Goal: Task Accomplishment & Management: Manage account settings

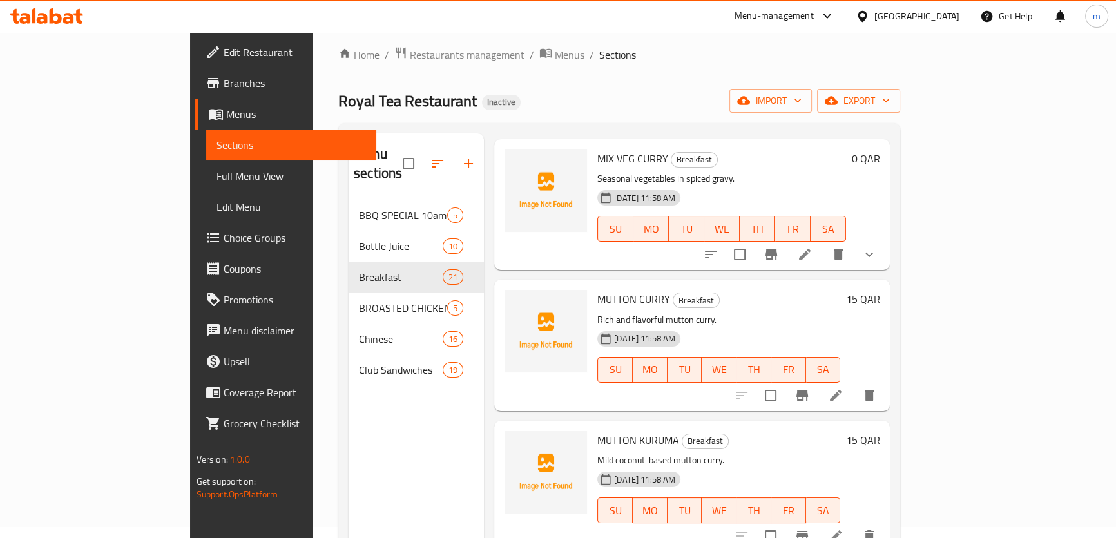
scroll to position [5, 0]
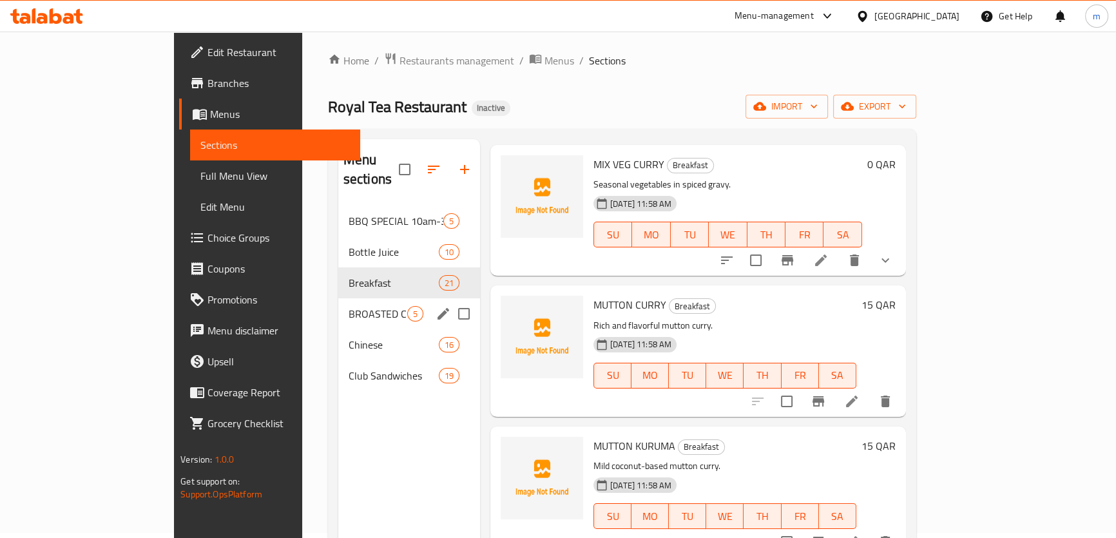
click at [338, 302] on div "BROASTED CHICKEN 5" at bounding box center [409, 313] width 142 height 31
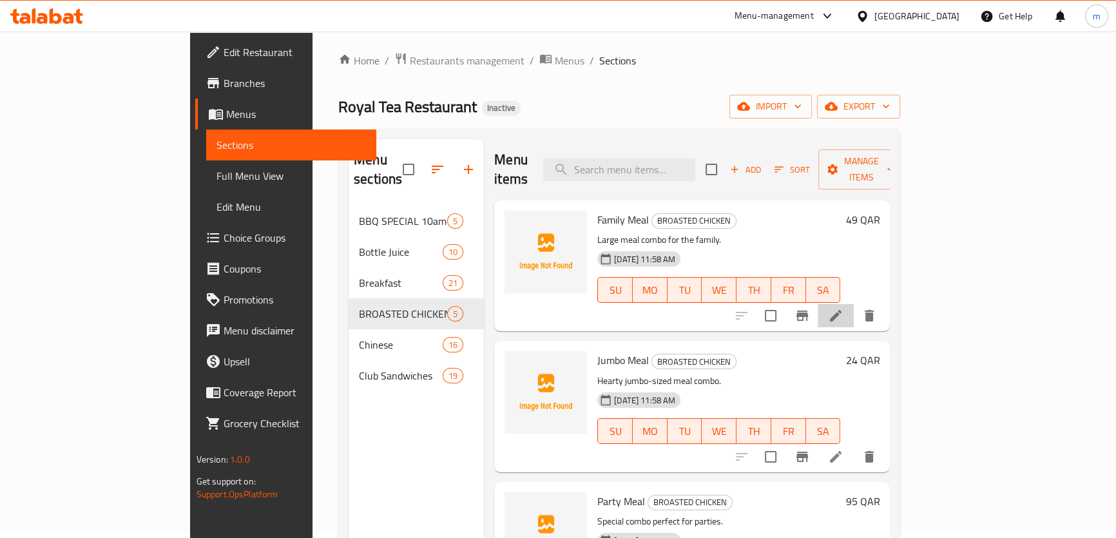
click at [854, 305] on li at bounding box center [836, 315] width 36 height 23
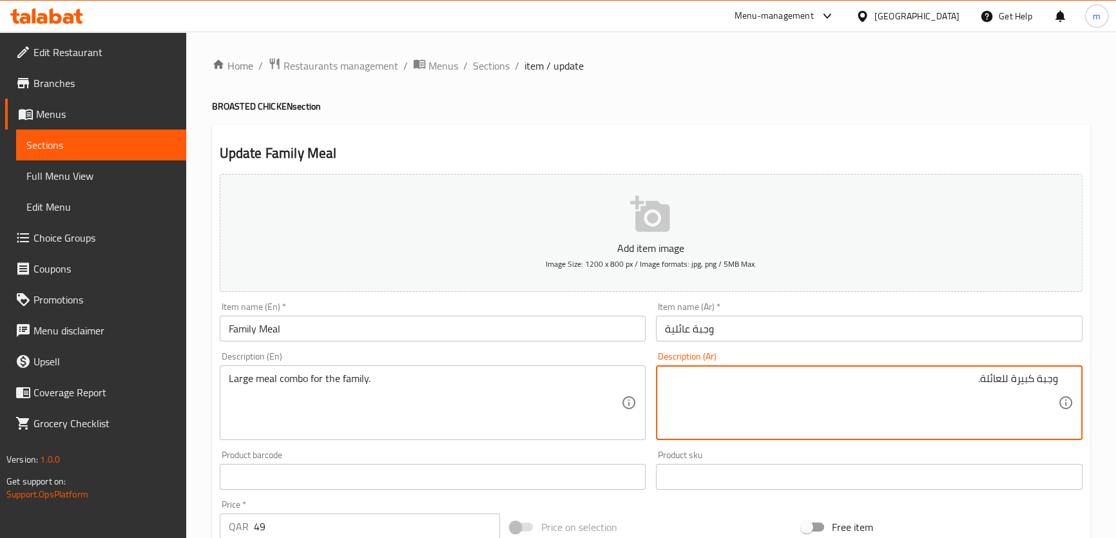
click at [1012, 380] on textarea "وجبة كبيرة للعائلة." at bounding box center [861, 402] width 393 height 61
click at [1012, 381] on textarea "وجبة كبيرة للعائلة." at bounding box center [861, 402] width 393 height 61
type textarea "وجبة كبيرة كومبو للعائلة."
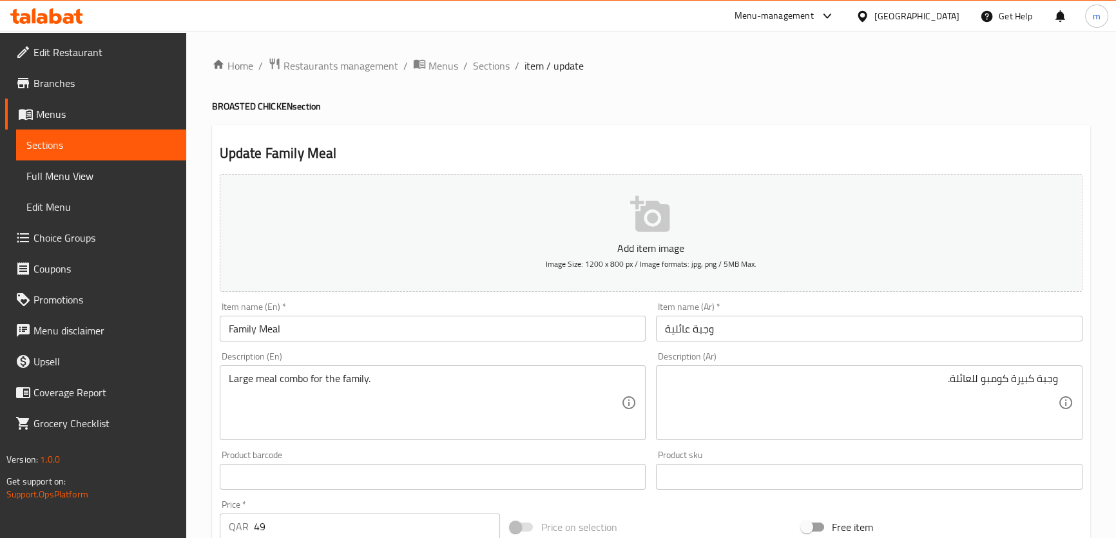
click at [776, 106] on h4 "BROASTED CHICKEN section" at bounding box center [651, 106] width 878 height 13
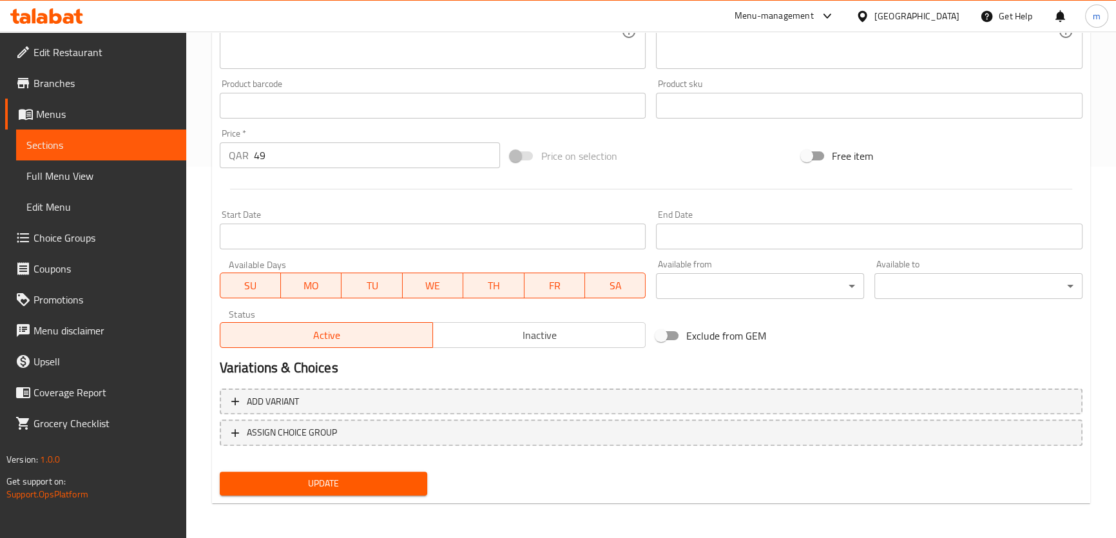
click at [351, 481] on span "Update" at bounding box center [324, 484] width 188 height 16
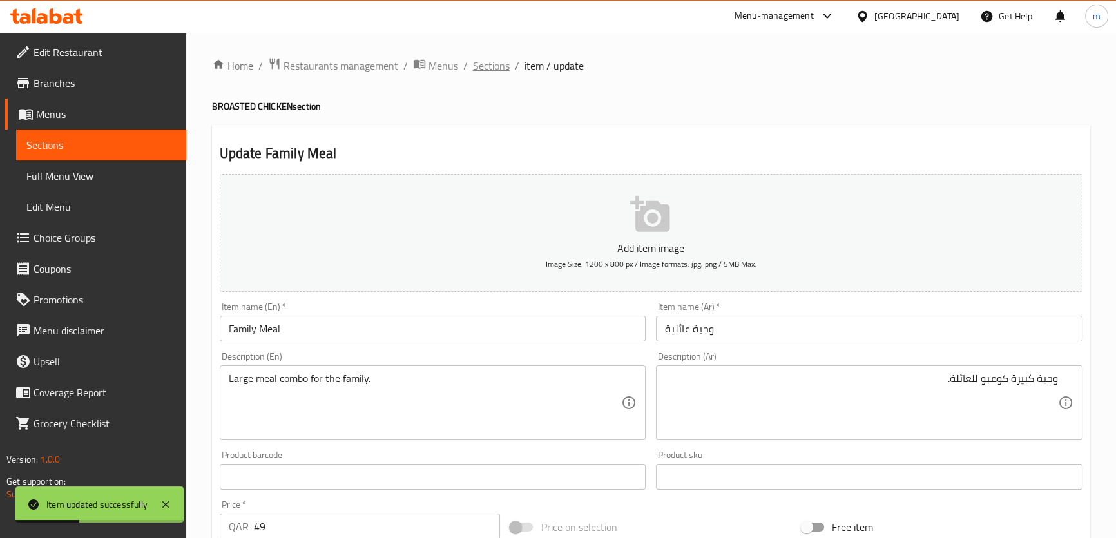
click at [497, 66] on span "Sections" at bounding box center [491, 65] width 37 height 15
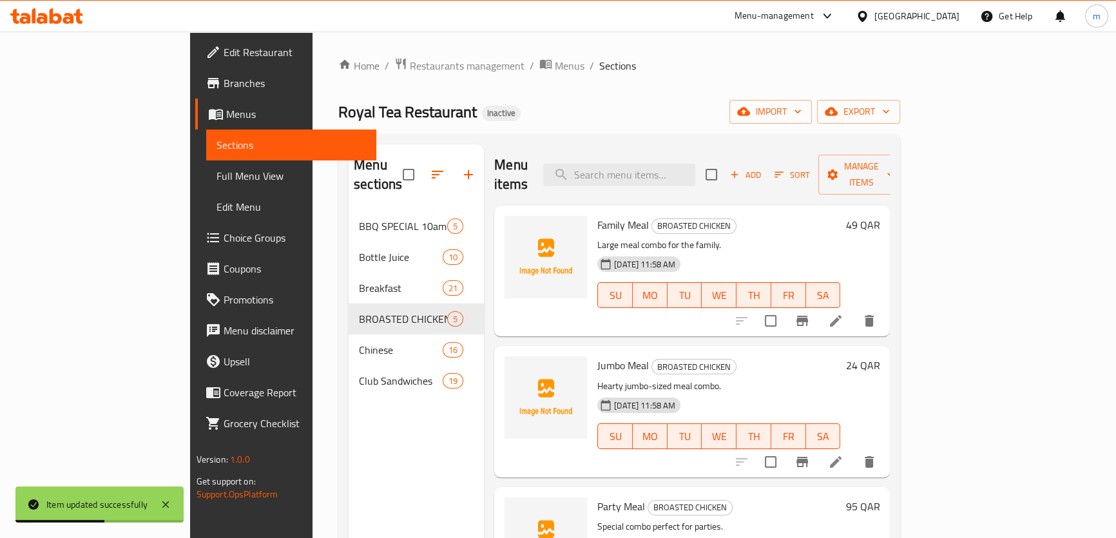
click at [854, 450] on li at bounding box center [836, 461] width 36 height 23
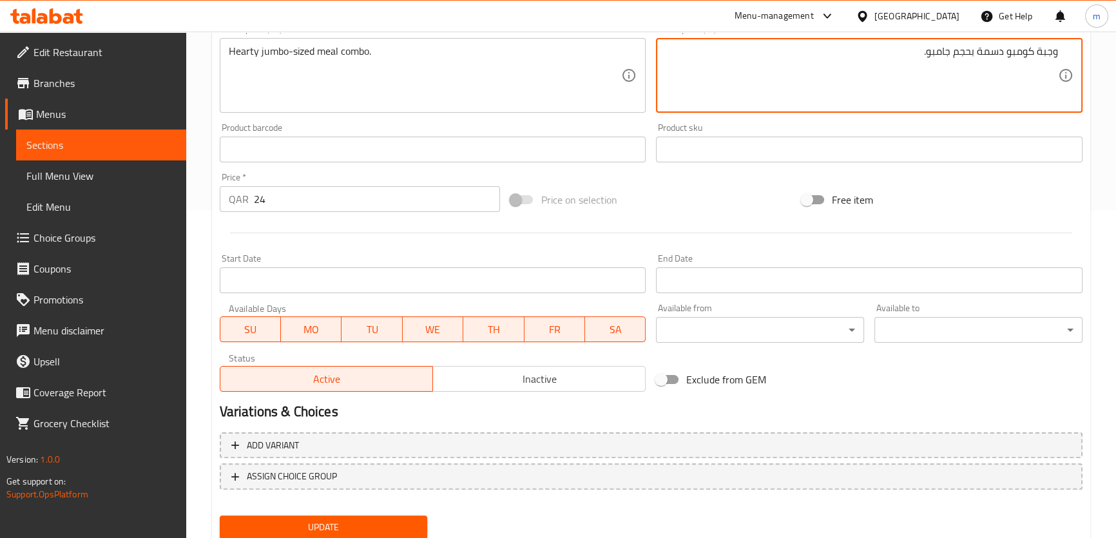
scroll to position [351, 0]
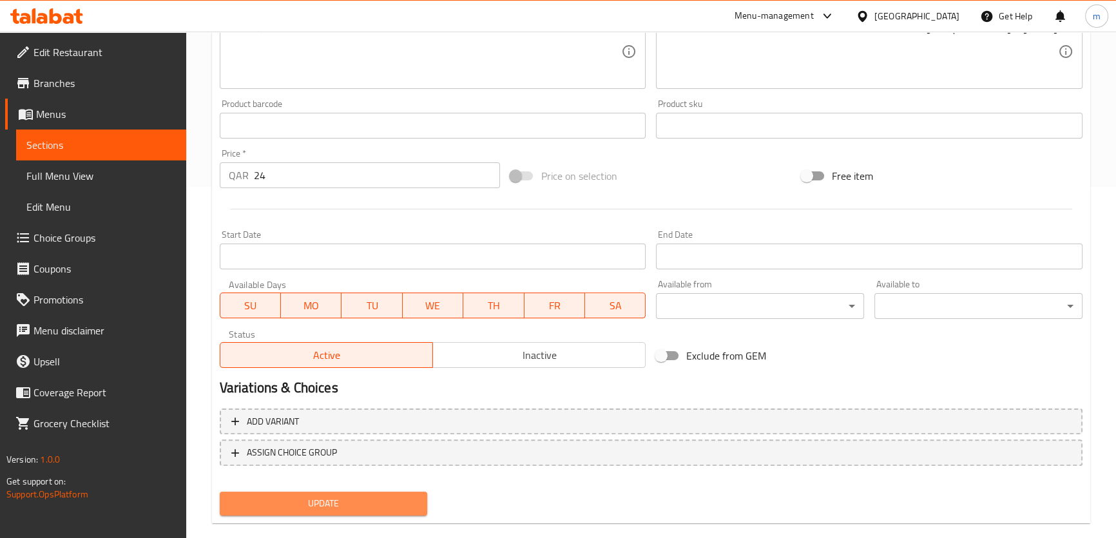
click at [347, 492] on button "Update" at bounding box center [324, 504] width 208 height 24
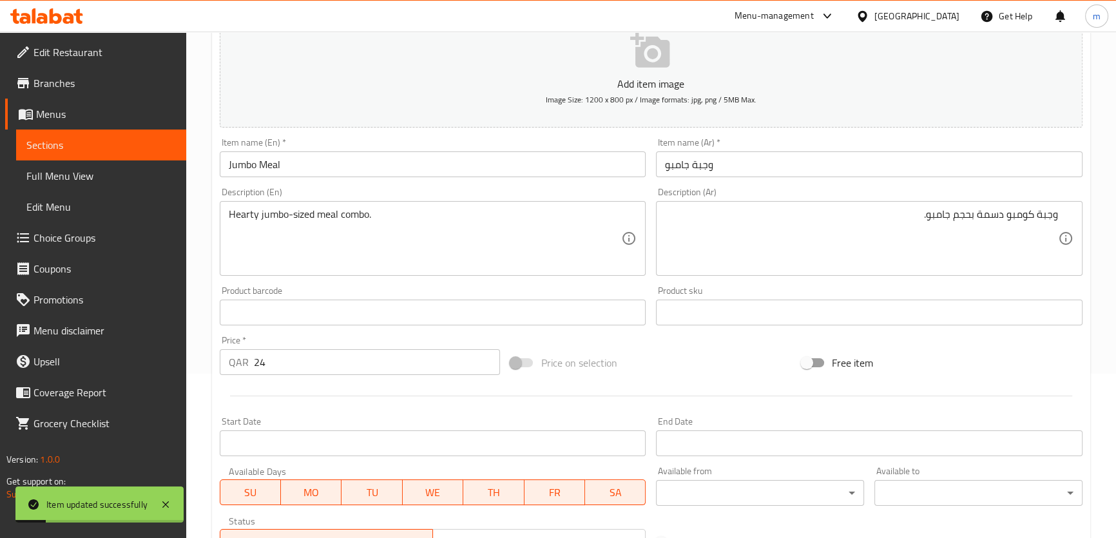
scroll to position [0, 0]
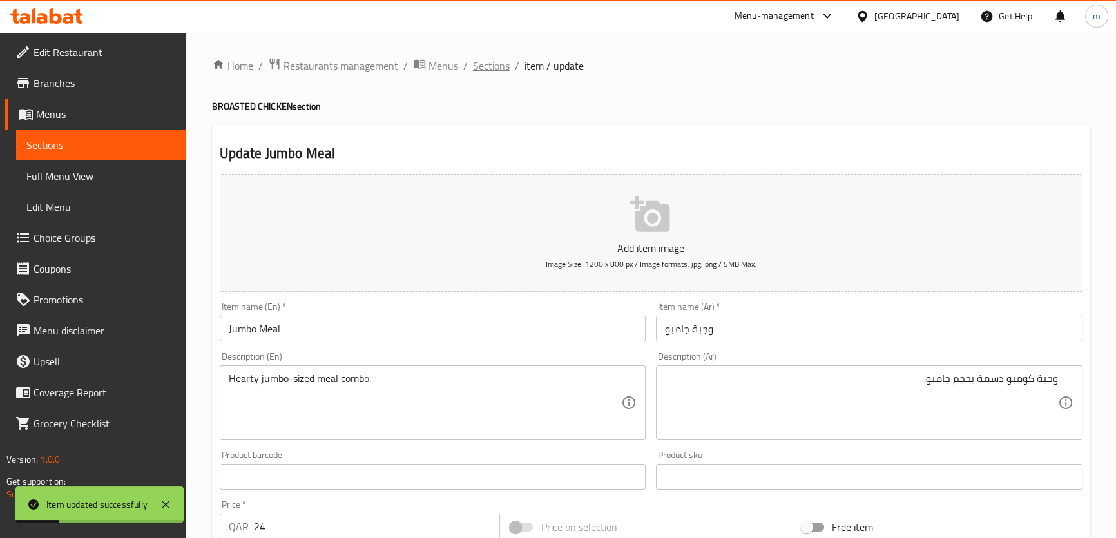
click at [490, 64] on span "Sections" at bounding box center [491, 65] width 37 height 15
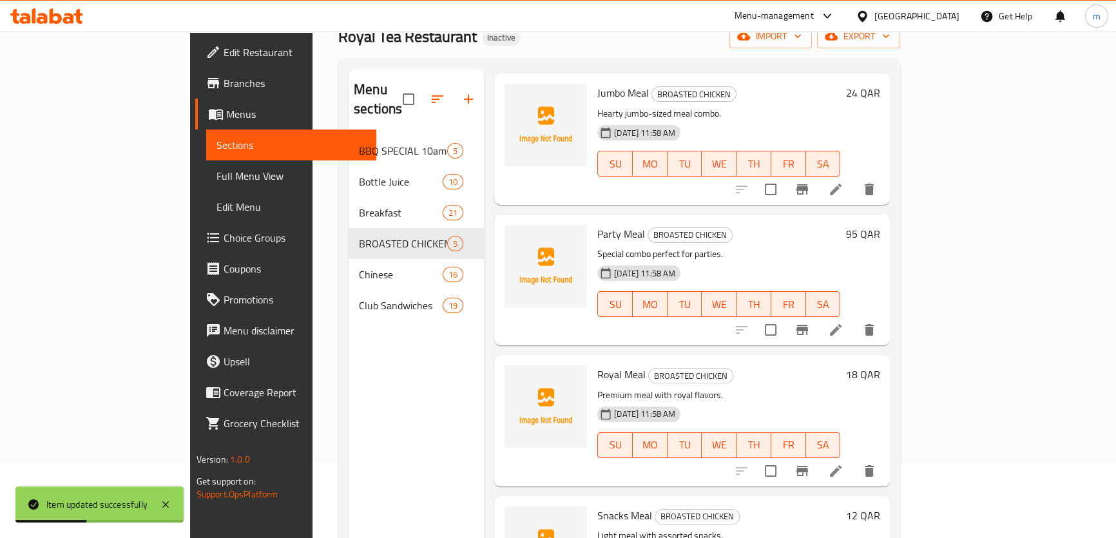
scroll to position [180, 0]
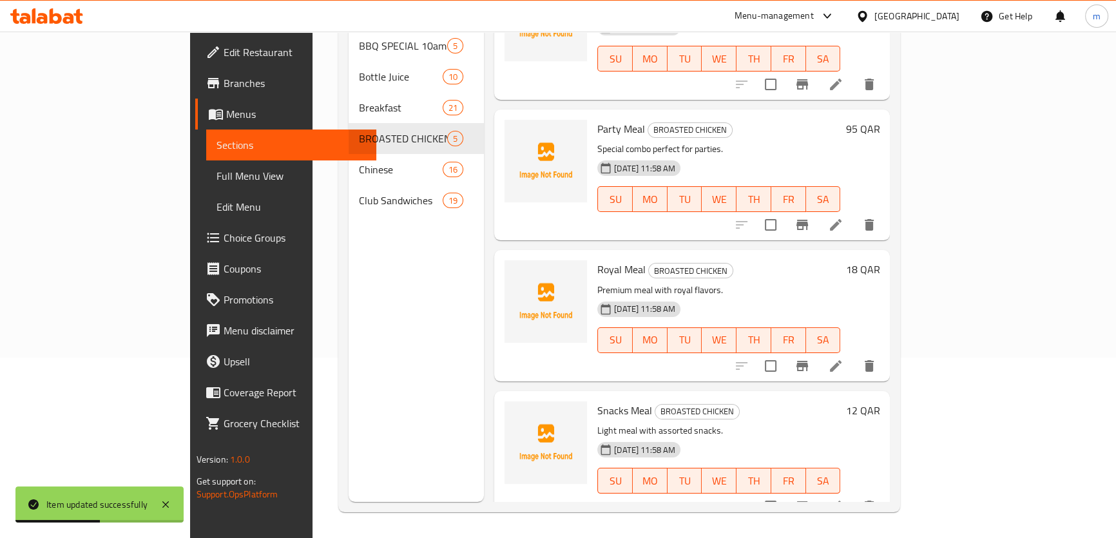
click at [843, 217] on icon at bounding box center [835, 224] width 15 height 15
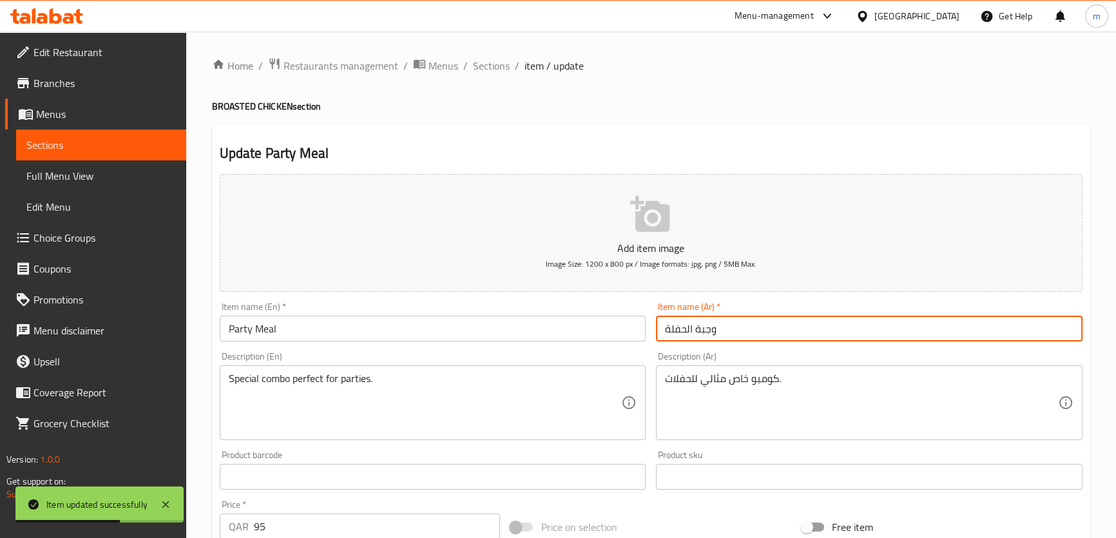
click at [680, 331] on input "وجبة الحفلة" at bounding box center [869, 329] width 427 height 26
type input "وجبة بارتي"
drag, startPoint x: 833, startPoint y: 409, endPoint x: 820, endPoint y: 417, distance: 15.6
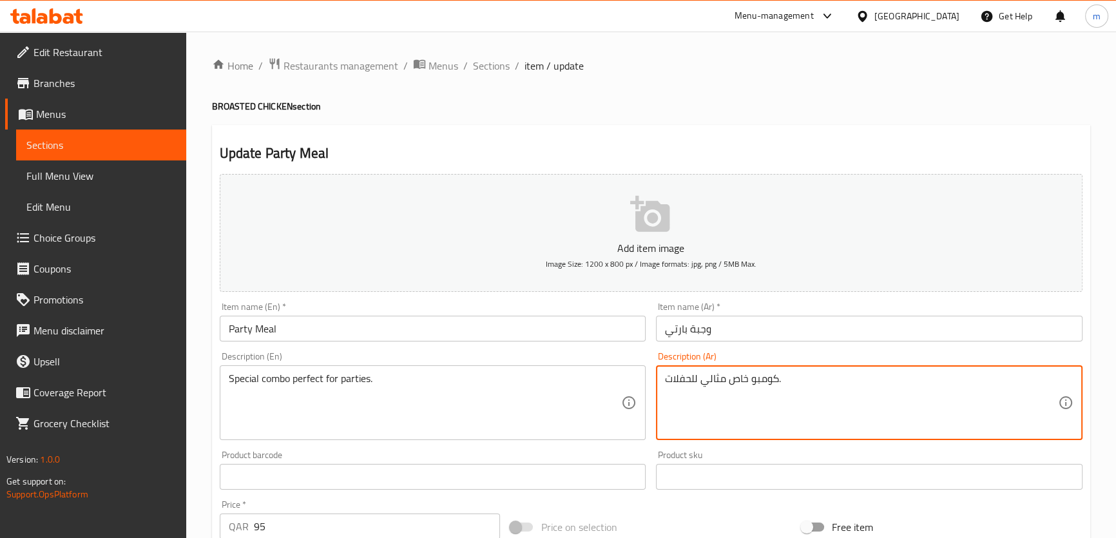
drag, startPoint x: 859, startPoint y: 379, endPoint x: 859, endPoint y: 395, distance: 16.1
click at [859, 380] on textarea "كومبو خاص مثالي للحفلات." at bounding box center [861, 402] width 393 height 61
click at [1018, 380] on textarea "كومبو خاص مثالي للحفلات." at bounding box center [861, 402] width 393 height 61
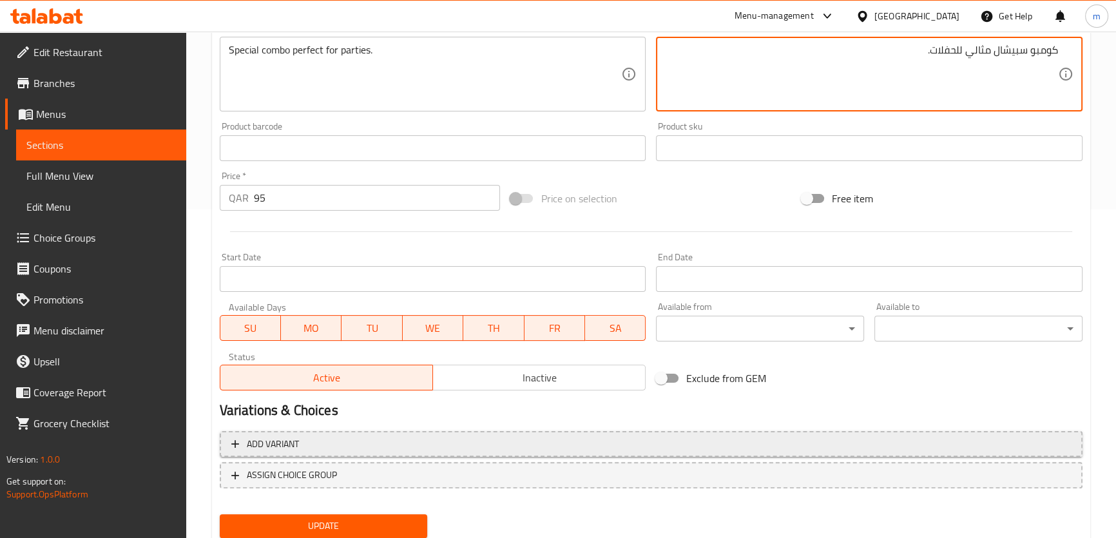
scroll to position [371, 0]
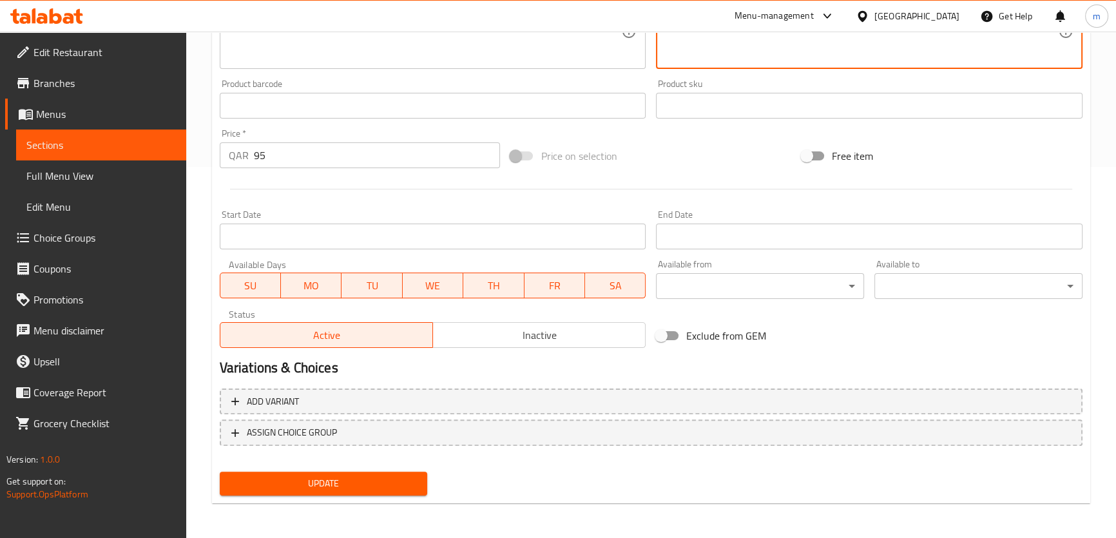
type textarea "كومبو سبيشال مثالي للحفلات."
click at [353, 484] on span "Update" at bounding box center [324, 484] width 188 height 16
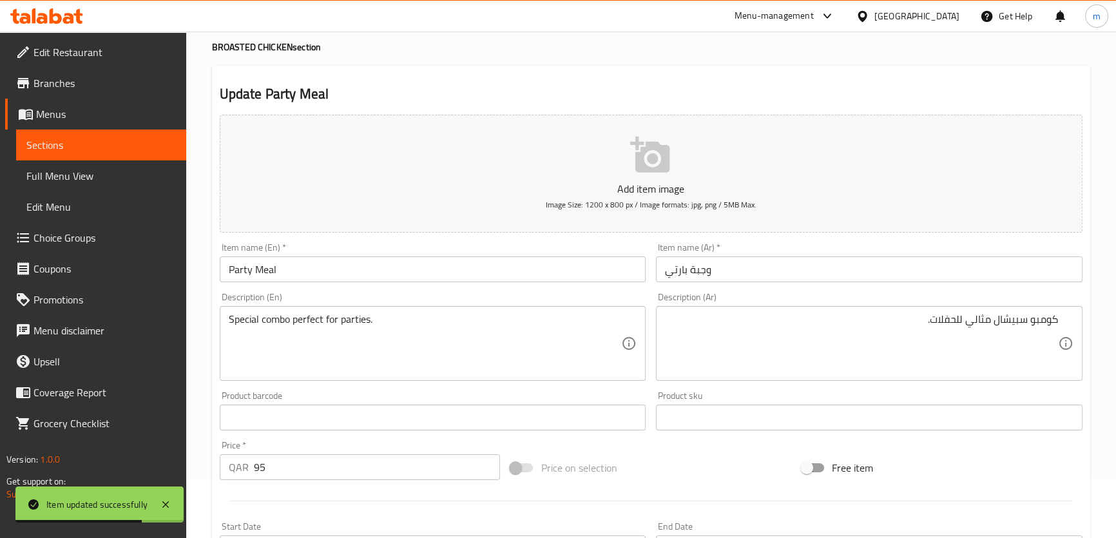
scroll to position [0, 0]
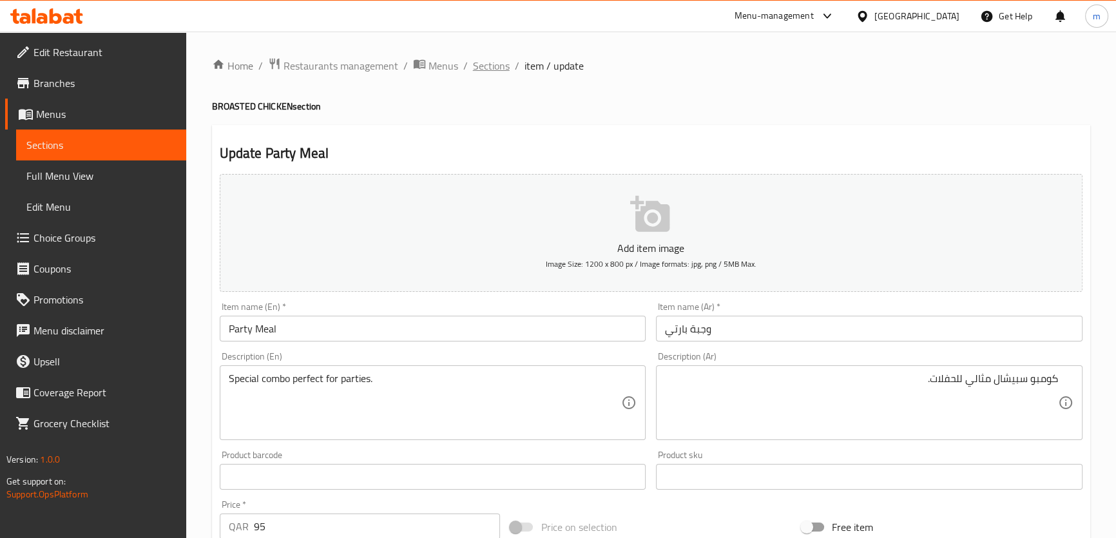
click at [481, 67] on span "Sections" at bounding box center [491, 65] width 37 height 15
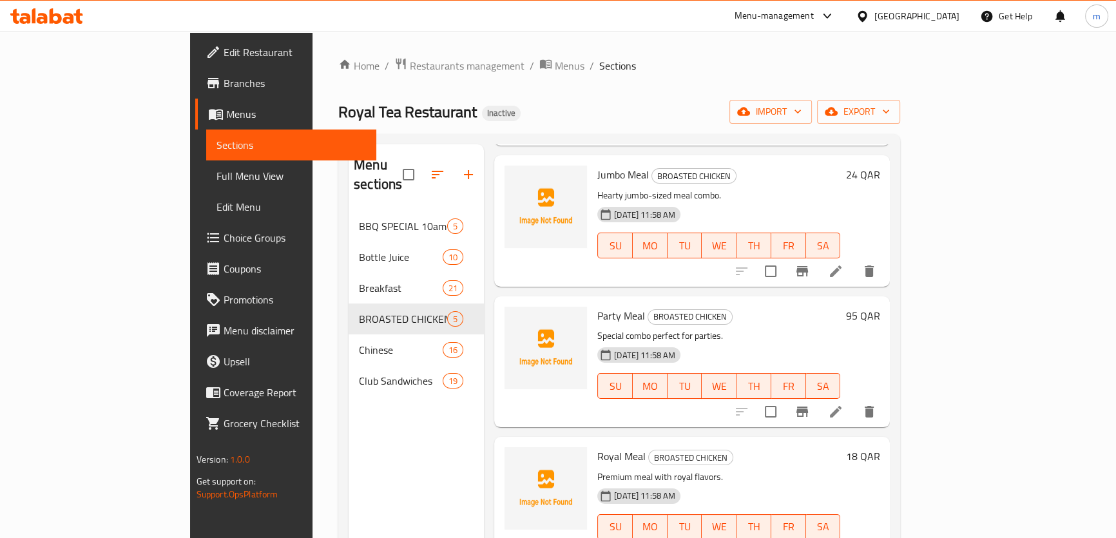
scroll to position [197, 0]
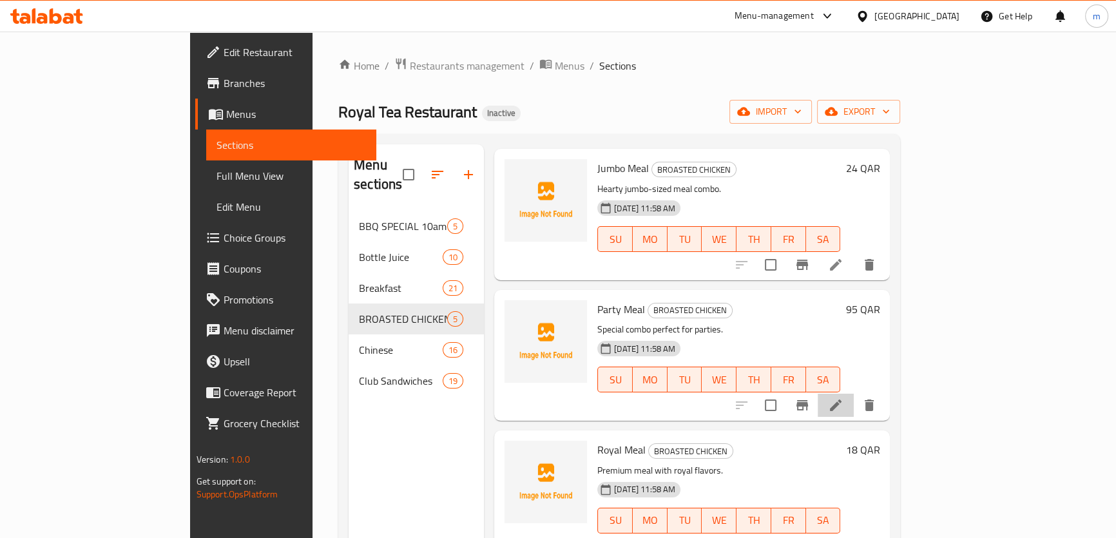
click at [854, 394] on li at bounding box center [836, 405] width 36 height 23
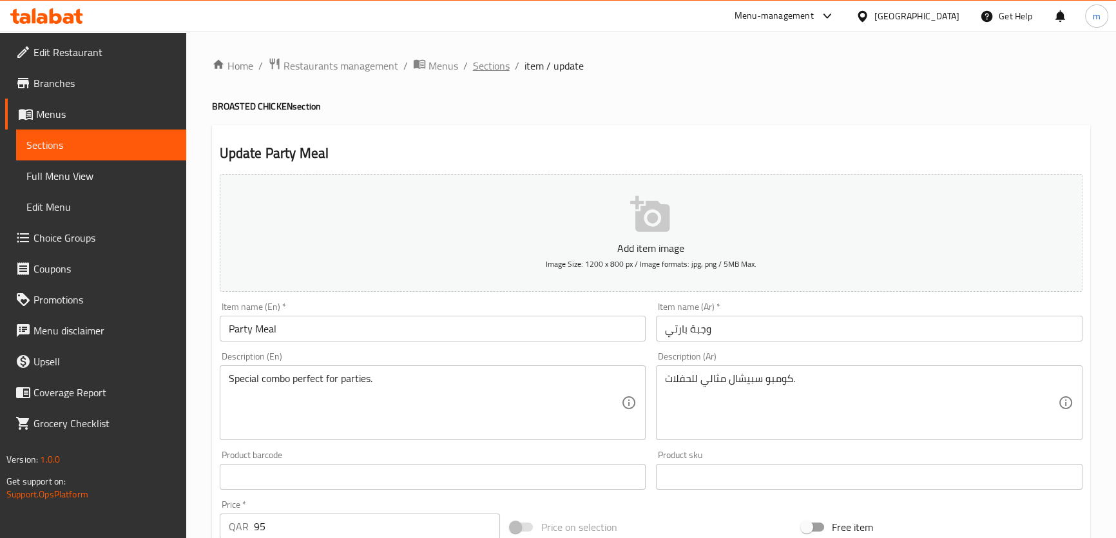
click at [492, 65] on span "Sections" at bounding box center [491, 65] width 37 height 15
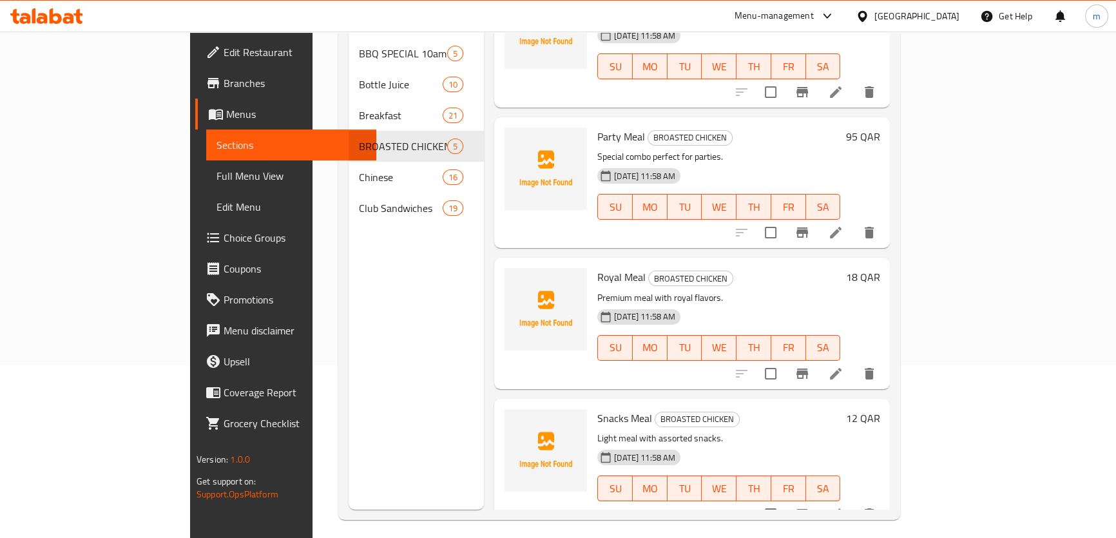
scroll to position [180, 0]
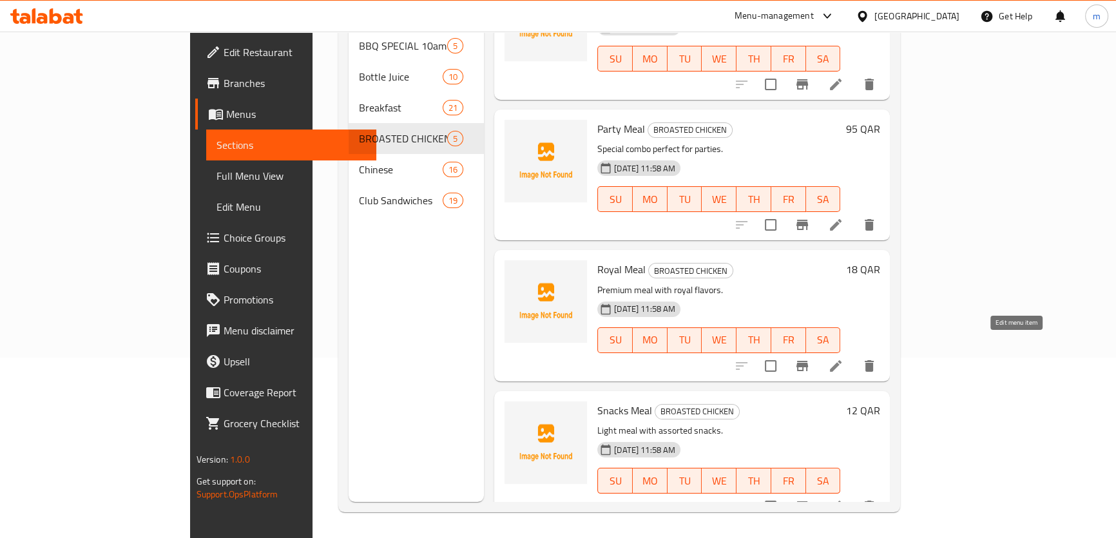
click at [843, 358] on icon at bounding box center [835, 365] width 15 height 15
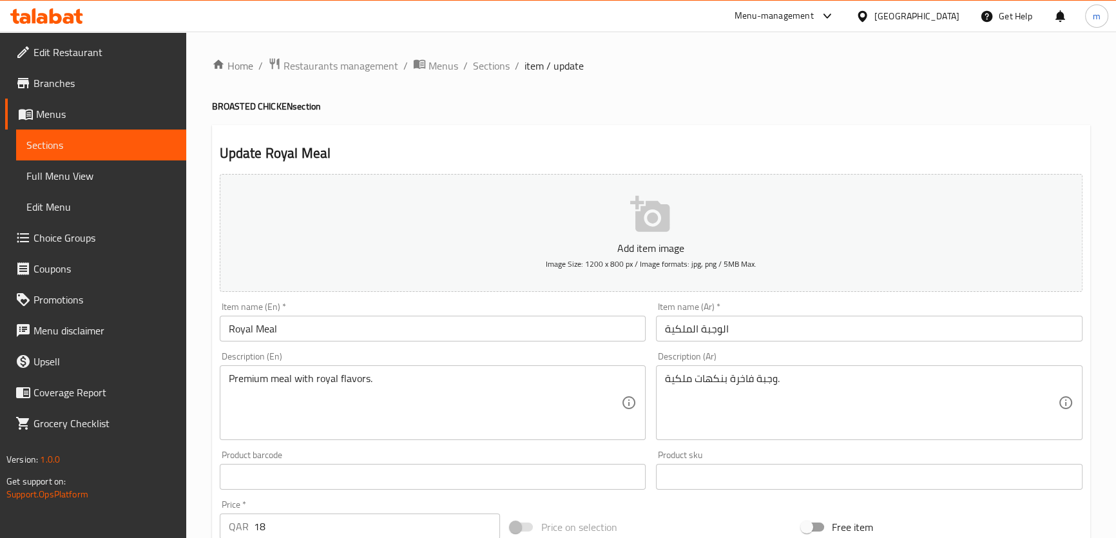
click at [683, 329] on input "الوجبة الملكية" at bounding box center [869, 329] width 427 height 26
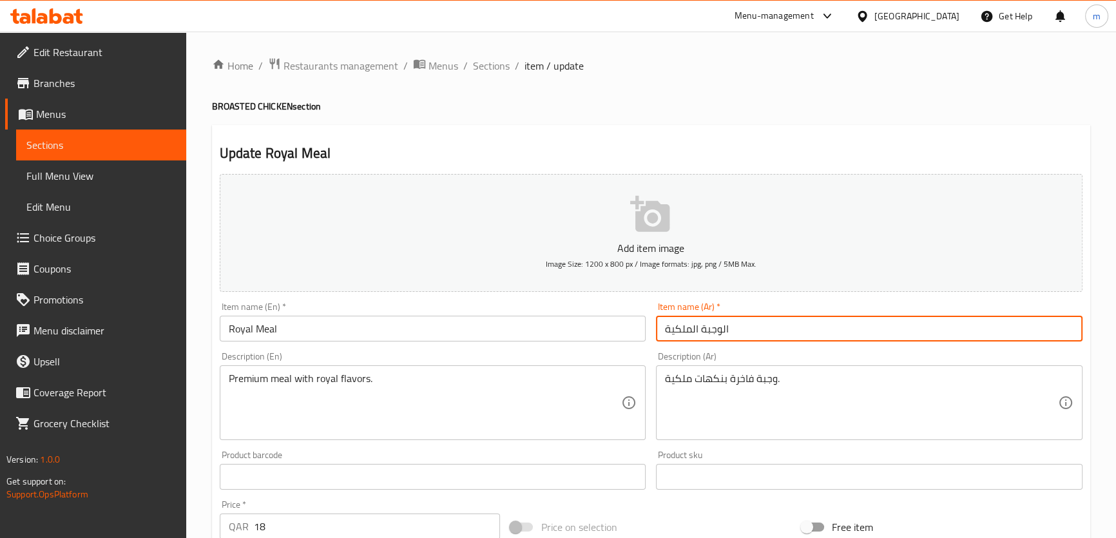
click at [683, 329] on input "الوجبة الملكية" at bounding box center [869, 329] width 427 height 26
drag, startPoint x: 1068, startPoint y: 330, endPoint x: 1094, endPoint y: 328, distance: 26.5
click at [1093, 328] on div "Home / Restaurants management / Menus / Sections / item / update BROASTED CHICK…" at bounding box center [651, 471] width 930 height 879
type input "وجبة رويال"
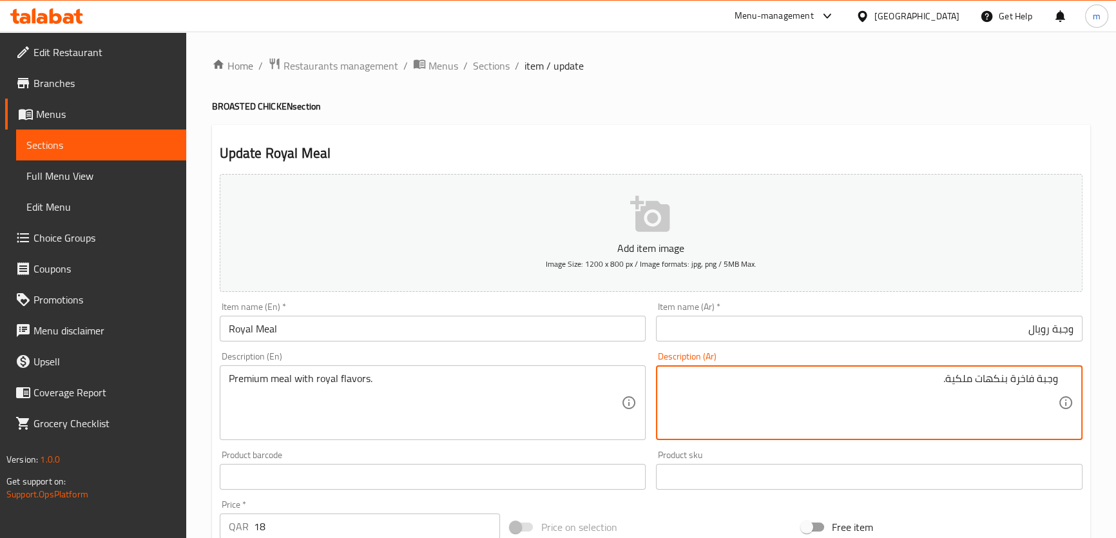
click at [1026, 374] on textarea "وجبة فاخرة بنكهات ملكية." at bounding box center [861, 402] width 393 height 61
click at [965, 381] on textarea "وجبة فاخرة بنكهات ملكية." at bounding box center [861, 402] width 393 height 61
type textarea "وجبة فاخرة بنكهات رويال ."
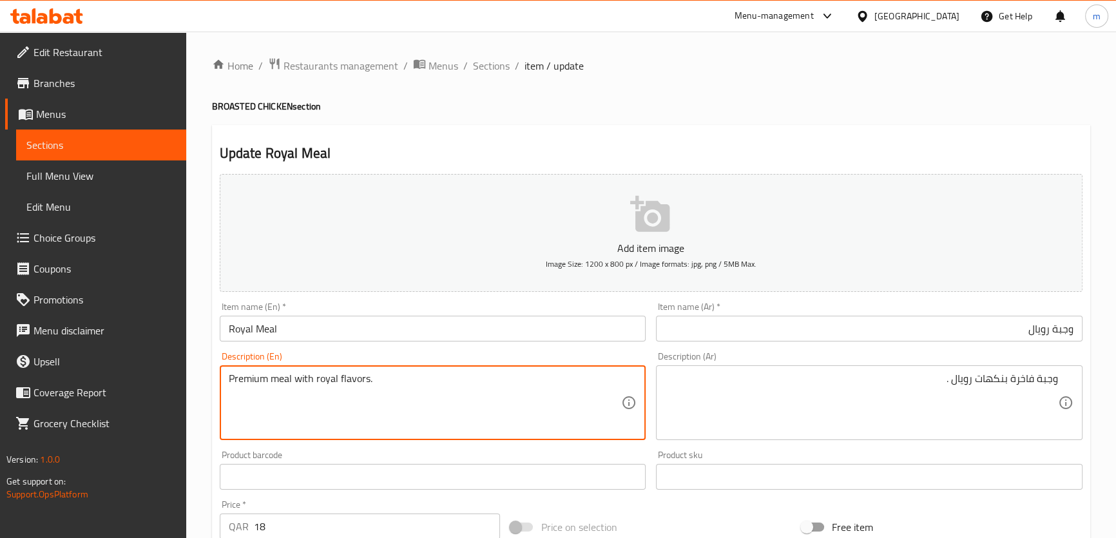
click at [244, 380] on textarea "Premium meal with royal flavors." at bounding box center [425, 402] width 393 height 61
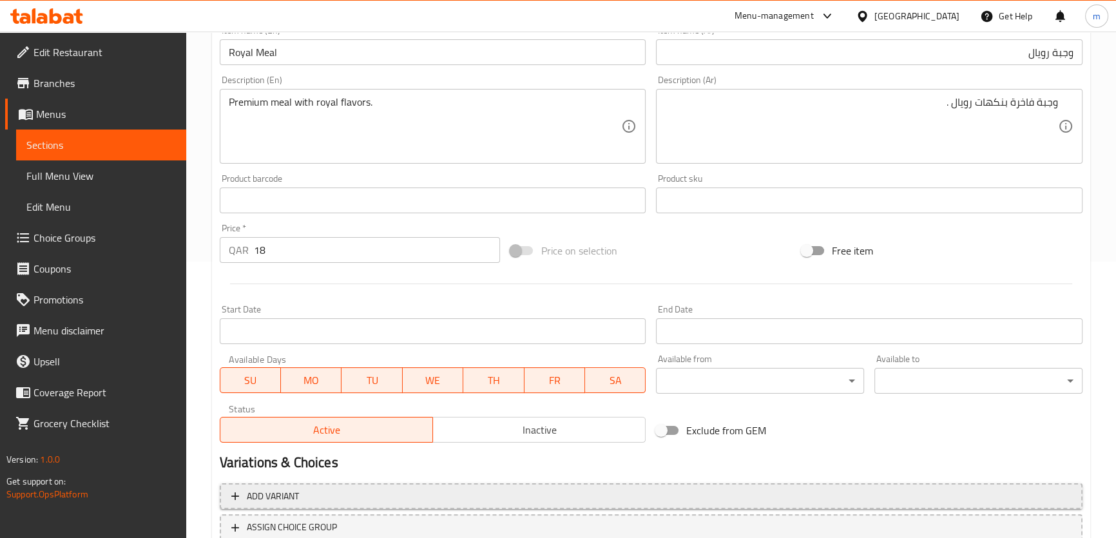
scroll to position [351, 0]
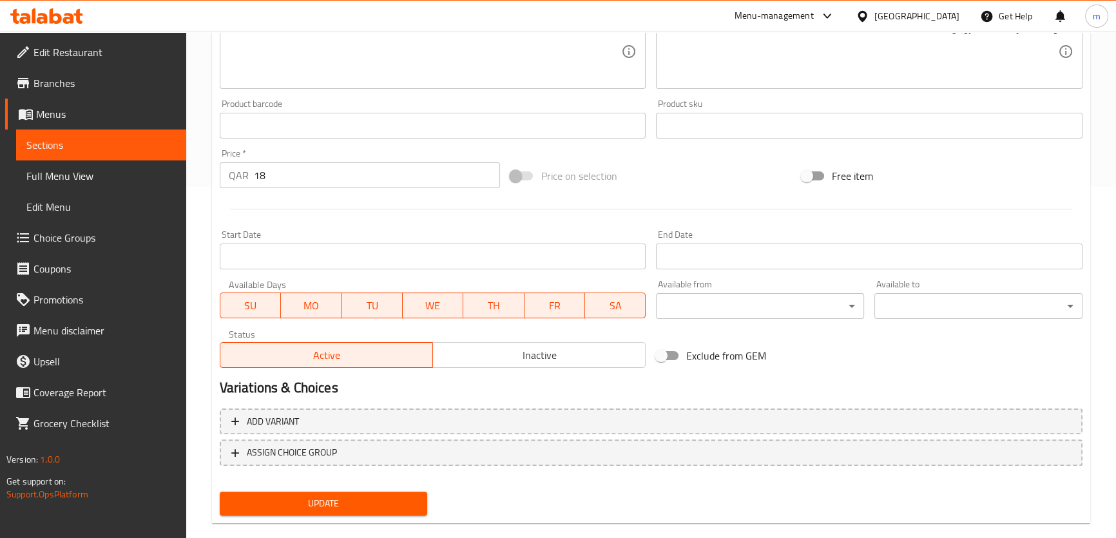
click at [367, 496] on span "Update" at bounding box center [324, 504] width 188 height 16
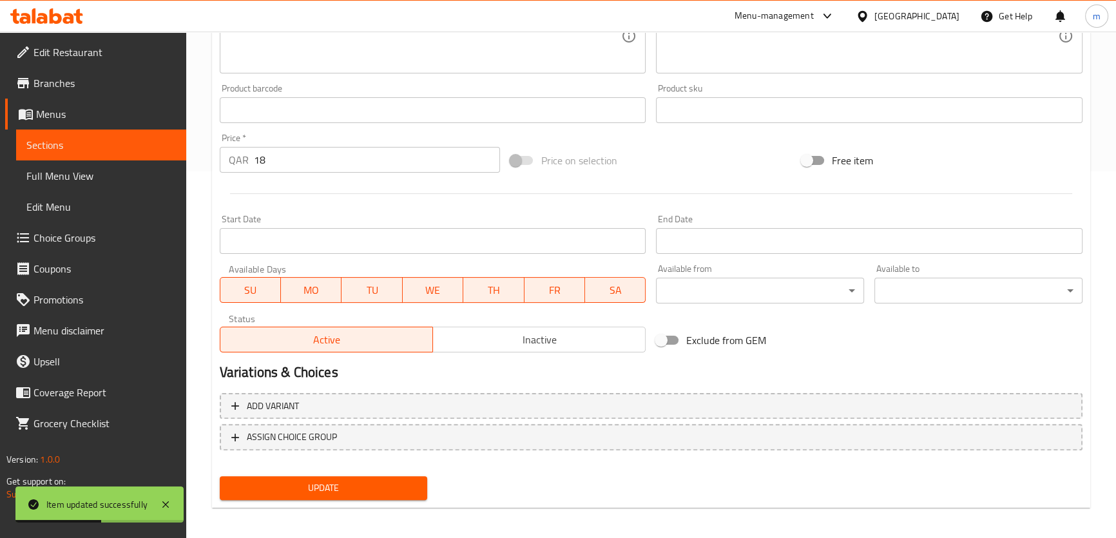
scroll to position [371, 0]
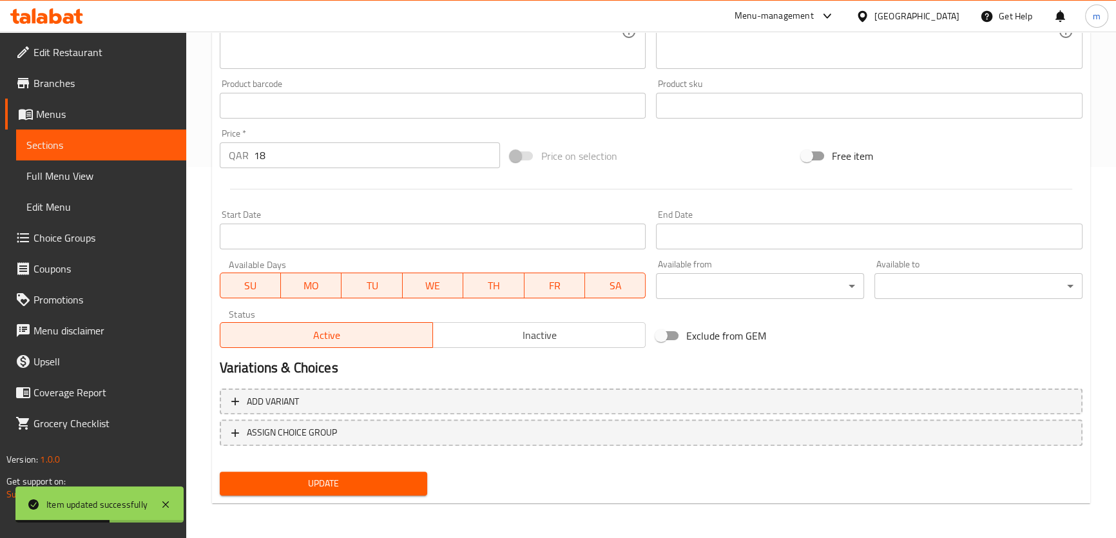
click at [355, 479] on span "Update" at bounding box center [324, 484] width 188 height 16
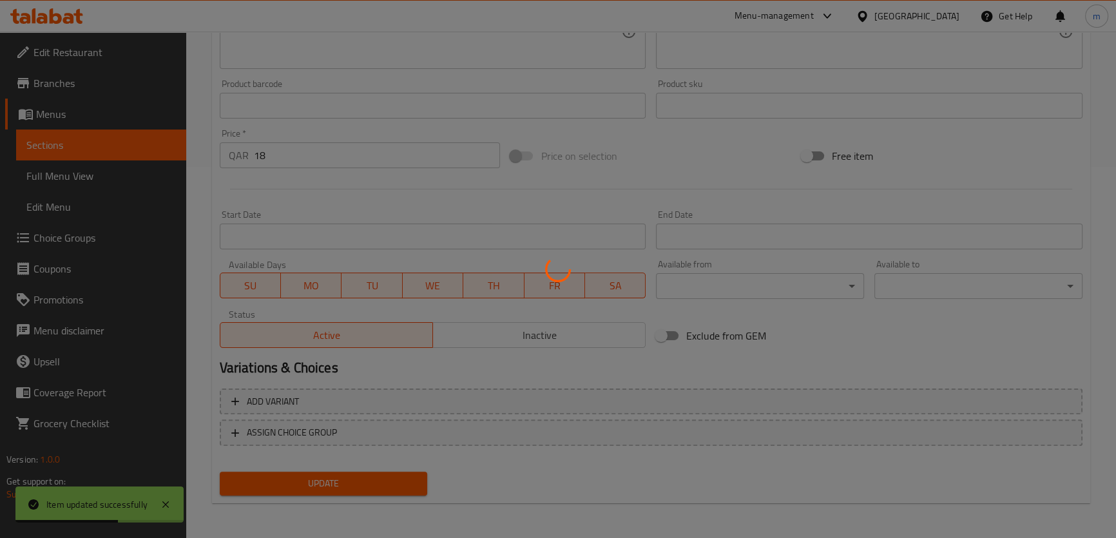
scroll to position [0, 0]
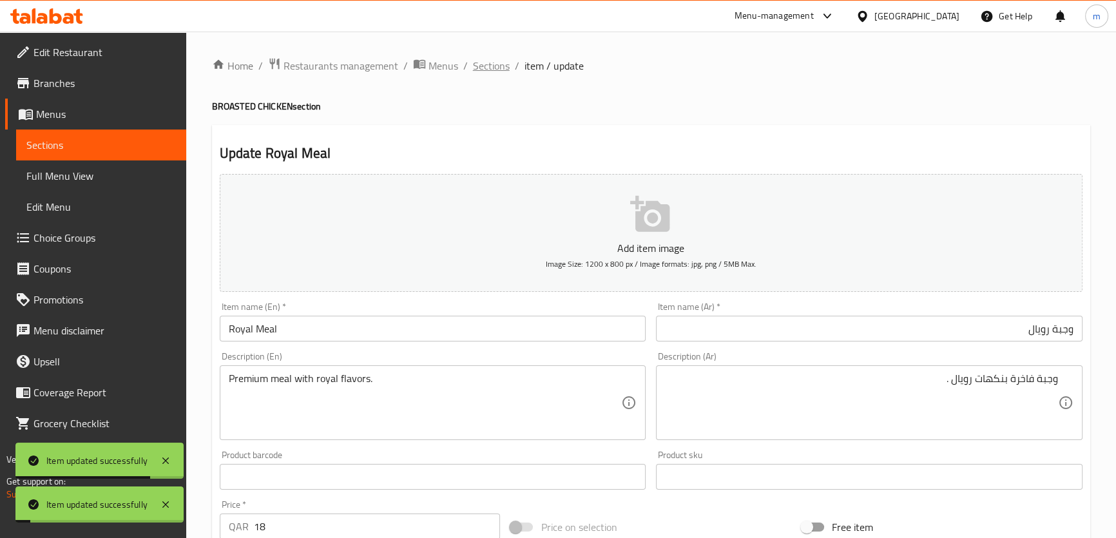
click at [497, 65] on span "Sections" at bounding box center [491, 65] width 37 height 15
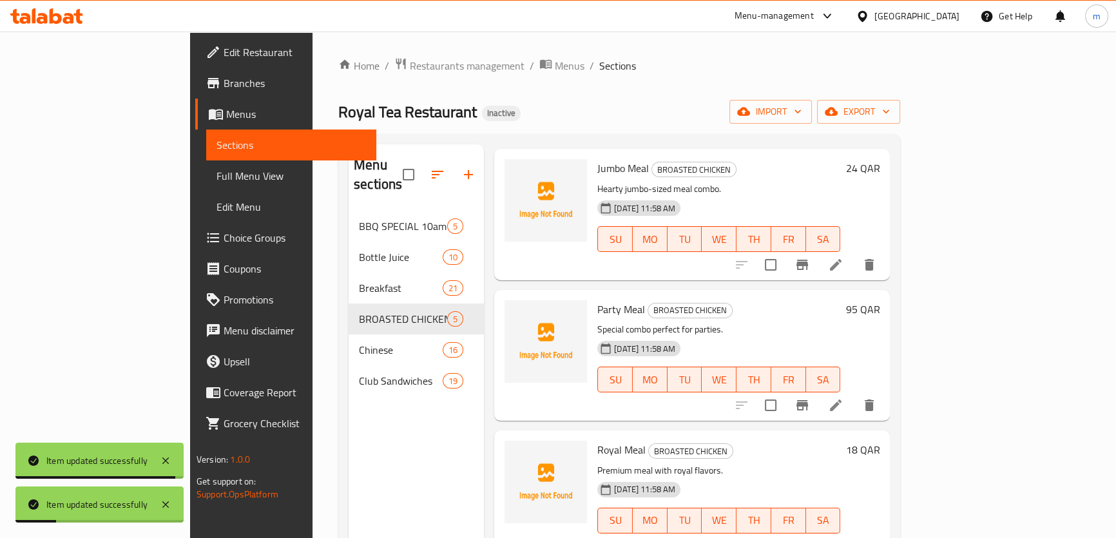
scroll to position [180, 0]
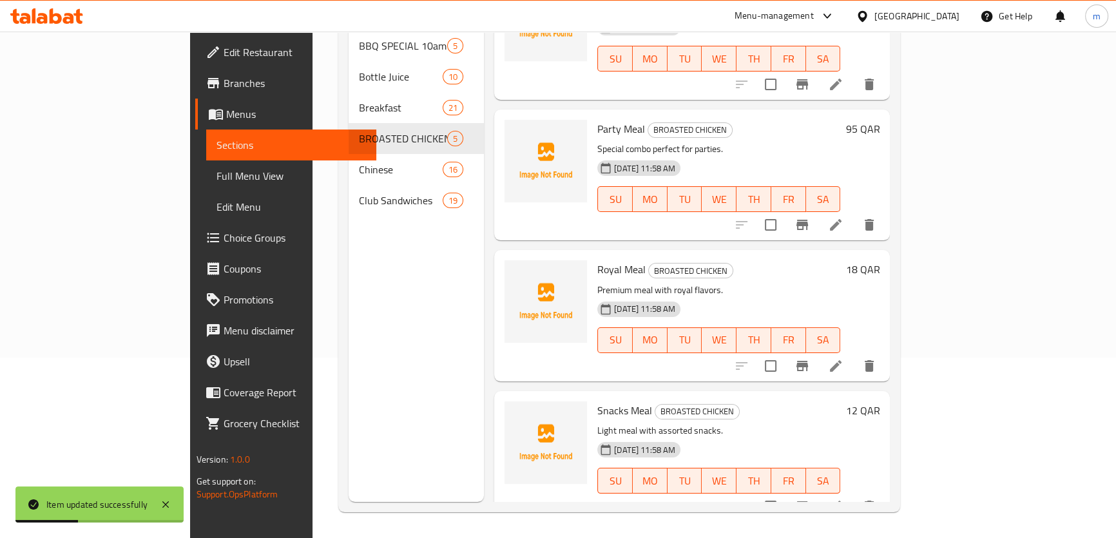
click at [843, 499] on icon at bounding box center [835, 506] width 15 height 15
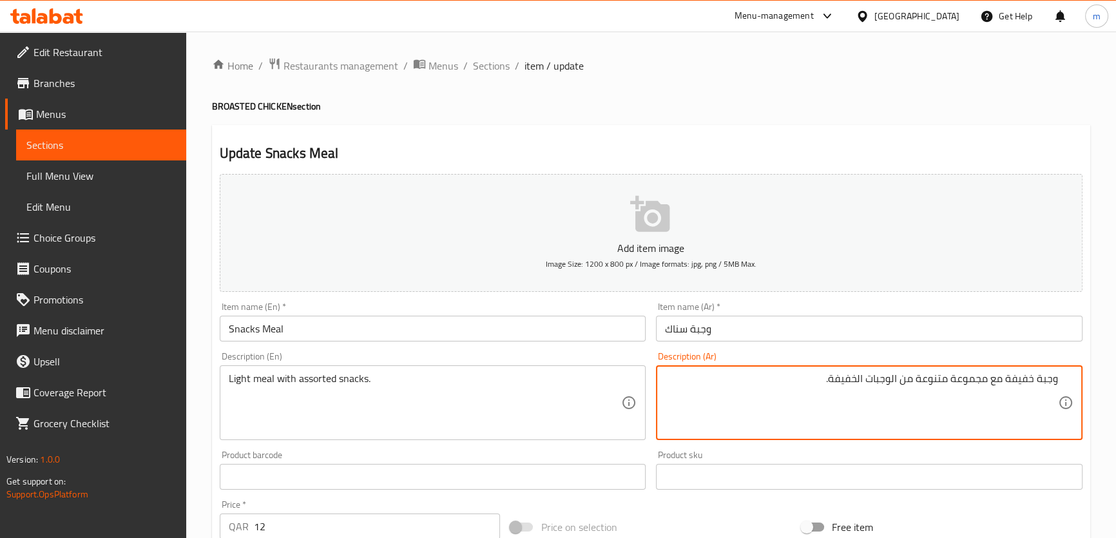
click at [967, 380] on textarea "وجبة خفيفة مع مجموعة متنوعة من الوجبات الخفيفة." at bounding box center [861, 402] width 393 height 61
drag, startPoint x: 958, startPoint y: 381, endPoint x: 873, endPoint y: 378, distance: 84.5
click at [873, 378] on textarea "وجبة خفيفة مع متنوعة من الوجبات الخفيفة." at bounding box center [861, 402] width 393 height 61
type textarea "وجبة خفيفة مع سناكس متنوعة."
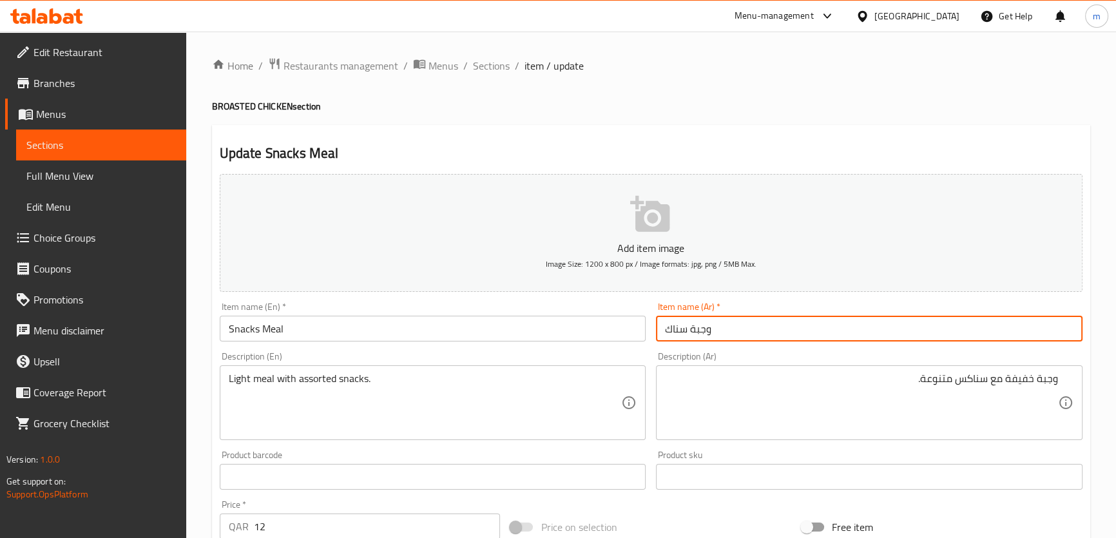
click at [668, 332] on input "وجبة سناك" at bounding box center [869, 329] width 427 height 26
type input "وجبة سناكس"
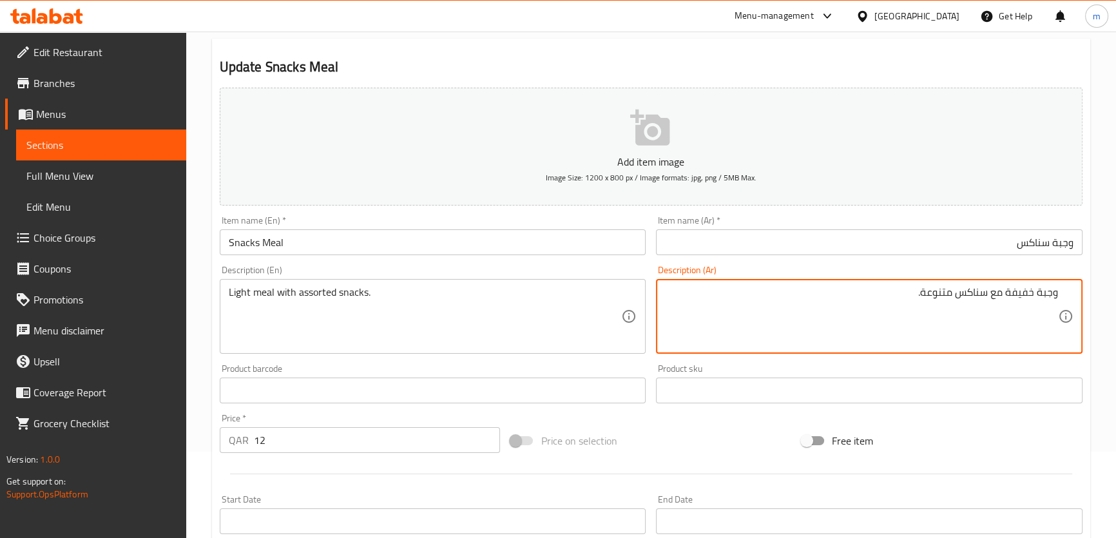
scroll to position [371, 0]
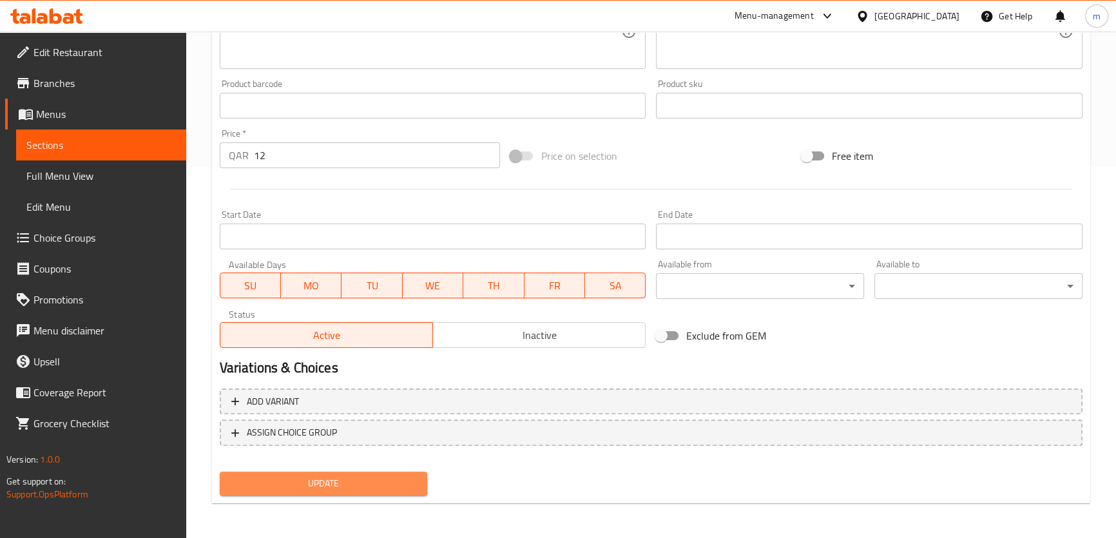
click at [349, 485] on span "Update" at bounding box center [324, 484] width 188 height 16
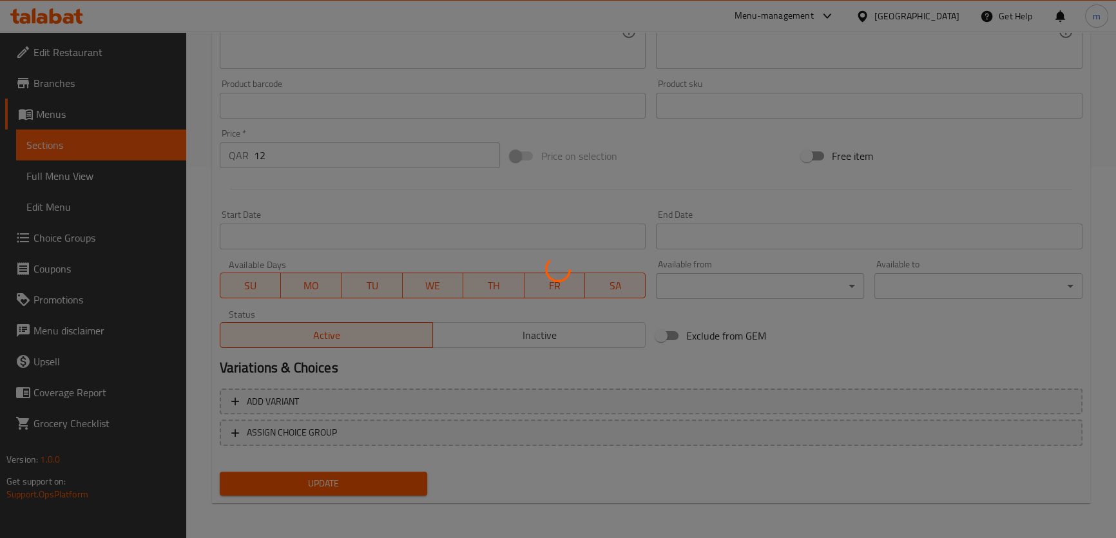
scroll to position [0, 0]
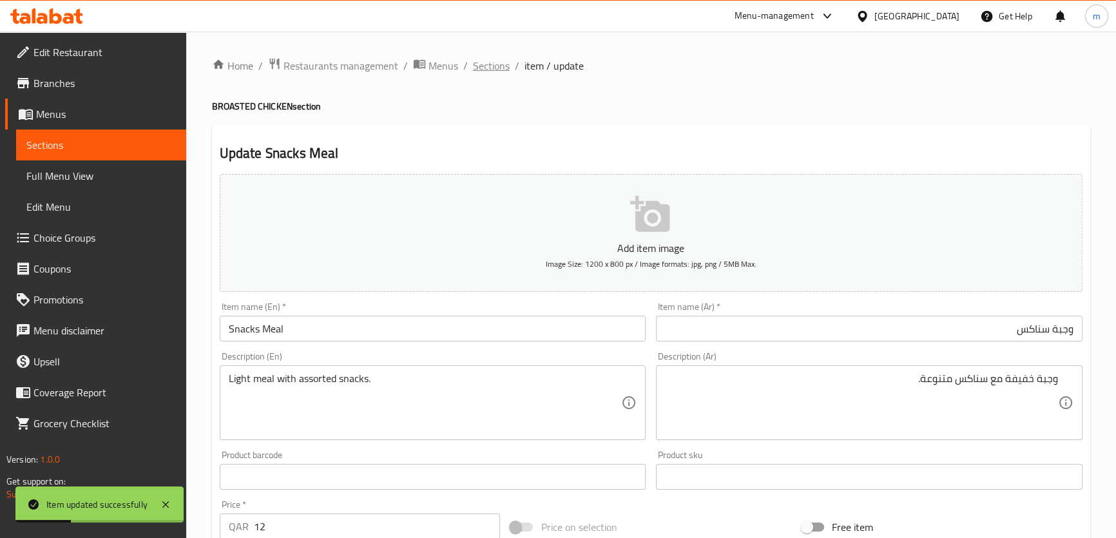
click at [496, 66] on span "Sections" at bounding box center [491, 65] width 37 height 15
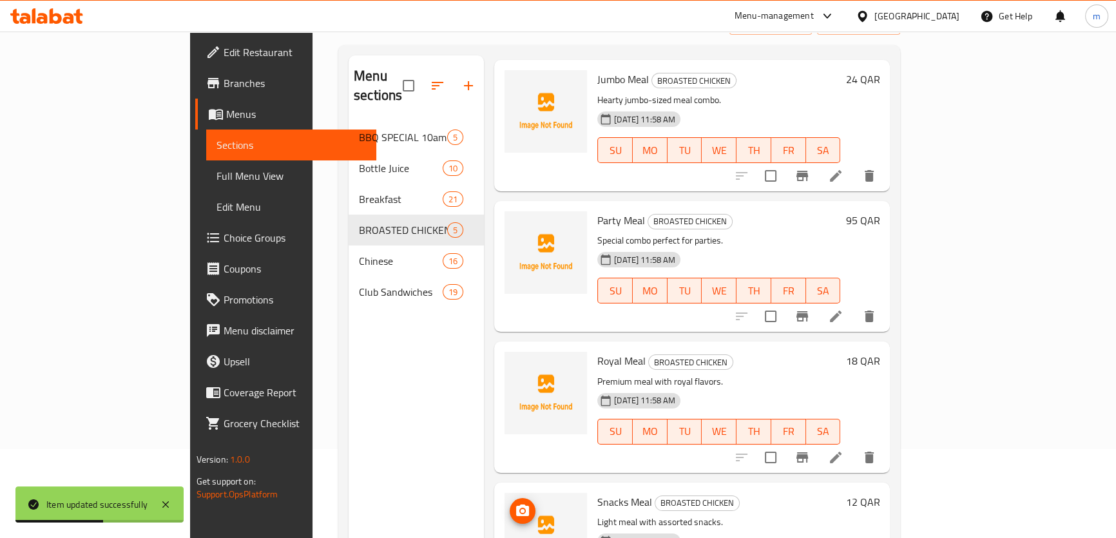
scroll to position [180, 0]
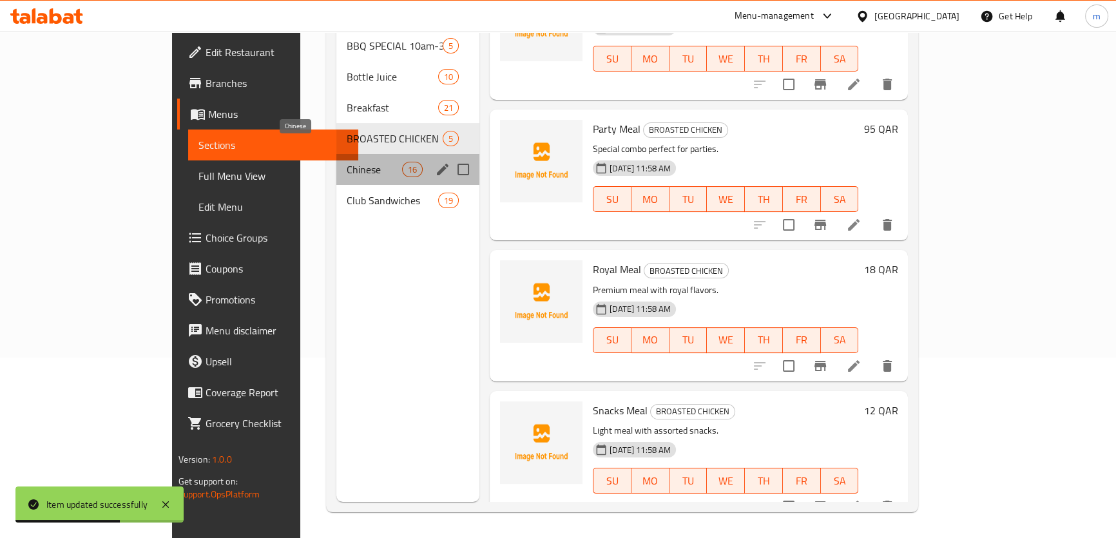
click at [347, 162] on span "Chinese" at bounding box center [374, 169] width 55 height 15
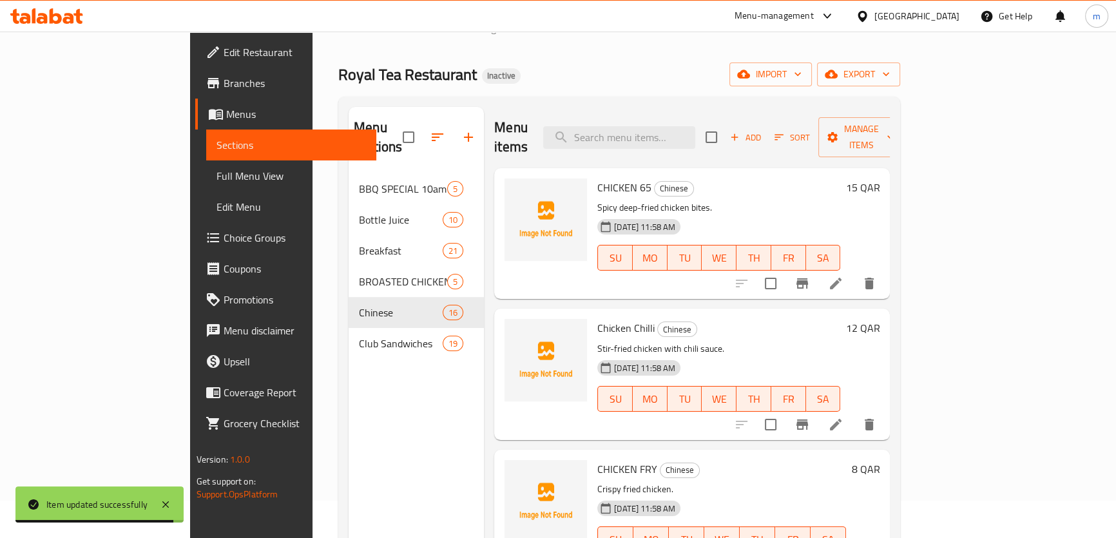
scroll to position [58, 0]
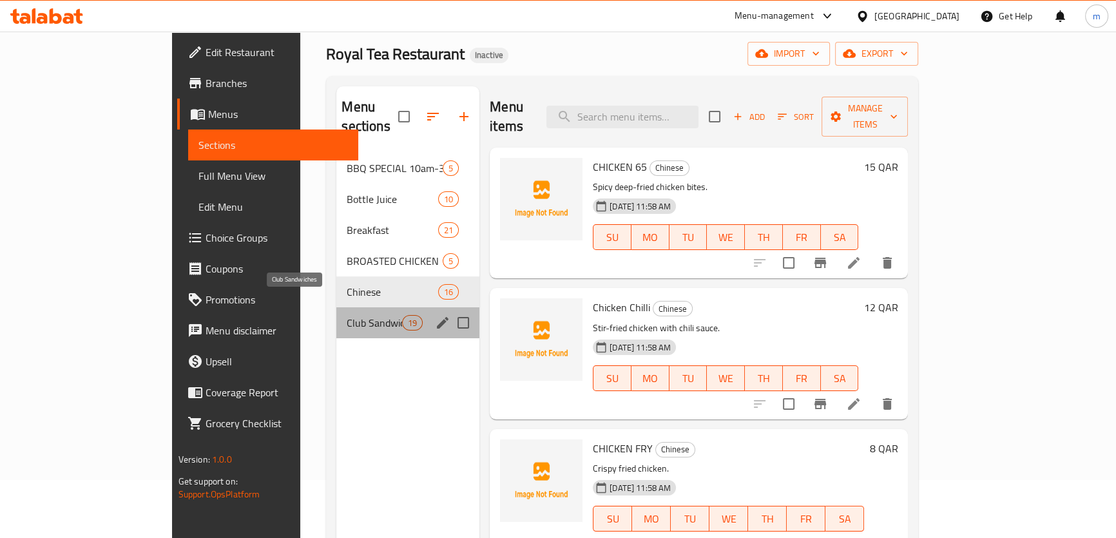
click at [347, 315] on span "Club Sandwiches" at bounding box center [374, 322] width 55 height 15
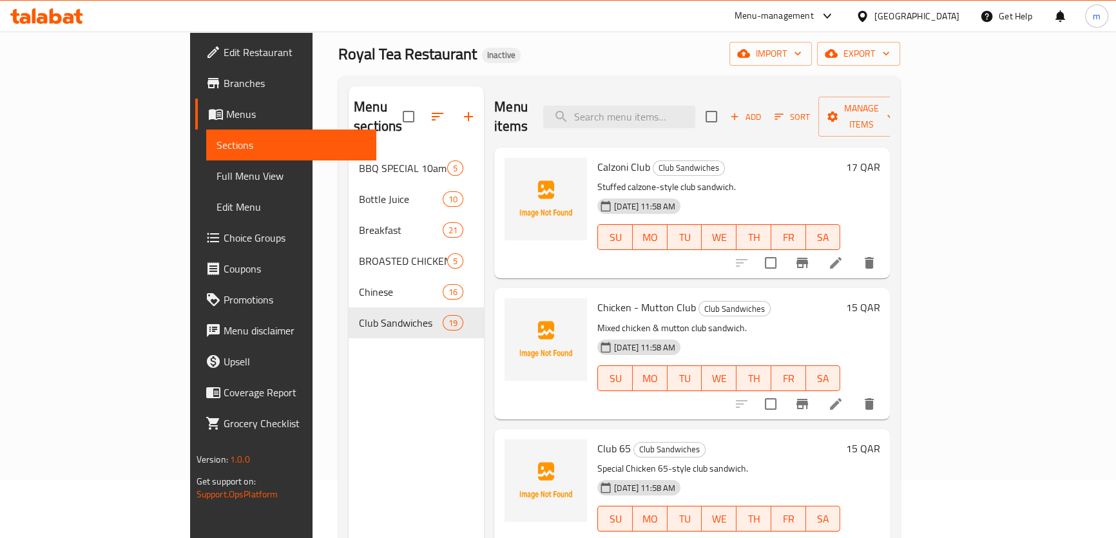
click at [349, 378] on div "Menu sections BBQ SPECIAL 10am-3am 5 Bottle Juice 10 Breakfast 21 BROASTED CHIC…" at bounding box center [416, 355] width 135 height 538
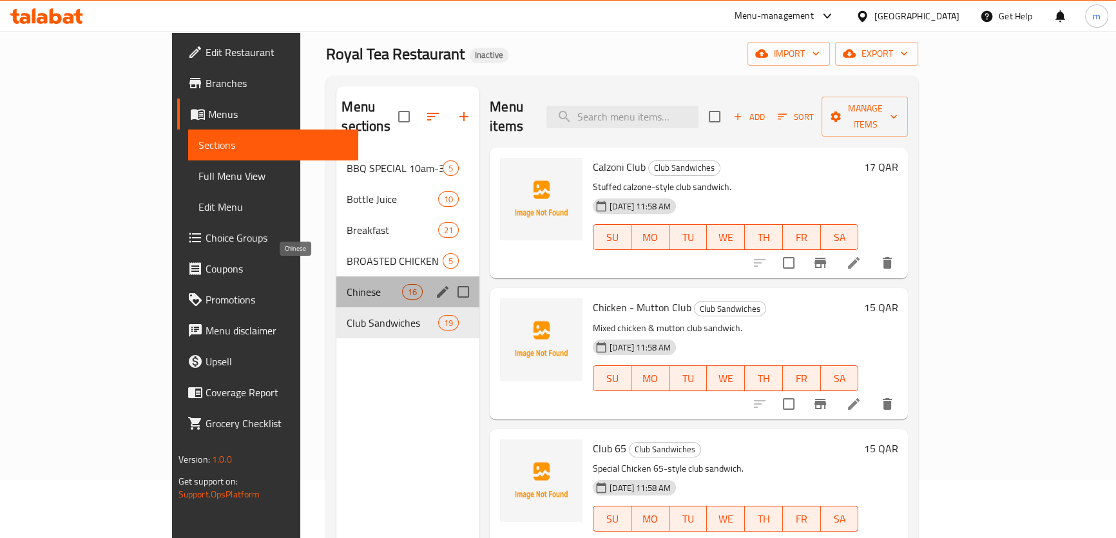
click at [347, 284] on span "Chinese" at bounding box center [374, 291] width 55 height 15
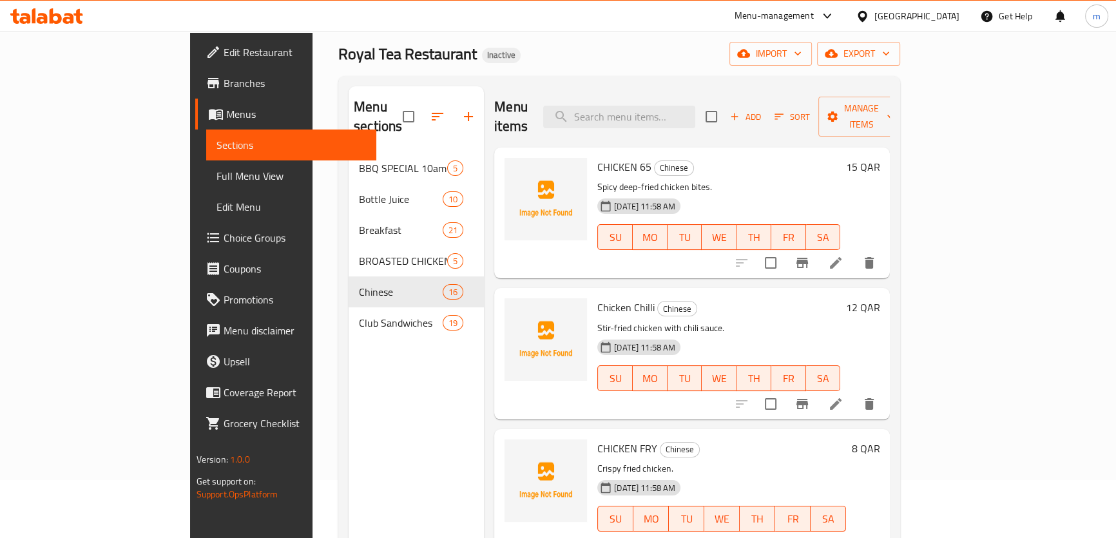
click at [385, 386] on div "Menu sections BBQ SPECIAL 10am-3am 5 Bottle Juice 10 Breakfast 21 BROASTED CHIC…" at bounding box center [416, 355] width 135 height 538
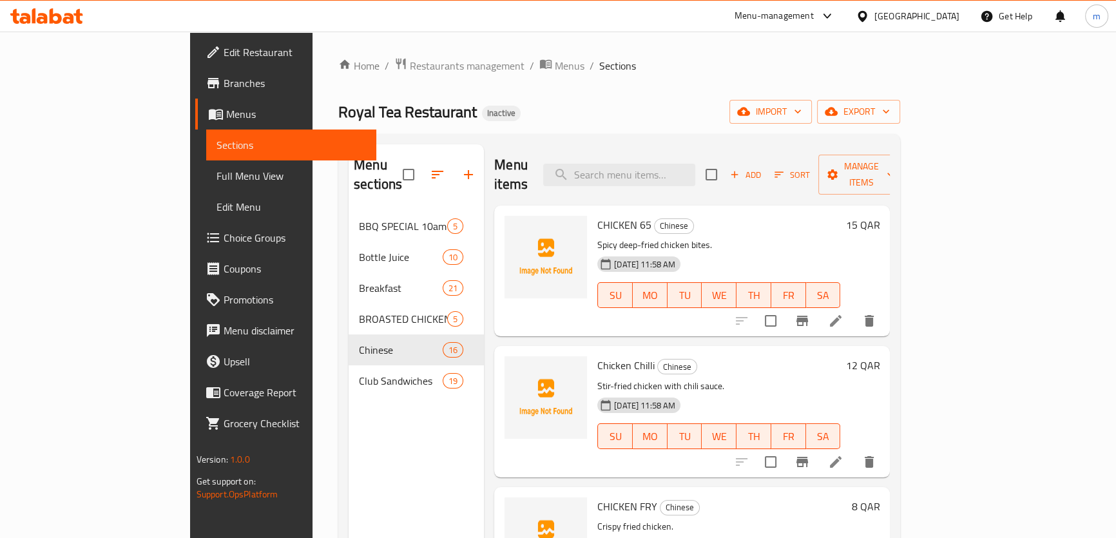
click at [637, 120] on div "Royal Tea Restaurant Inactive import export" at bounding box center [619, 112] width 562 height 24
click at [494, 166] on h2 "Menu items" at bounding box center [511, 174] width 34 height 39
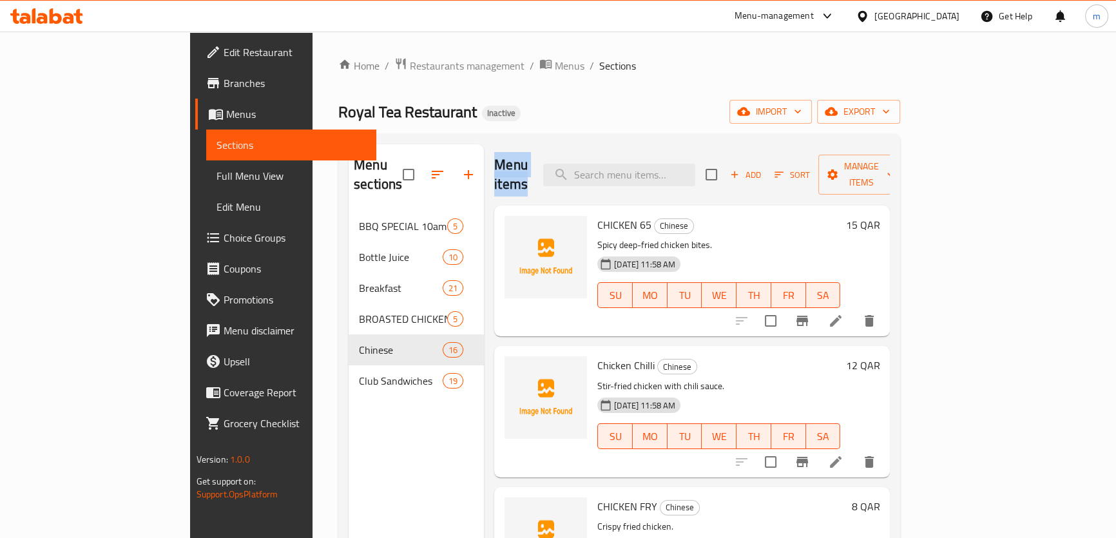
click at [494, 169] on h2 "Menu items" at bounding box center [511, 174] width 34 height 39
drag, startPoint x: 444, startPoint y: 169, endPoint x: 556, endPoint y: 186, distance: 113.4
click at [556, 186] on div "Menu items Add Sort Manage items CHICKEN 65 Chinese Spicy deep-fried chicken bi…" at bounding box center [687, 413] width 406 height 538
click at [494, 171] on h2 "Menu items" at bounding box center [511, 174] width 34 height 39
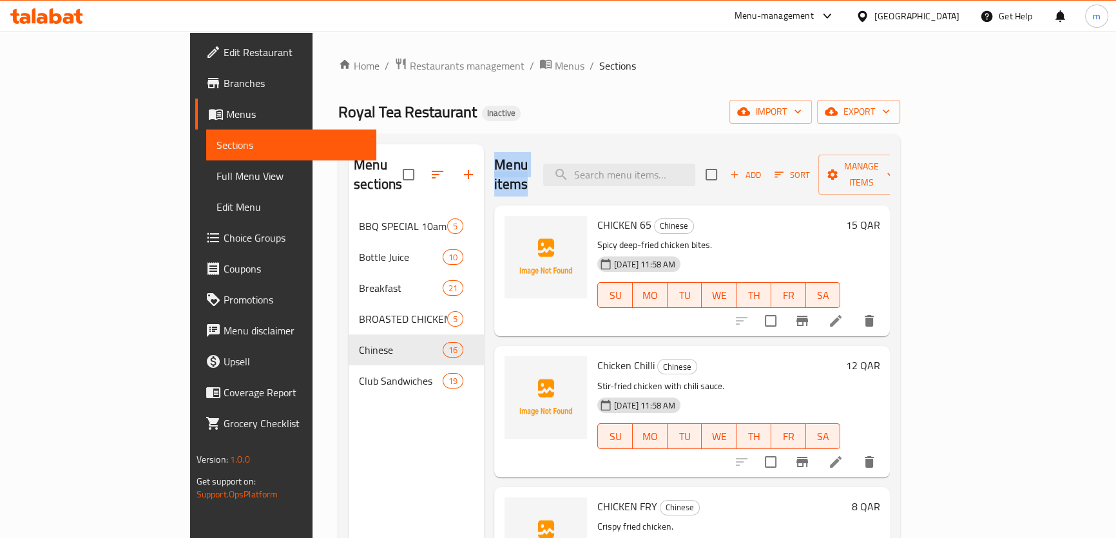
click at [494, 171] on h2 "Menu items" at bounding box center [511, 174] width 34 height 39
click at [494, 168] on h2 "Menu items" at bounding box center [511, 174] width 34 height 39
drag, startPoint x: 445, startPoint y: 162, endPoint x: 533, endPoint y: 181, distance: 90.4
click at [535, 181] on div "Menu items Add Sort Manage items CHICKEN 65 Chinese Spicy deep-fried chicken bi…" at bounding box center [687, 413] width 406 height 538
click at [495, 168] on h2 "Menu items" at bounding box center [511, 174] width 34 height 39
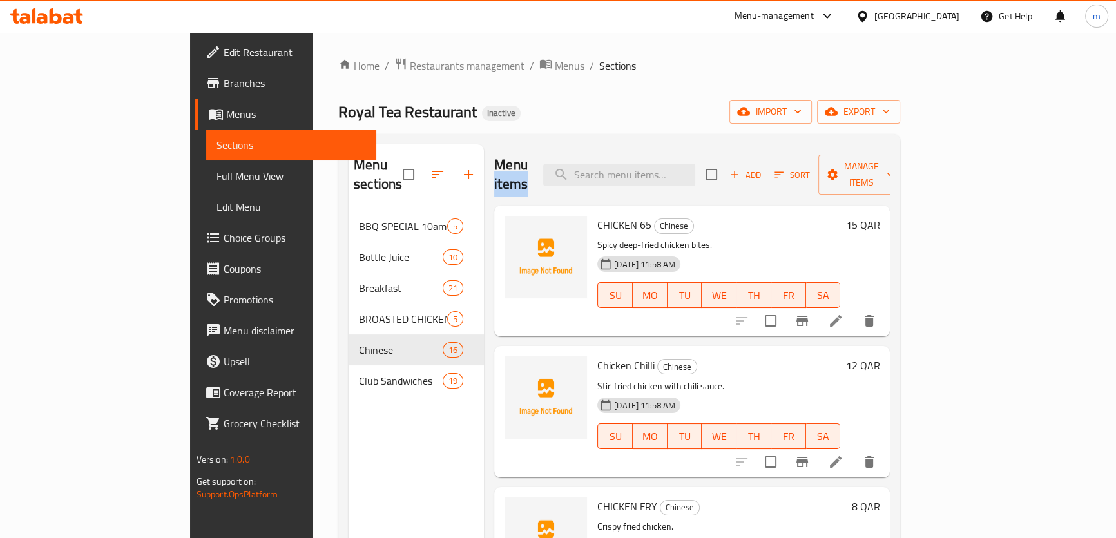
click at [495, 168] on h2 "Menu items" at bounding box center [511, 174] width 34 height 39
click at [494, 166] on h2 "Menu items" at bounding box center [511, 174] width 34 height 39
drag, startPoint x: 450, startPoint y: 165, endPoint x: 537, endPoint y: 176, distance: 87.0
click at [537, 176] on div "Menu items Add Sort Manage items" at bounding box center [692, 174] width 396 height 61
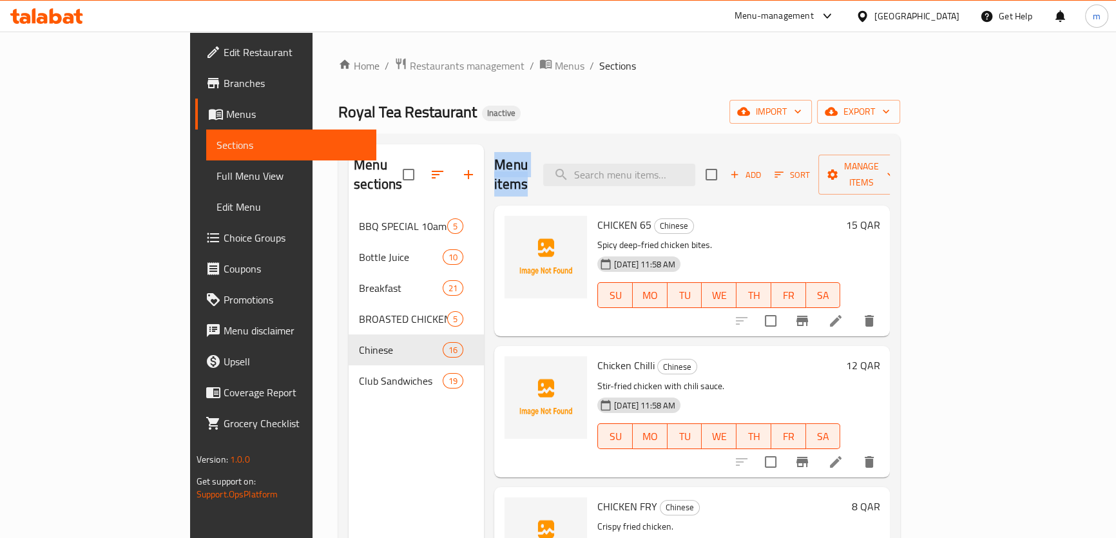
click at [496, 169] on h2 "Menu items" at bounding box center [511, 174] width 34 height 39
click at [494, 168] on h2 "Menu items" at bounding box center [511, 174] width 34 height 39
drag, startPoint x: 435, startPoint y: 163, endPoint x: 445, endPoint y: 166, distance: 10.2
click at [445, 166] on div "Menu sections BBQ SPECIAL 10am-3am 5 Bottle Juice 10 Breakfast 21 BROASTED CHIC…" at bounding box center [619, 413] width 541 height 538
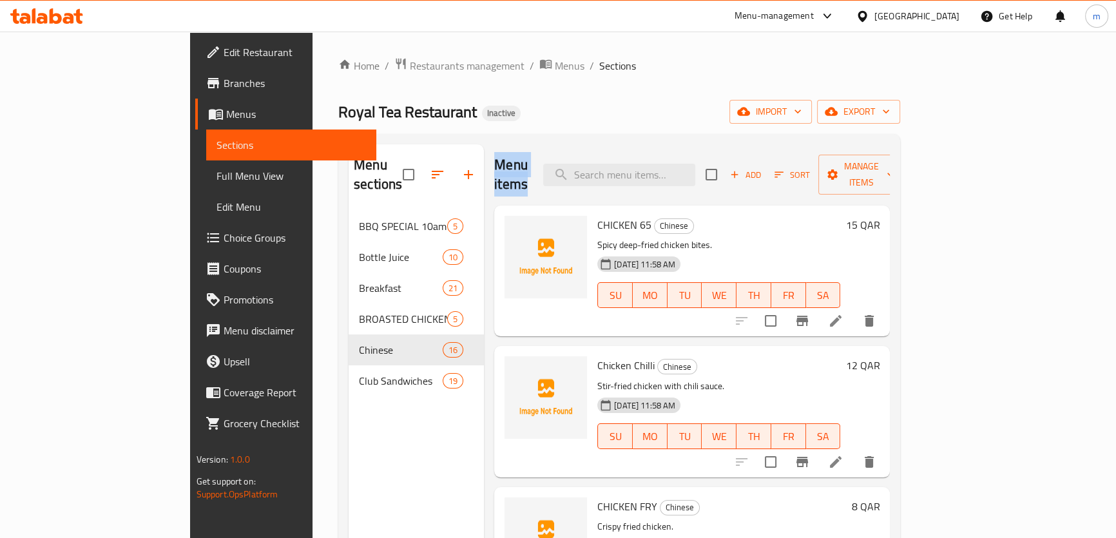
drag, startPoint x: 445, startPoint y: 166, endPoint x: 452, endPoint y: 169, distance: 7.8
click at [484, 166] on div "Menu items Add Sort Manage items CHICKEN 65 Chinese Spicy deep-fried chicken bi…" at bounding box center [687, 413] width 406 height 538
click at [494, 168] on h2 "Menu items" at bounding box center [511, 174] width 34 height 39
drag, startPoint x: 450, startPoint y: 168, endPoint x: 523, endPoint y: 177, distance: 73.4
click at [523, 177] on div "Menu items Add Sort Manage items" at bounding box center [692, 174] width 396 height 61
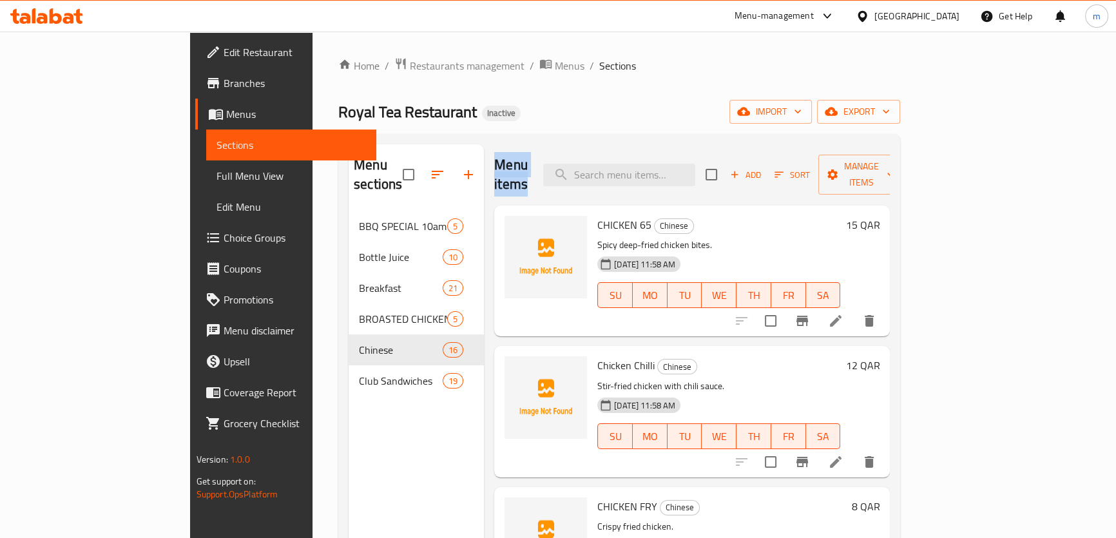
click at [514, 171] on h2 "Menu items" at bounding box center [511, 174] width 34 height 39
click at [541, 97] on div "Home / Restaurants management / Menus / Sections Royal Tea Restaurant Inactive …" at bounding box center [619, 374] width 562 height 635
click at [496, 101] on div "Royal Tea Restaurant Inactive import export" at bounding box center [619, 112] width 562 height 24
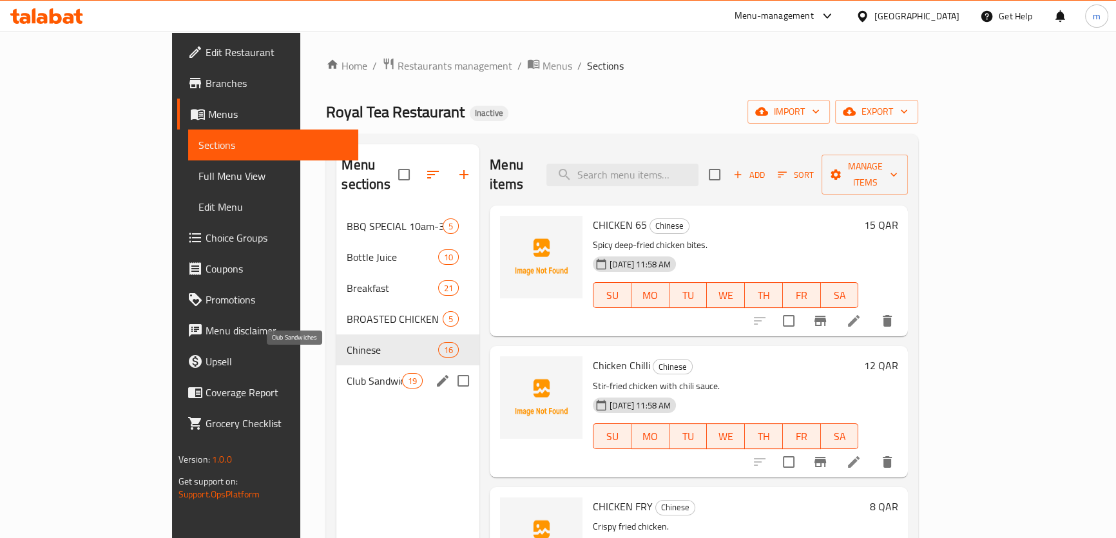
drag, startPoint x: 314, startPoint y: 360, endPoint x: 419, endPoint y: 535, distance: 204.3
click at [347, 373] on span "Club Sandwiches" at bounding box center [374, 380] width 55 height 15
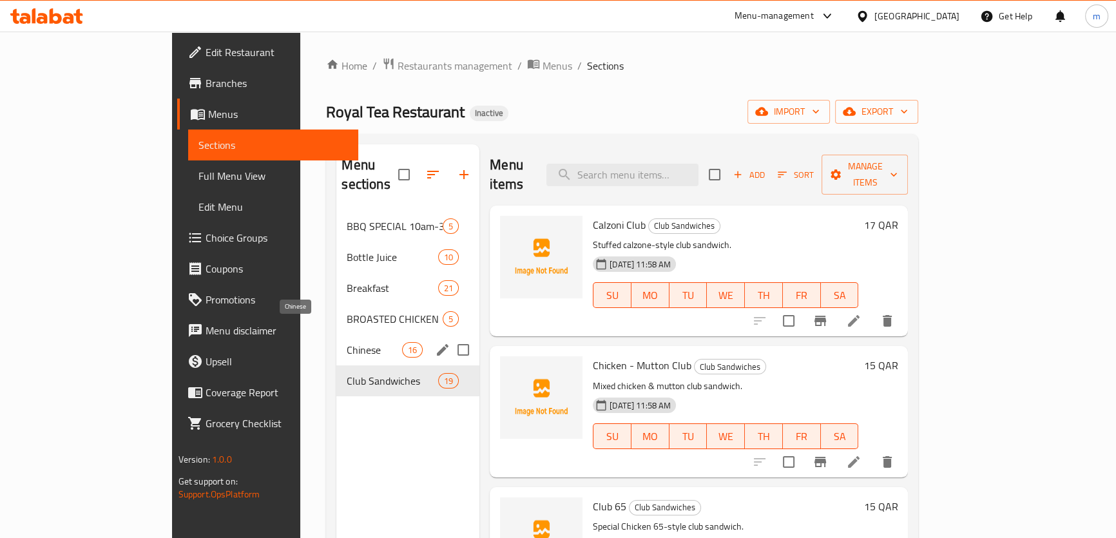
click at [347, 342] on span "Chinese" at bounding box center [374, 349] width 55 height 15
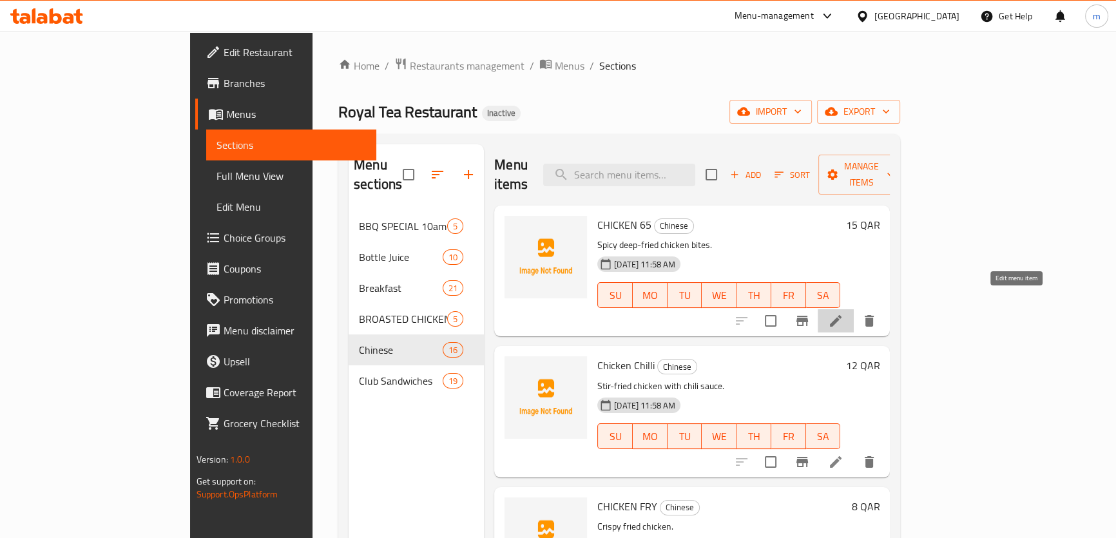
click at [843, 313] on icon at bounding box center [835, 320] width 15 height 15
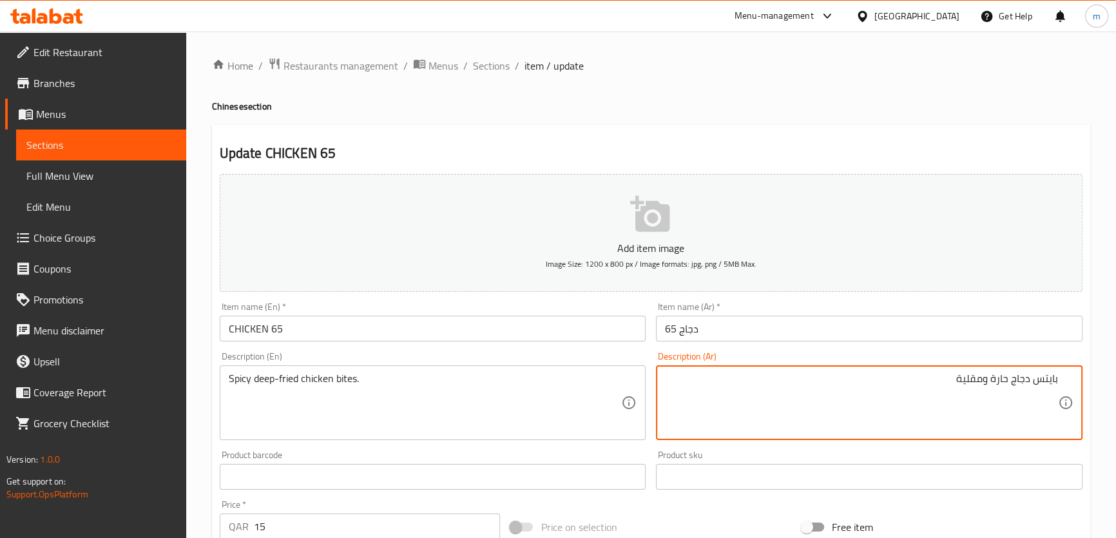
click at [986, 380] on textarea "بايتس دجاج حارة ومقلية" at bounding box center [861, 402] width 393 height 61
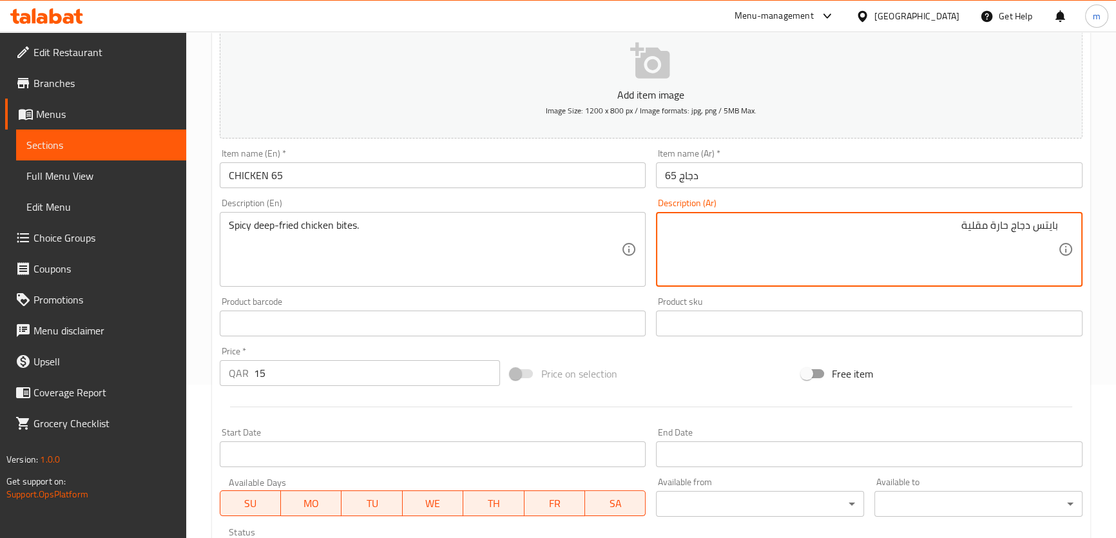
scroll to position [371, 0]
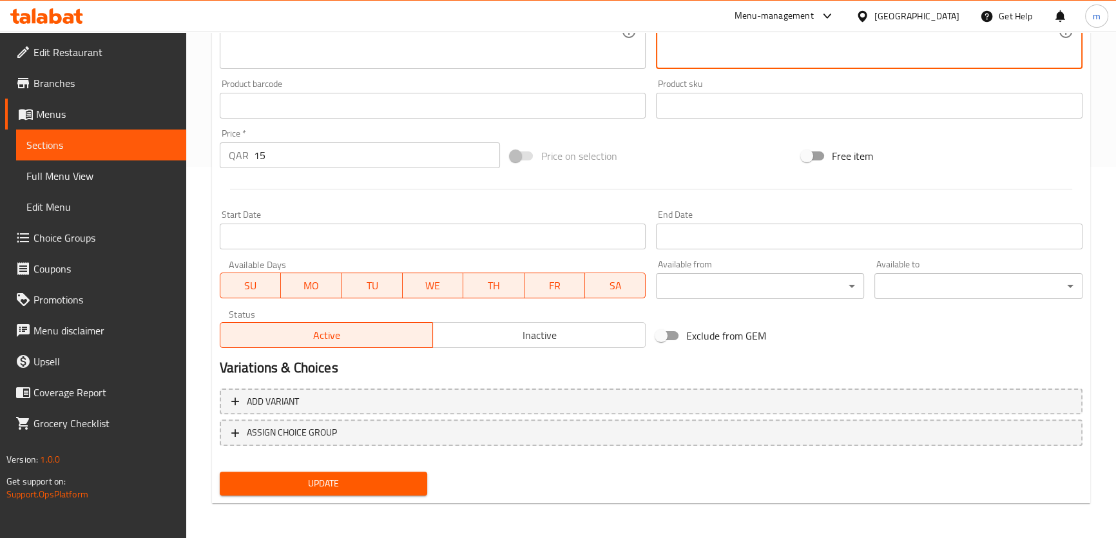
type textarea "بايتس دجاج حارة مقلية"
click at [392, 479] on span "Update" at bounding box center [324, 484] width 188 height 16
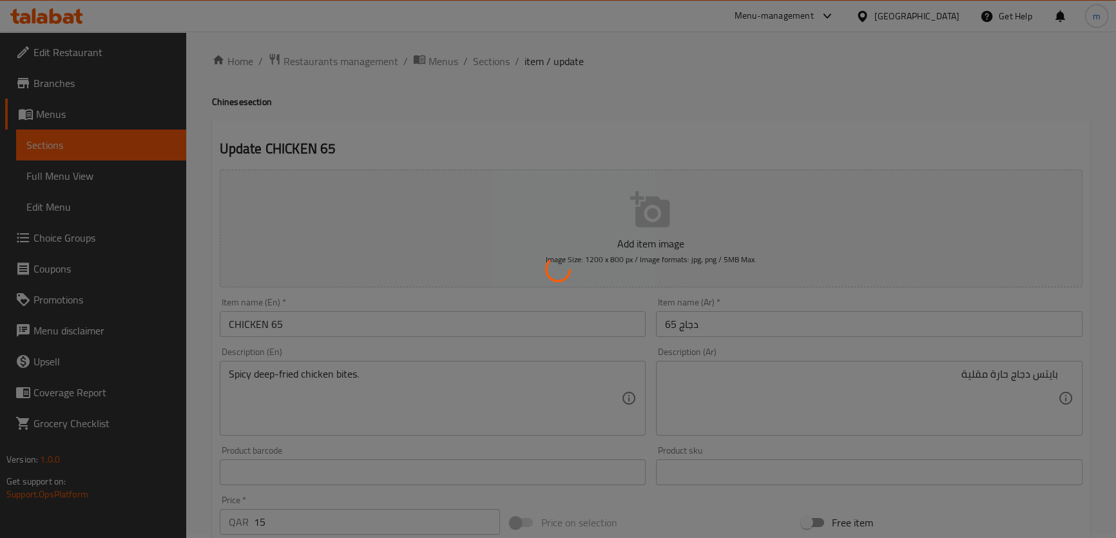
scroll to position [0, 0]
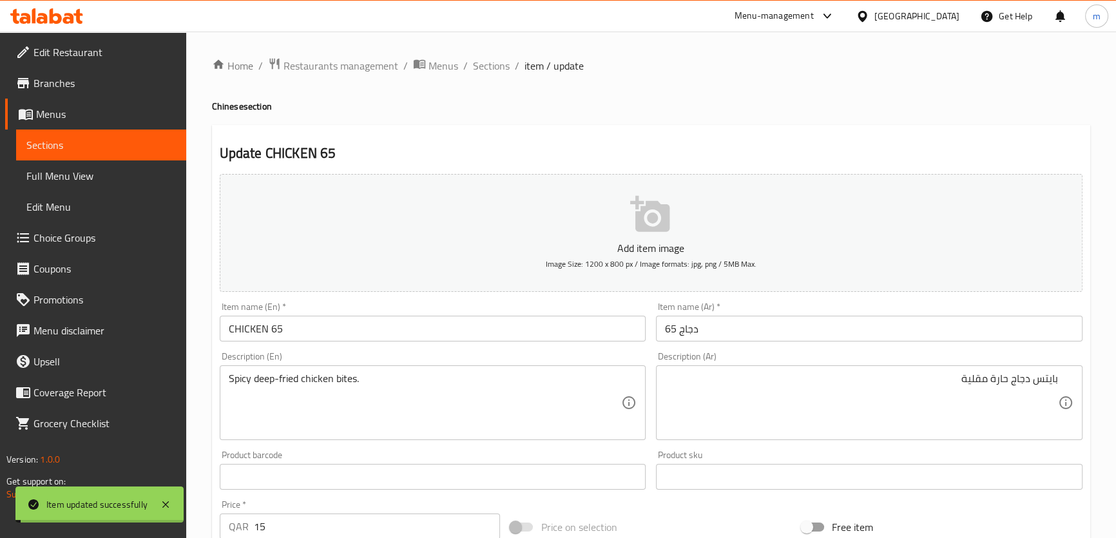
click at [492, 64] on span "Sections" at bounding box center [491, 65] width 37 height 15
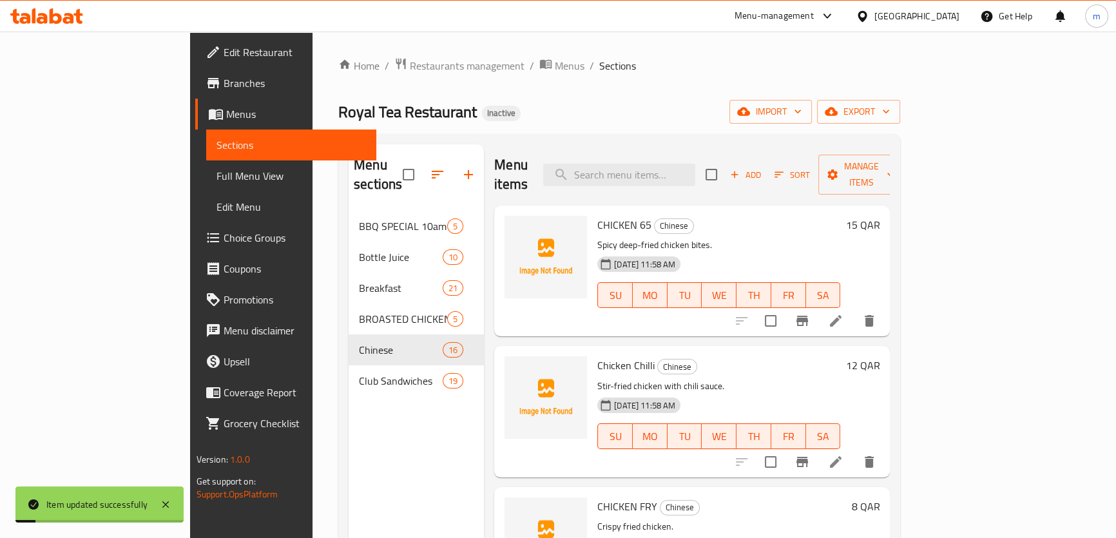
click at [854, 450] on li at bounding box center [836, 461] width 36 height 23
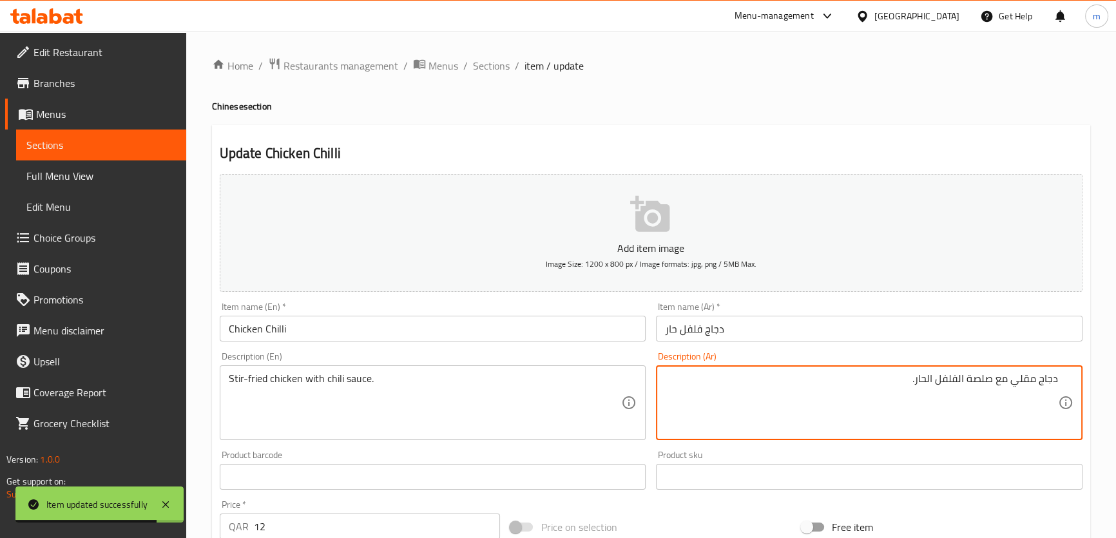
click at [986, 381] on textarea "دجاج مقلي مع صلصة الفلفل الحار." at bounding box center [861, 402] width 393 height 61
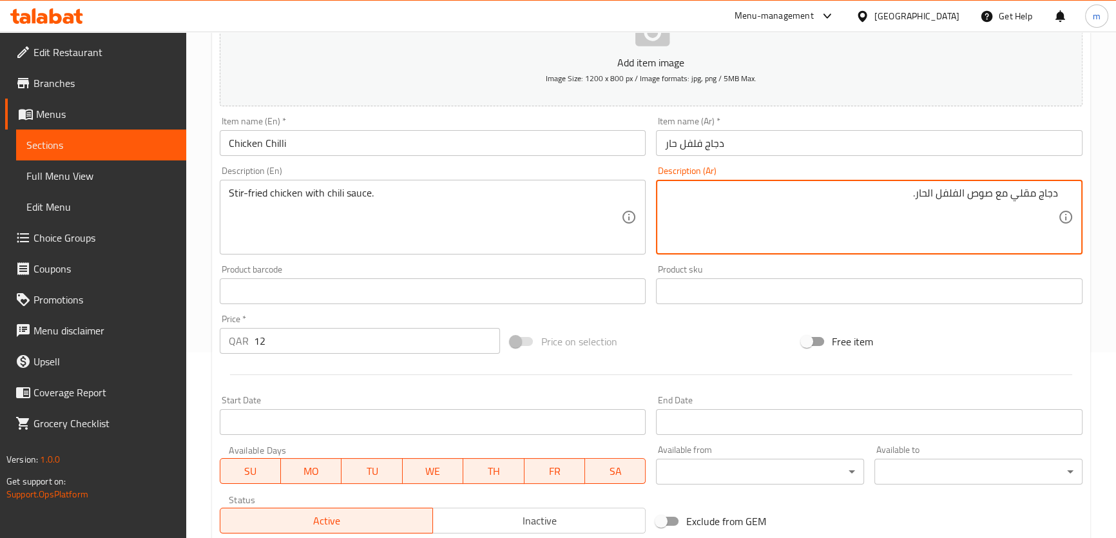
scroll to position [371, 0]
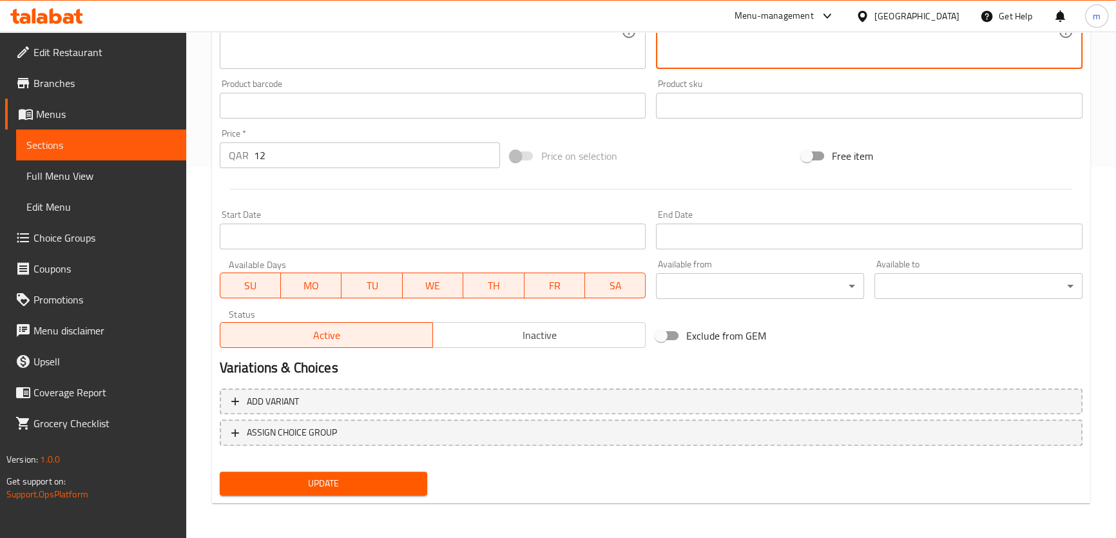
type textarea "دجاج مقلي مع صوص الفلفل الحار."
click at [396, 496] on div "Update" at bounding box center [324, 484] width 218 height 34
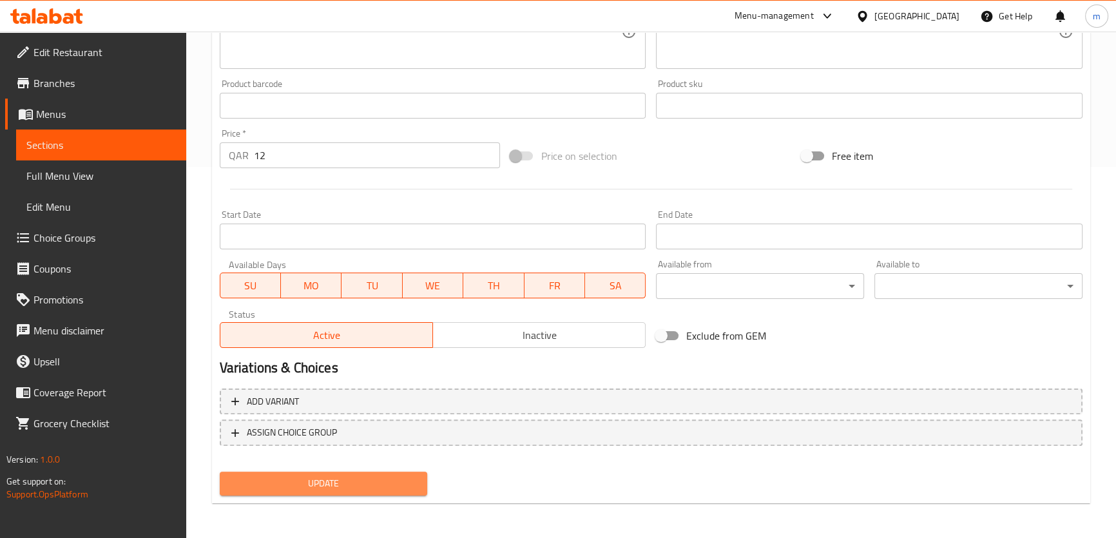
click at [393, 490] on button "Update" at bounding box center [324, 484] width 208 height 24
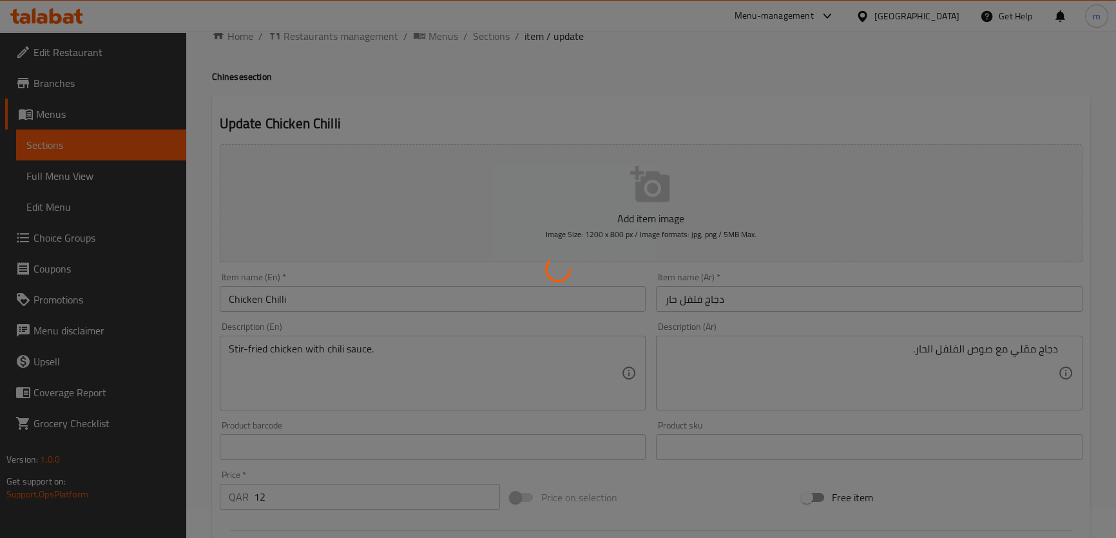
scroll to position [19, 0]
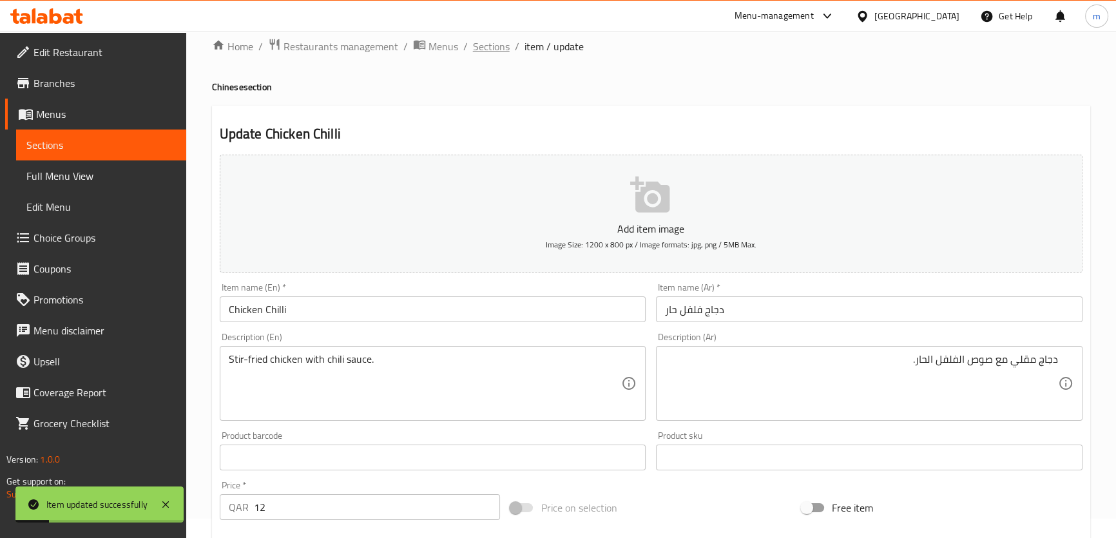
click at [487, 42] on span "Sections" at bounding box center [491, 46] width 37 height 15
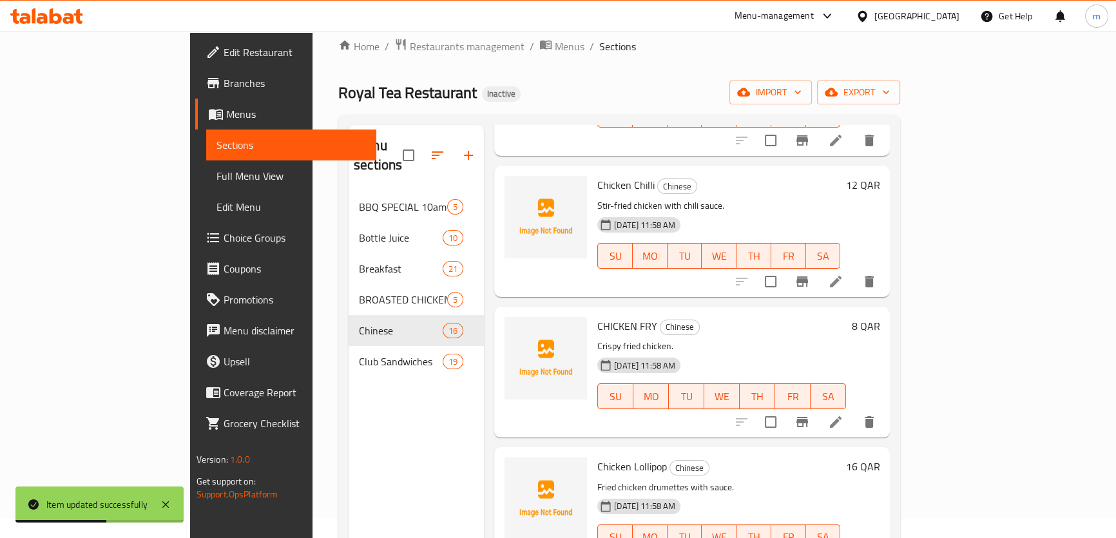
scroll to position [175, 0]
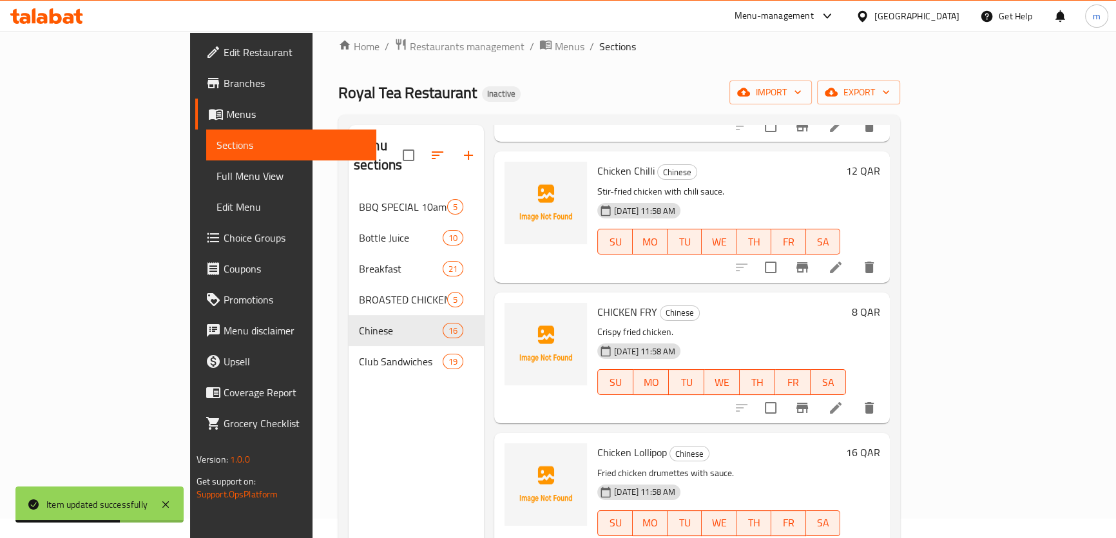
click at [843, 400] on icon at bounding box center [835, 407] width 15 height 15
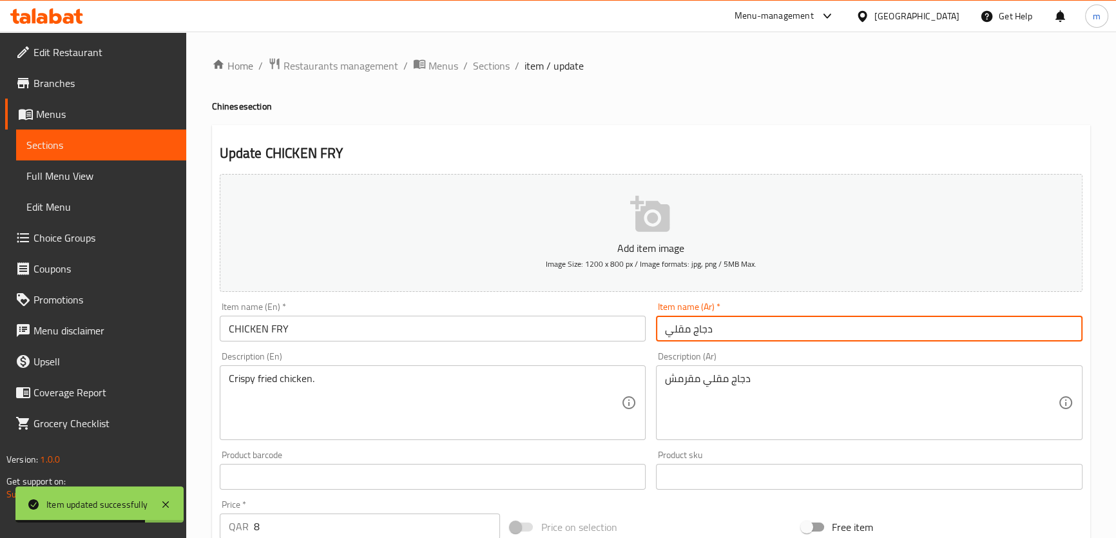
click at [672, 337] on input "دجاج مقلي" at bounding box center [869, 329] width 427 height 26
click at [684, 334] on input "دجاج مقلي" at bounding box center [869, 329] width 427 height 26
type input "دجاج فراي"
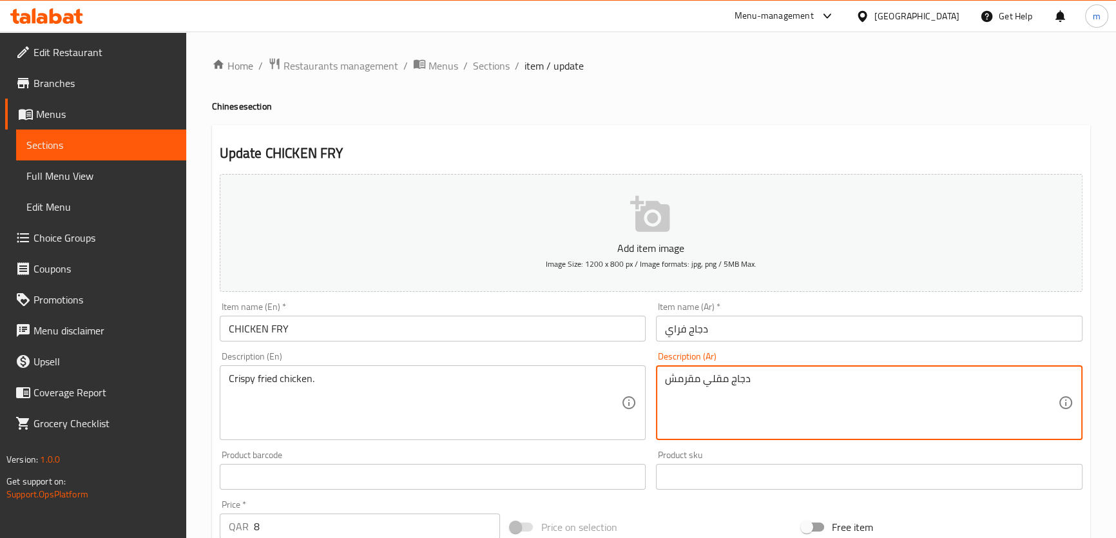
click at [784, 387] on textarea "دجاج مقلي مقرمش" at bounding box center [861, 402] width 393 height 61
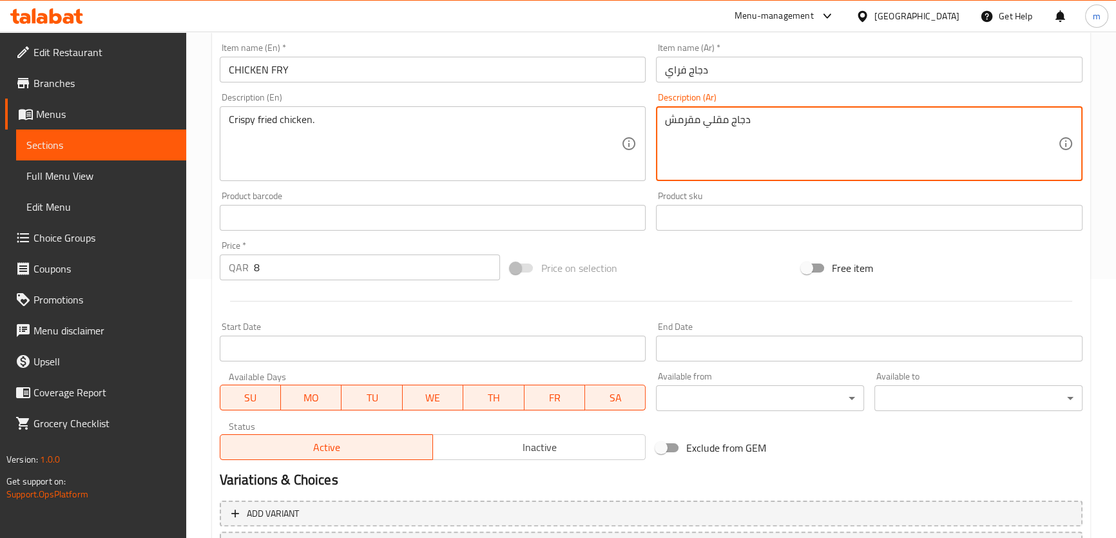
scroll to position [371, 0]
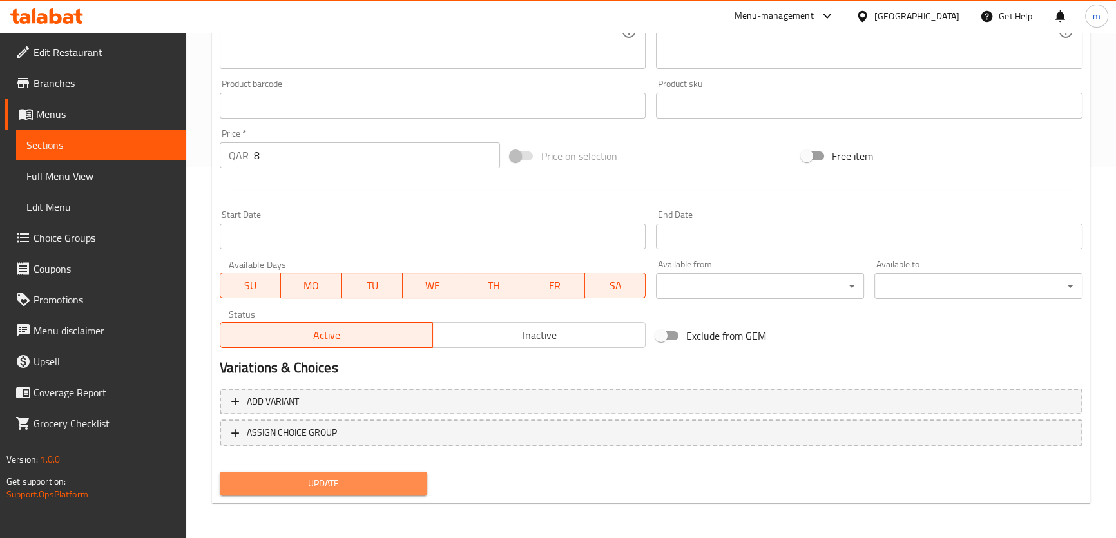
click at [396, 483] on span "Update" at bounding box center [324, 484] width 188 height 16
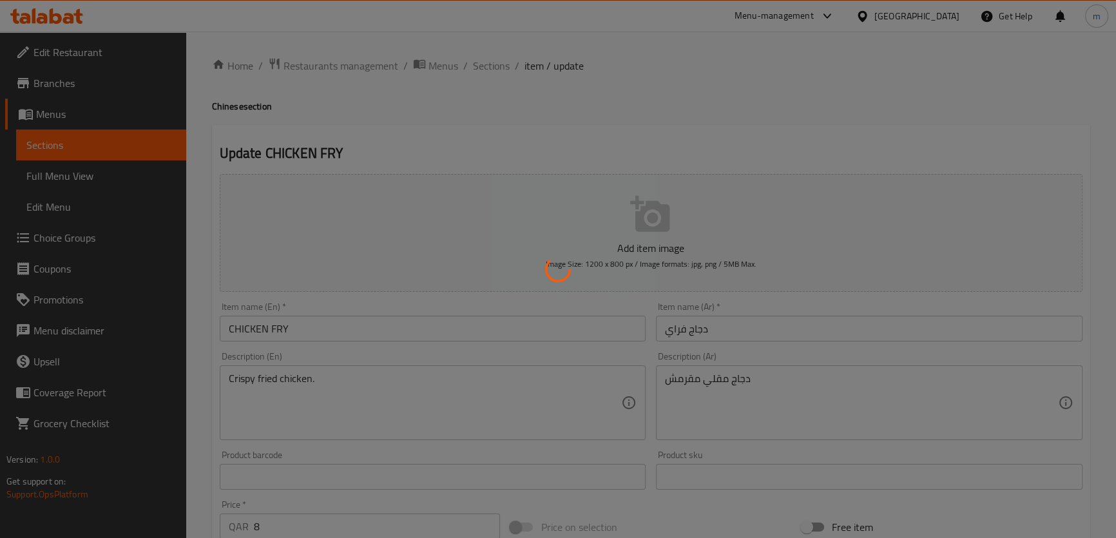
scroll to position [0, 0]
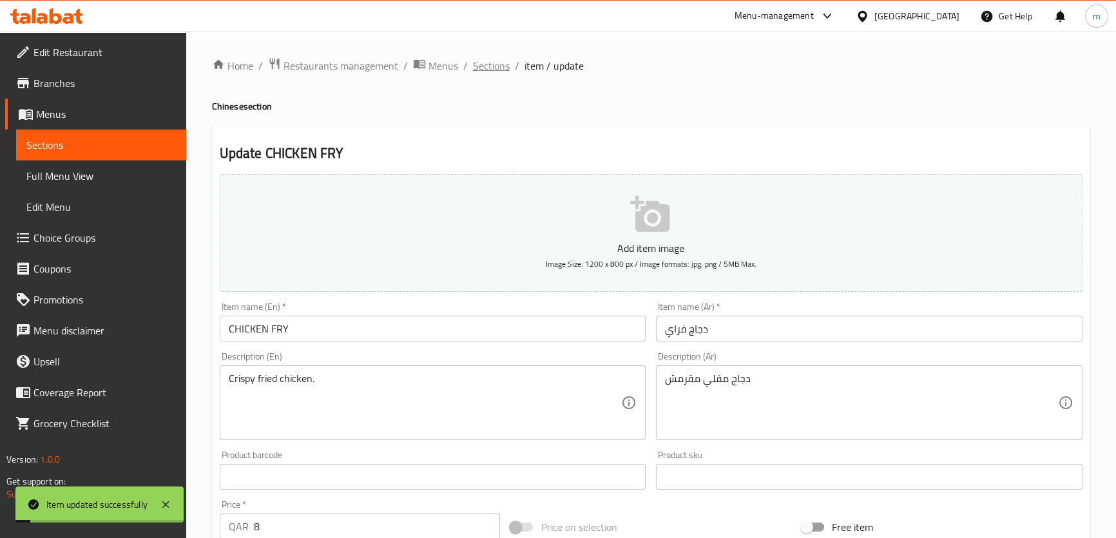
click at [483, 65] on span "Sections" at bounding box center [491, 65] width 37 height 15
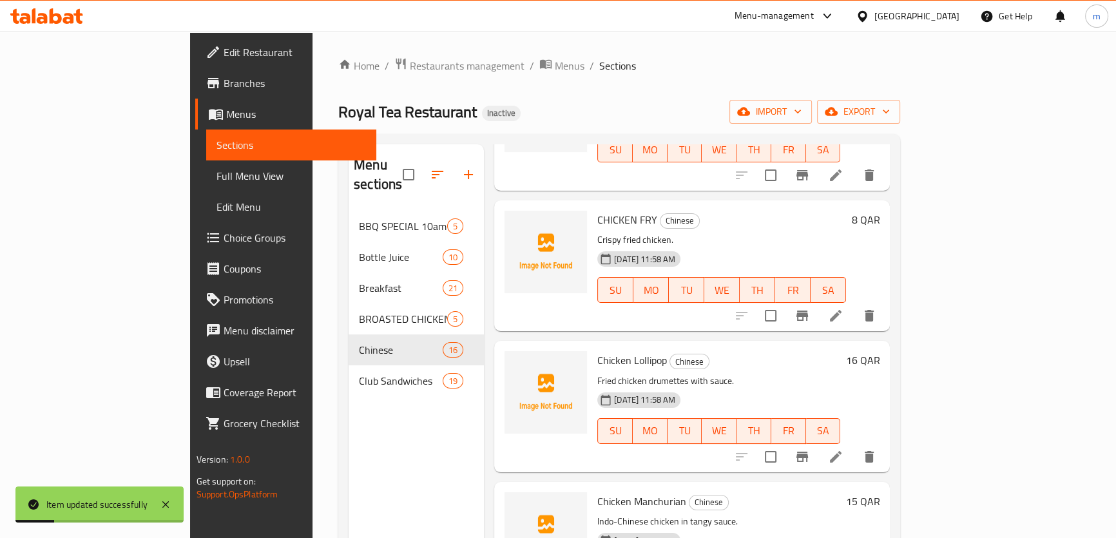
scroll to position [293, 0]
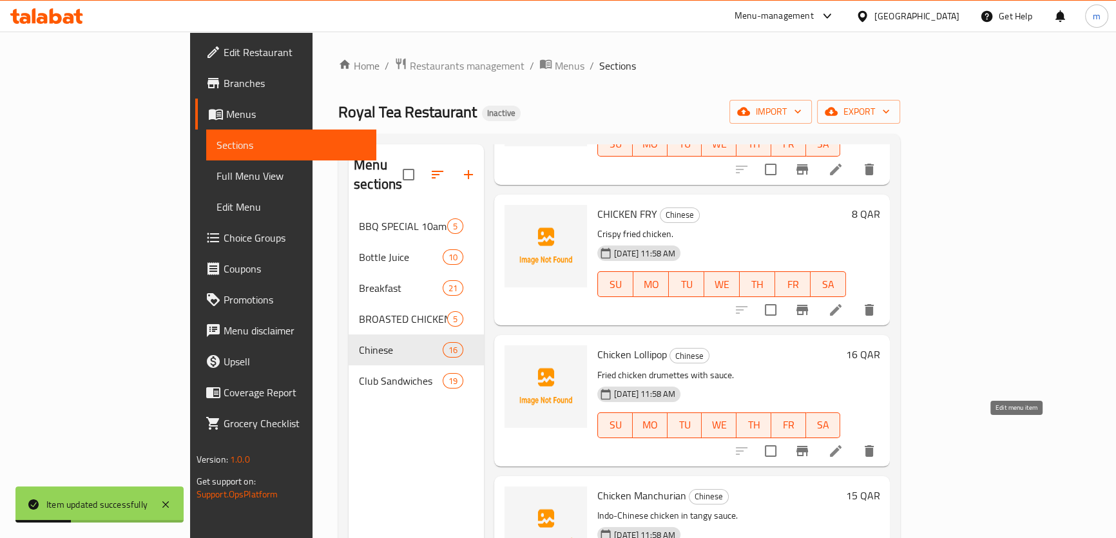
click at [843, 443] on icon at bounding box center [835, 450] width 15 height 15
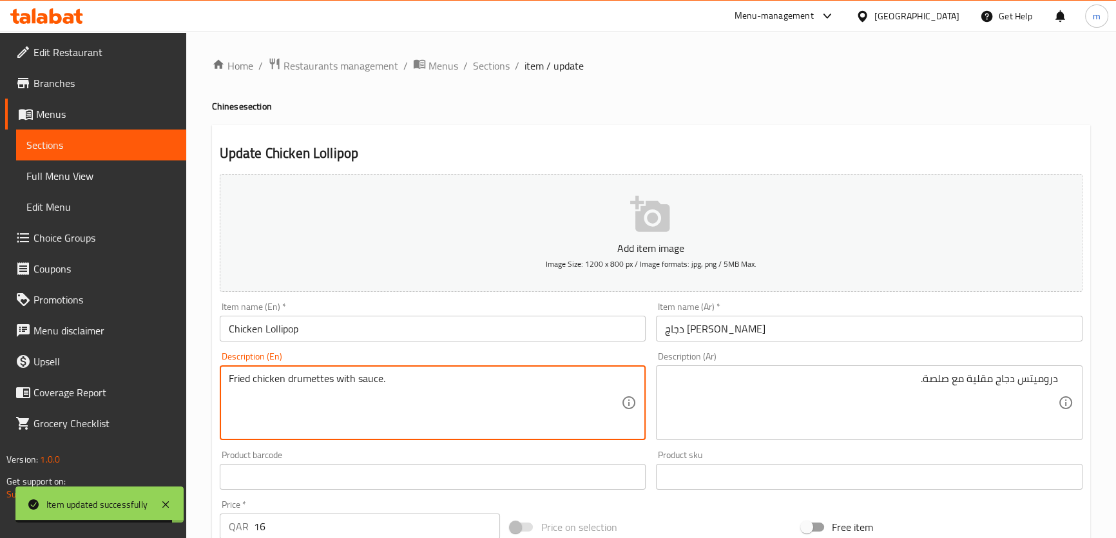
click at [311, 381] on textarea "Fried chicken drumettes with sauce." at bounding box center [425, 402] width 393 height 61
click at [316, 377] on textarea "Fried chicken drumettes with sauce." at bounding box center [425, 402] width 393 height 61
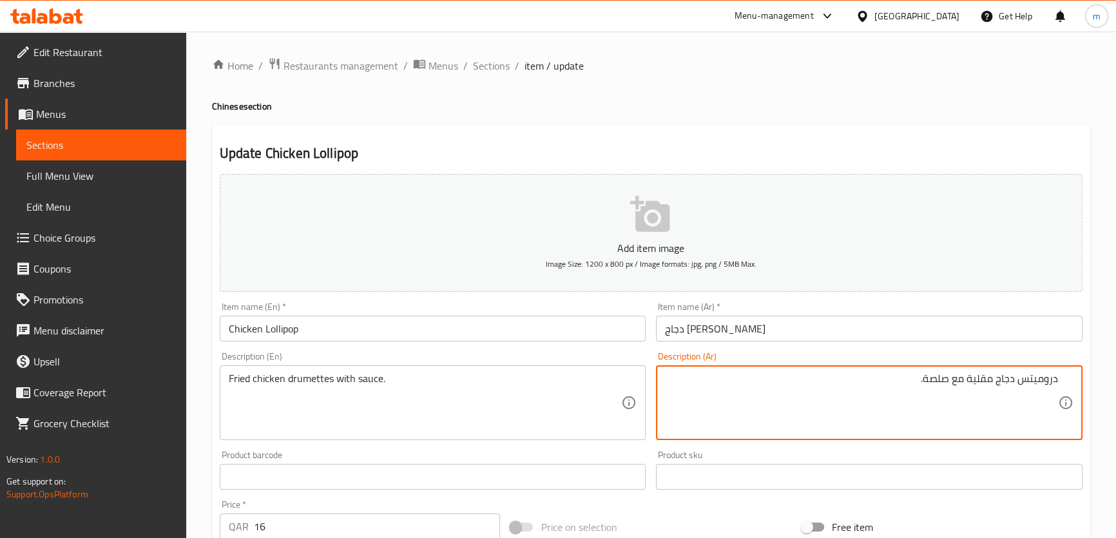
click at [985, 385] on textarea "دروميتس دجاج مقلية مع صلصة." at bounding box center [861, 402] width 393 height 61
click at [945, 383] on textarea "دروميتس دجاج مقلية مع صلصة." at bounding box center [861, 402] width 393 height 61
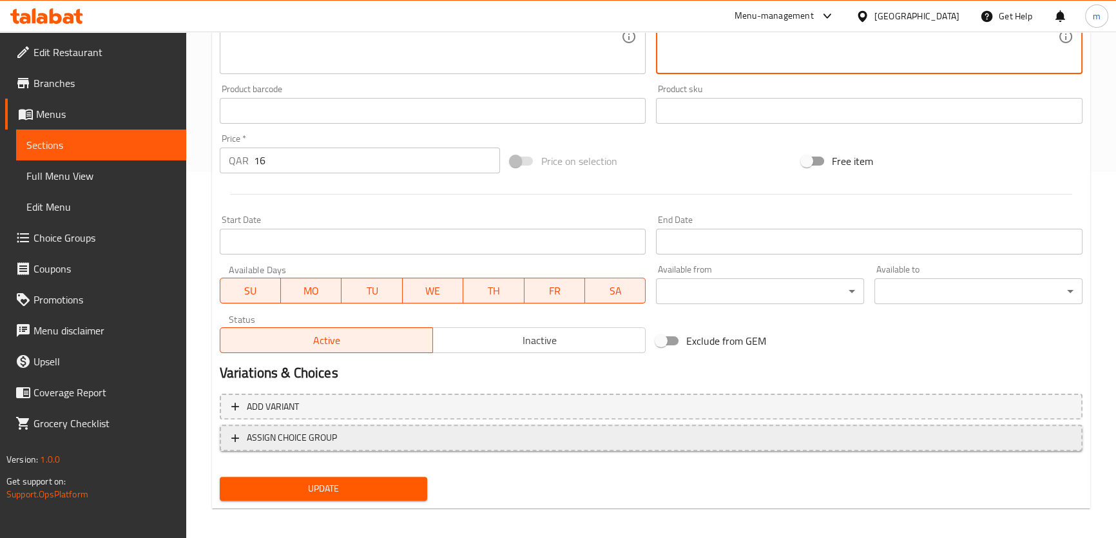
scroll to position [371, 0]
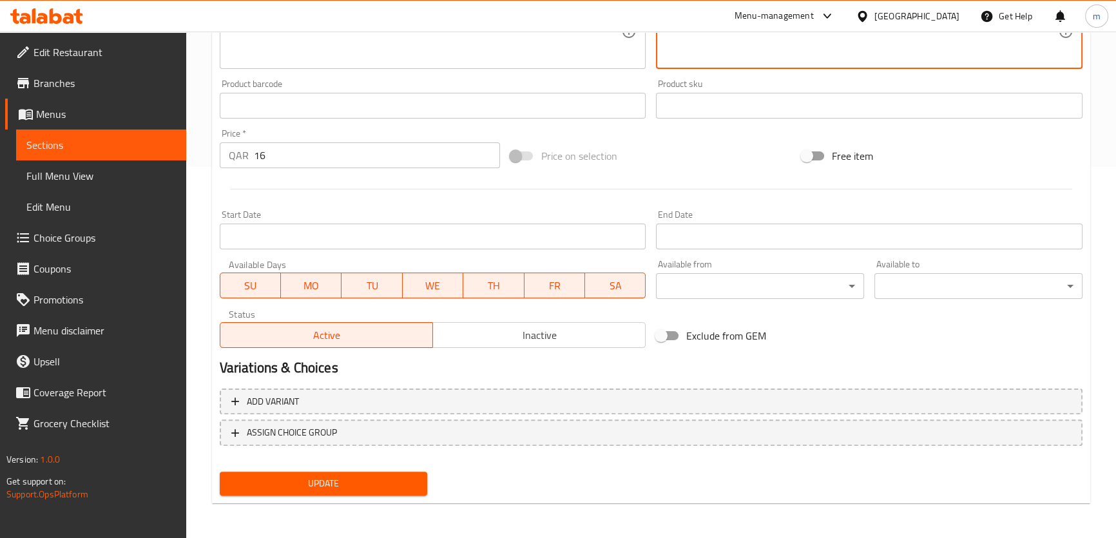
type textarea "دروميتس دجاج مقلية مع صوص."
click at [361, 477] on span "Update" at bounding box center [324, 484] width 188 height 16
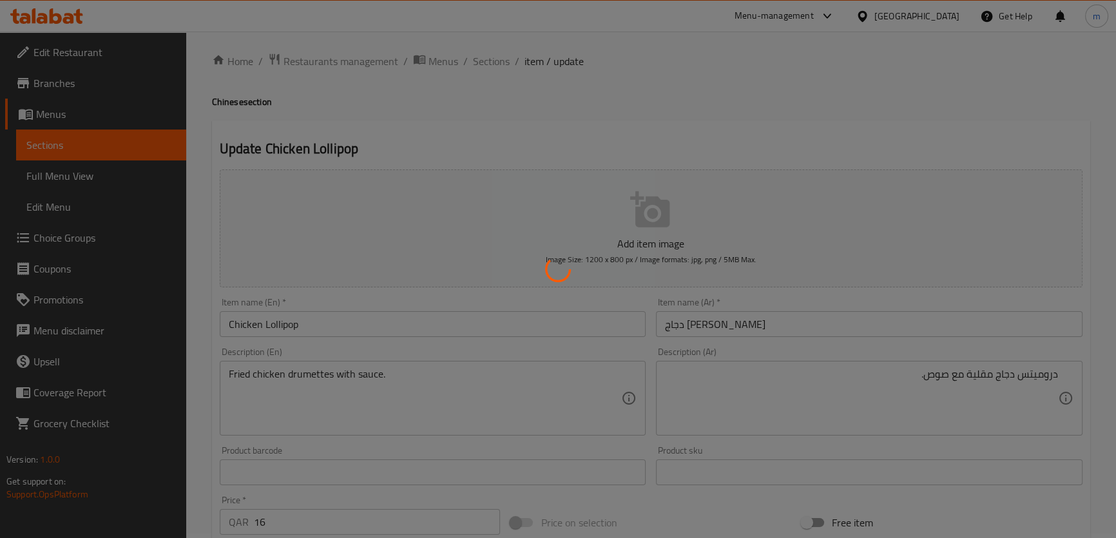
scroll to position [0, 0]
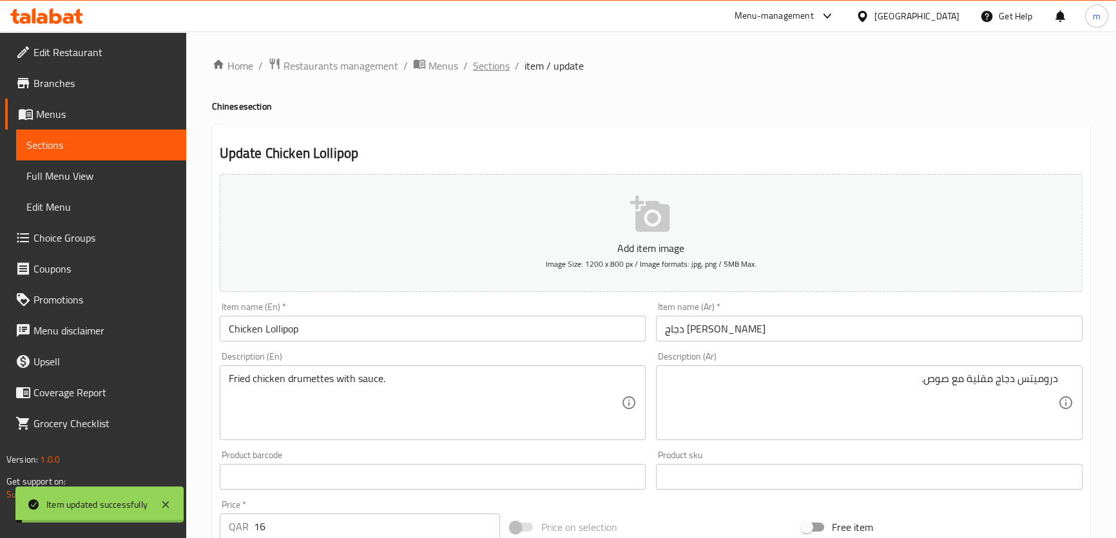
click at [496, 64] on span "Sections" at bounding box center [491, 65] width 37 height 15
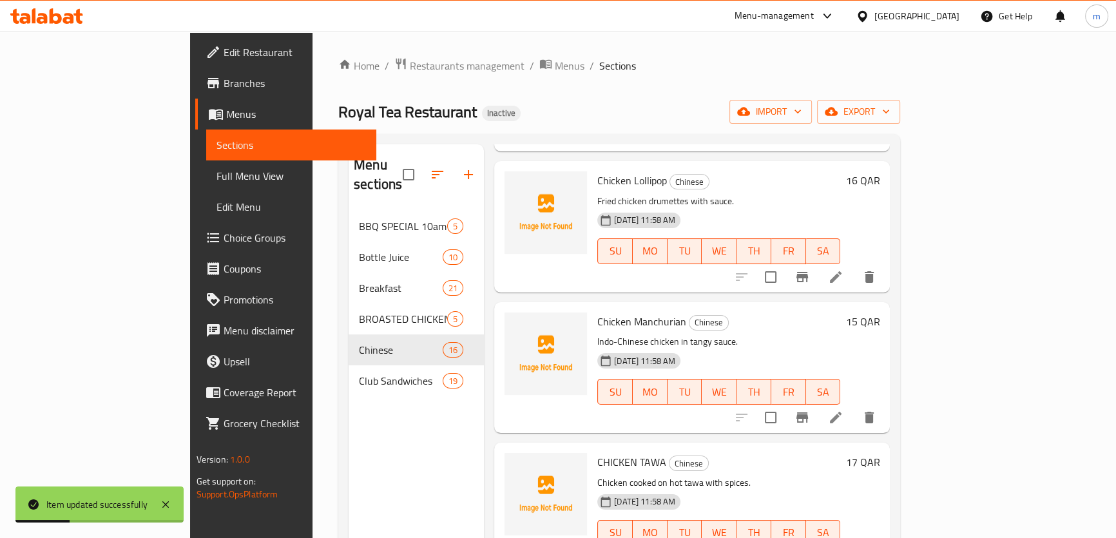
scroll to position [468, 0]
click at [843, 408] on icon at bounding box center [835, 415] width 15 height 15
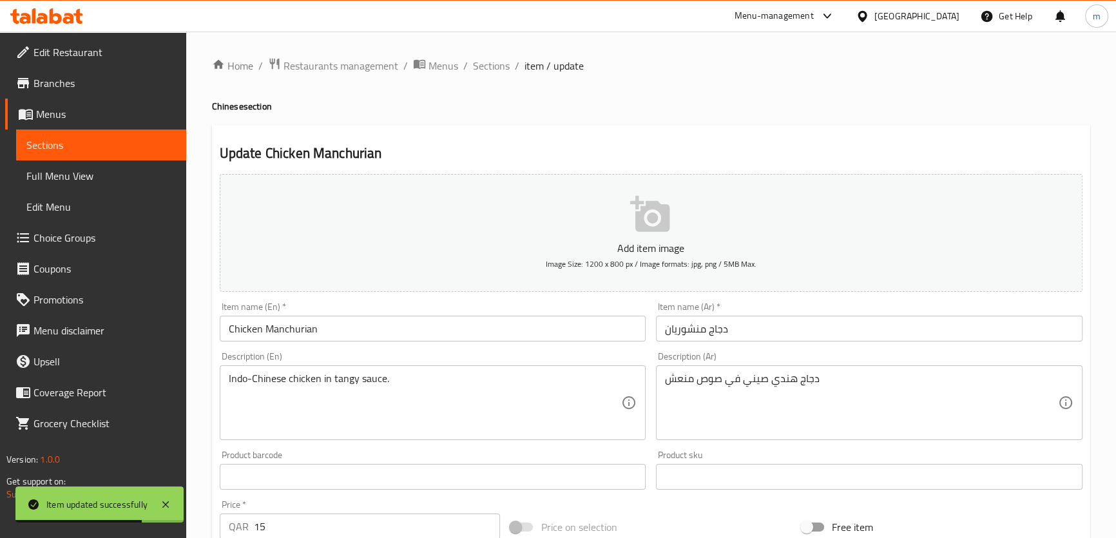
click at [296, 329] on input "Chicken Manchurian" at bounding box center [433, 329] width 427 height 26
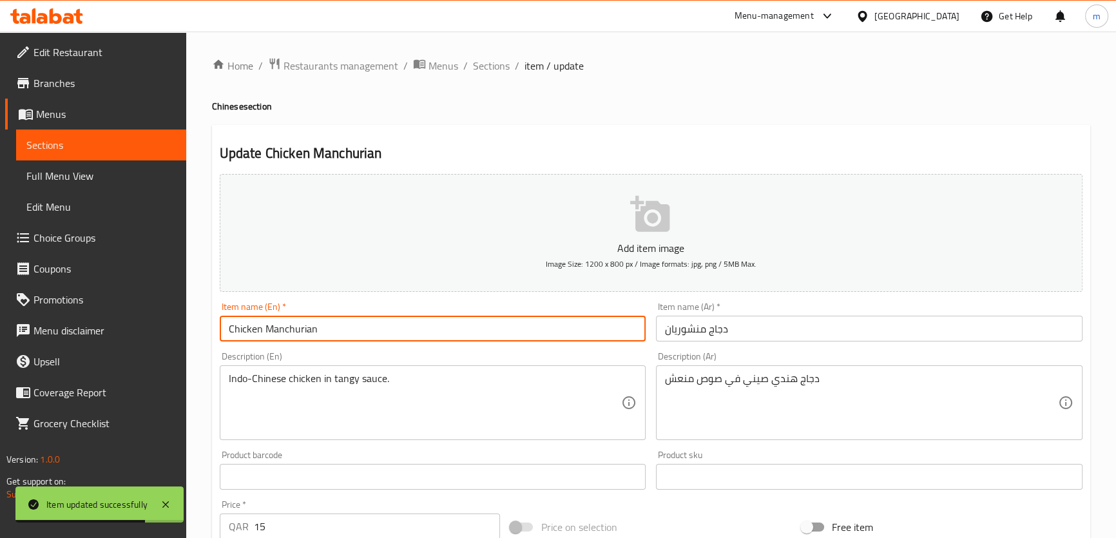
click at [296, 329] on input "Chicken Manchurian" at bounding box center [433, 329] width 427 height 26
click at [677, 330] on input "دجاج منشوريان" at bounding box center [869, 329] width 427 height 26
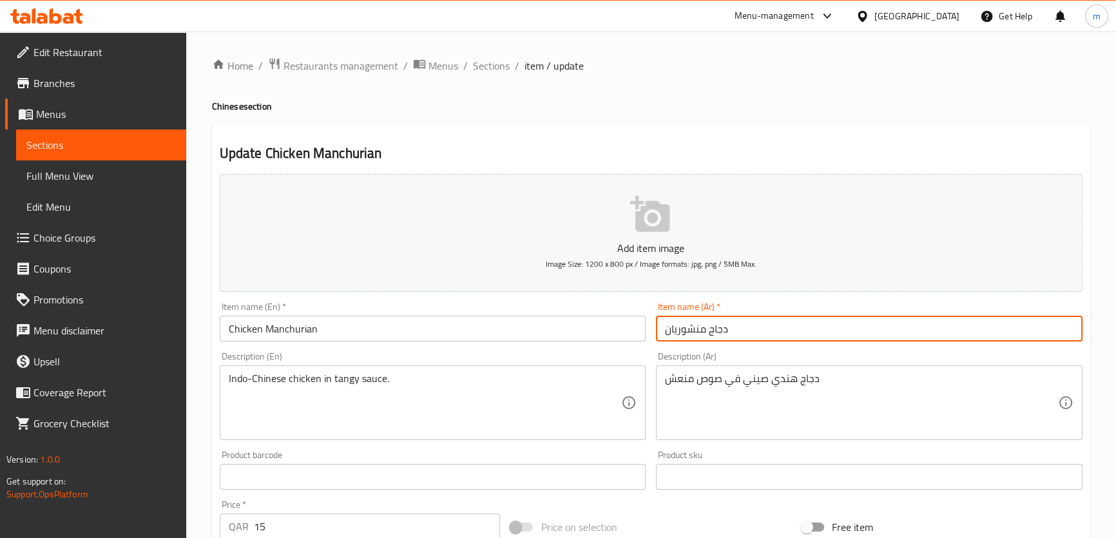
click at [677, 330] on input "دجاج منشوريان" at bounding box center [869, 329] width 427 height 26
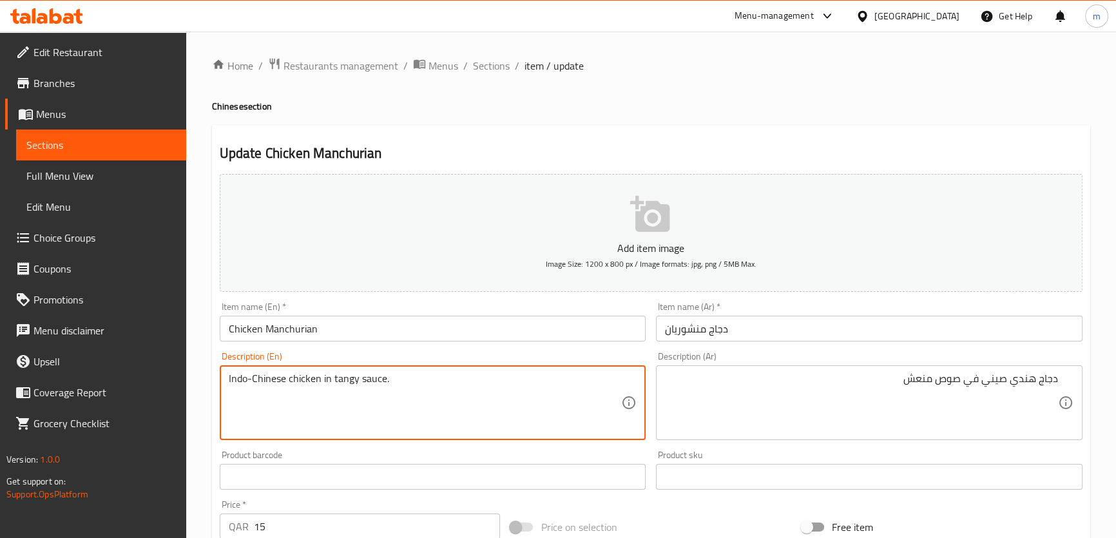
click at [235, 382] on textarea "Indo-Chinese chicken in tangy sauce." at bounding box center [425, 402] width 393 height 61
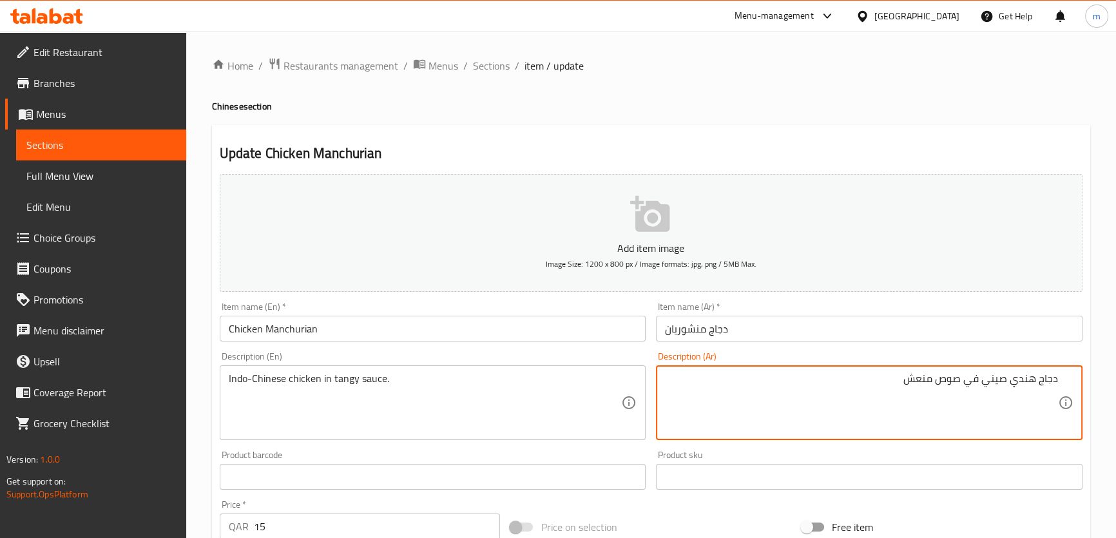
click at [1021, 383] on textarea "دجاج هندي صيني في صوص منعش" at bounding box center [861, 402] width 393 height 61
type textarea "دجاج إندو صيني في صوص منعش"
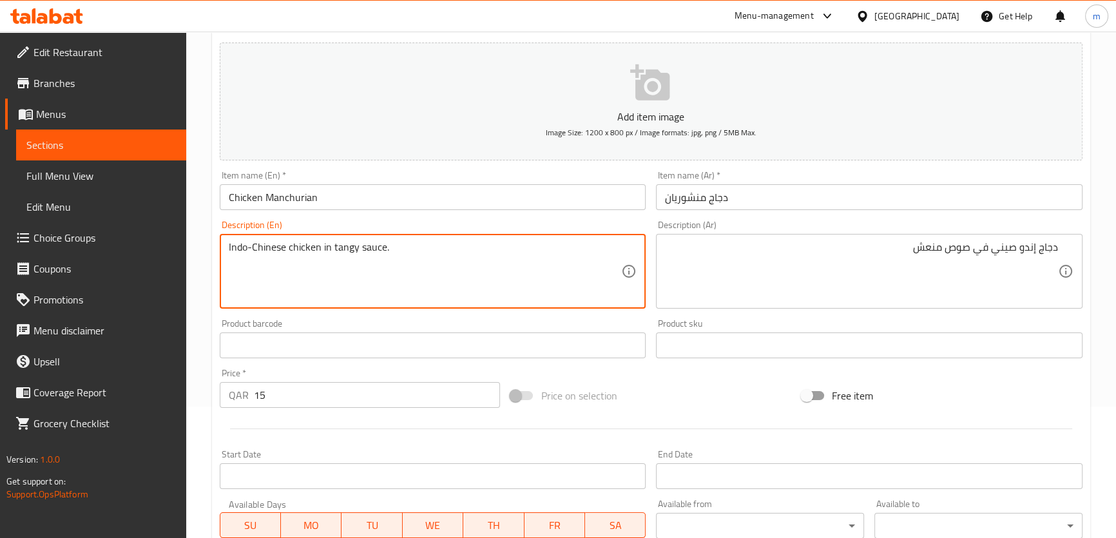
scroll to position [371, 0]
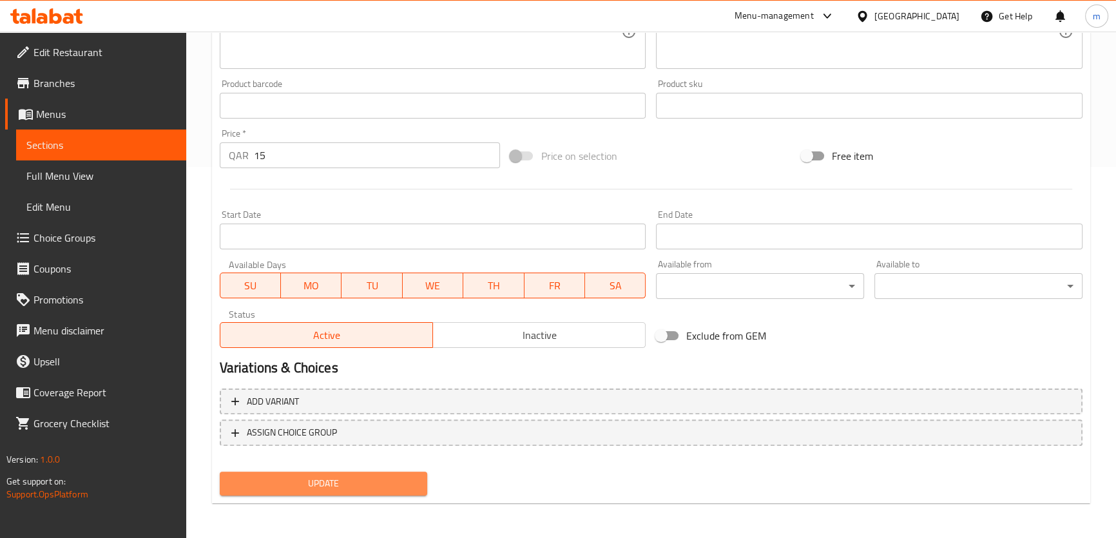
click at [351, 485] on span "Update" at bounding box center [324, 484] width 188 height 16
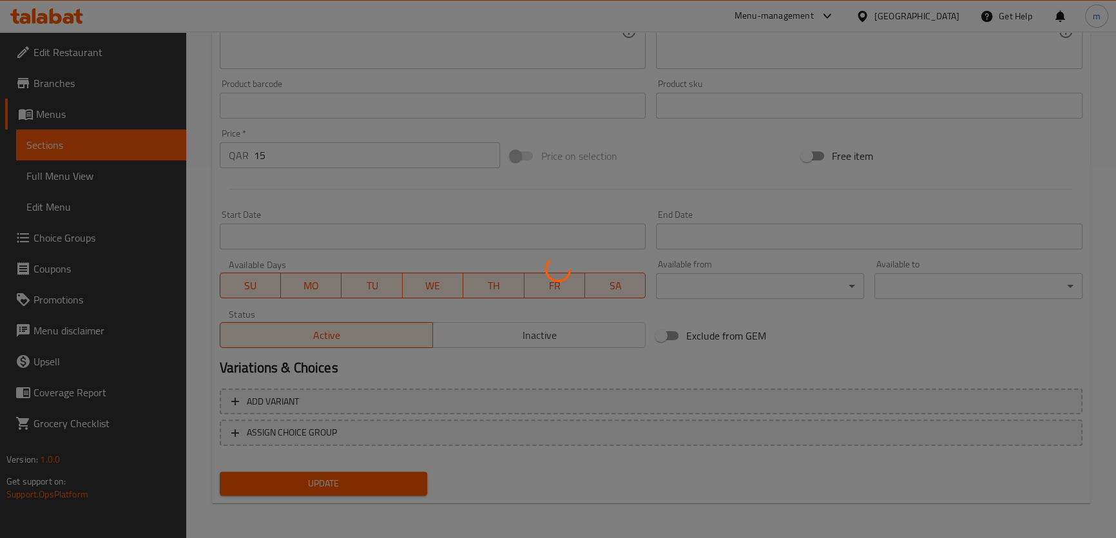
scroll to position [0, 0]
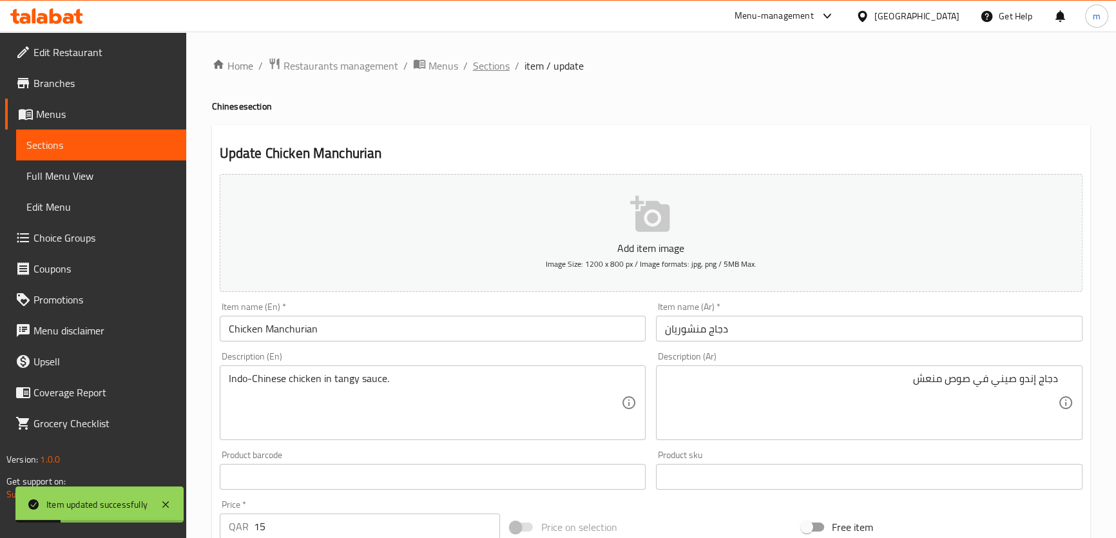
click at [483, 68] on span "Sections" at bounding box center [491, 65] width 37 height 15
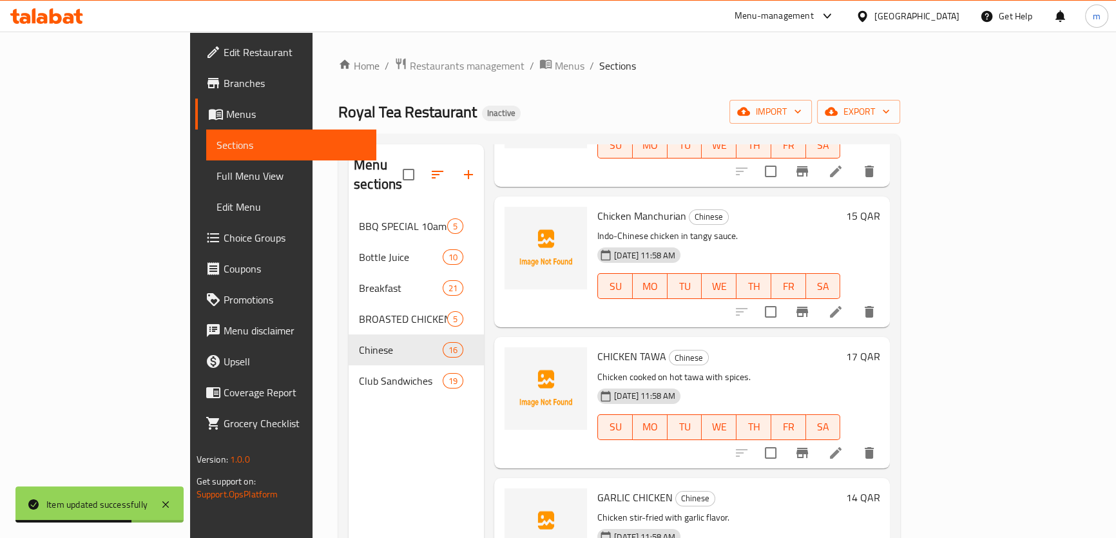
scroll to position [644, 0]
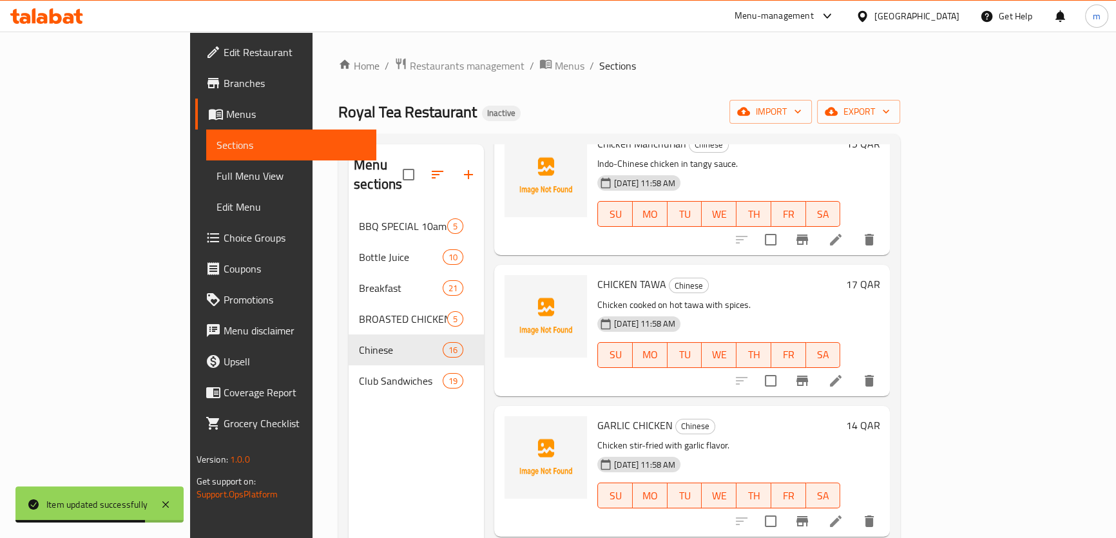
click at [854, 369] on li at bounding box center [836, 380] width 36 height 23
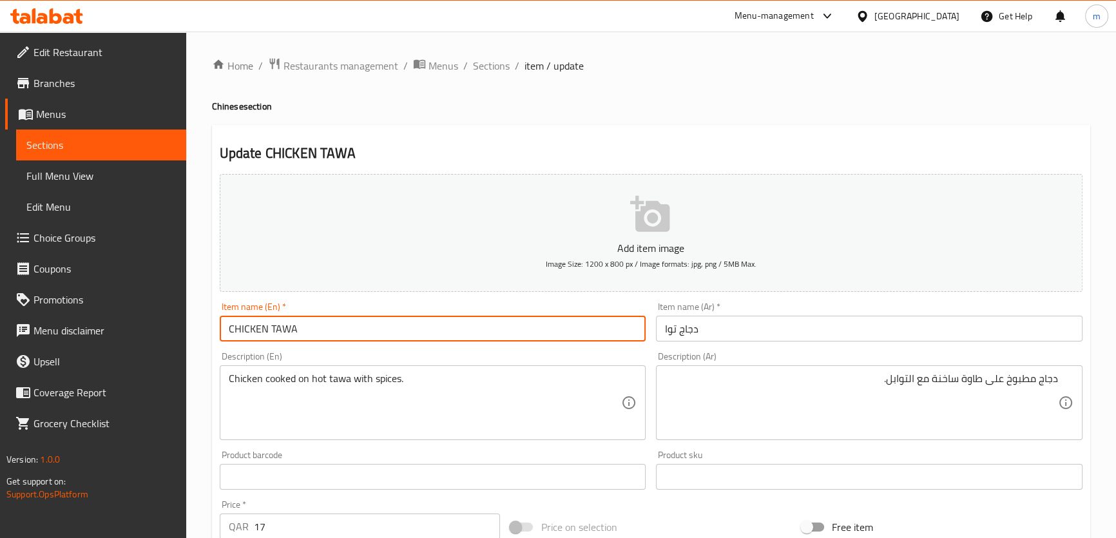
click at [281, 331] on input "CHICKEN TAWA" at bounding box center [433, 329] width 427 height 26
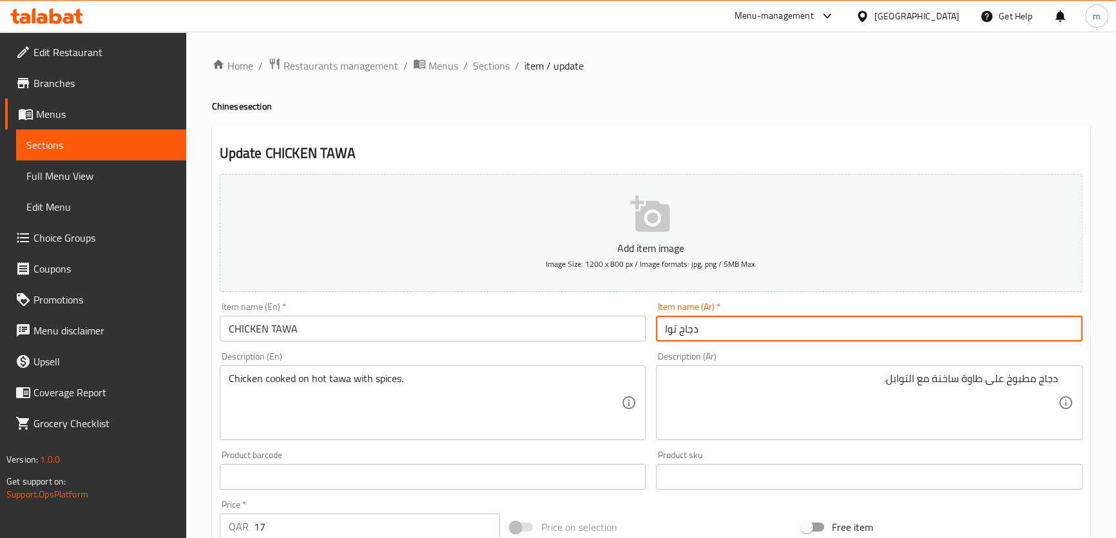
click at [669, 328] on input "دجاج توا" at bounding box center [869, 329] width 427 height 26
click at [666, 331] on input "دجاج توا" at bounding box center [869, 329] width 427 height 26
click at [671, 331] on input "دجاج توا" at bounding box center [869, 329] width 427 height 26
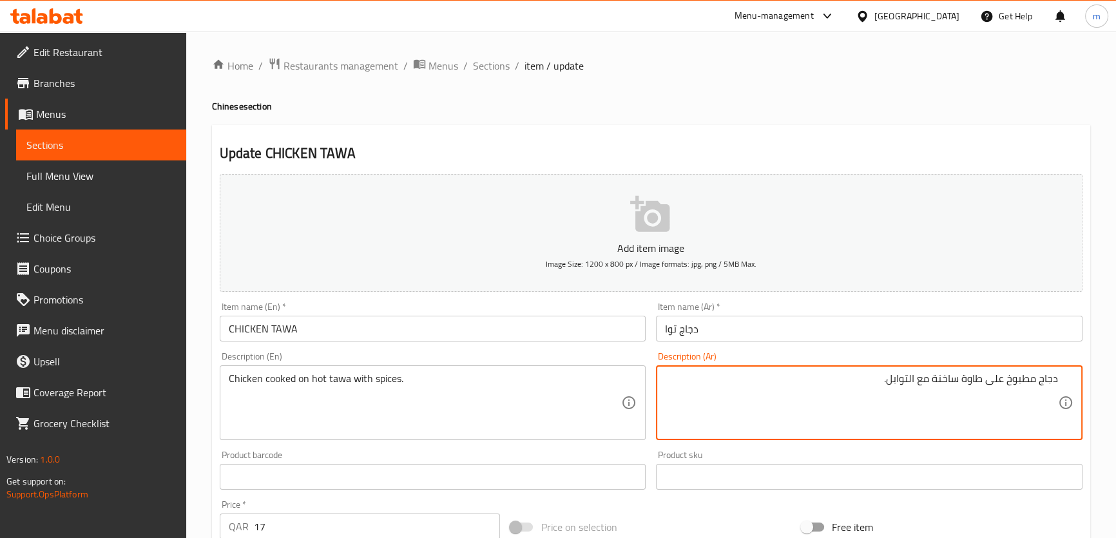
drag, startPoint x: 973, startPoint y: 378, endPoint x: 973, endPoint y: 394, distance: 15.5
click at [973, 378] on textarea "دجاج مطبوخ على طاوة ساخنة مع التوابل." at bounding box center [861, 402] width 393 height 61
paste textarea "وا"
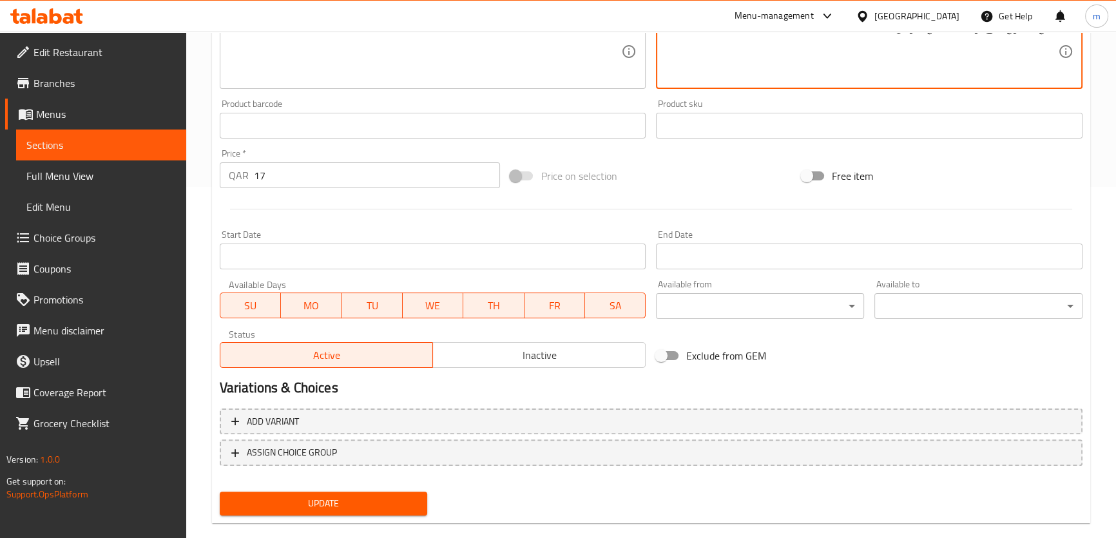
type textarea "دجاج مطبوخ على توا ساخنة مع التوابل."
click at [339, 506] on span "Update" at bounding box center [324, 504] width 188 height 16
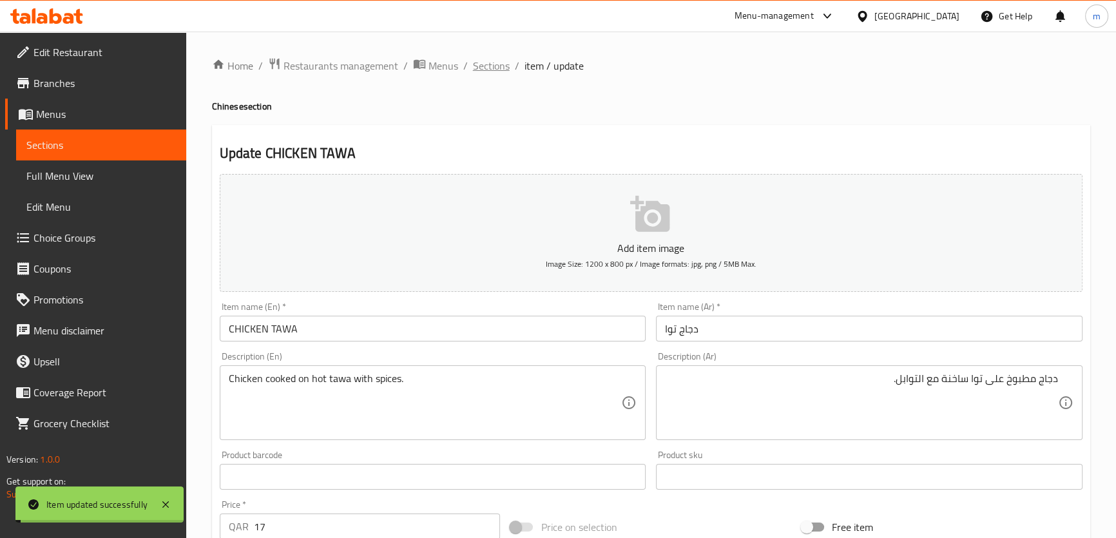
click at [489, 61] on span "Sections" at bounding box center [491, 65] width 37 height 15
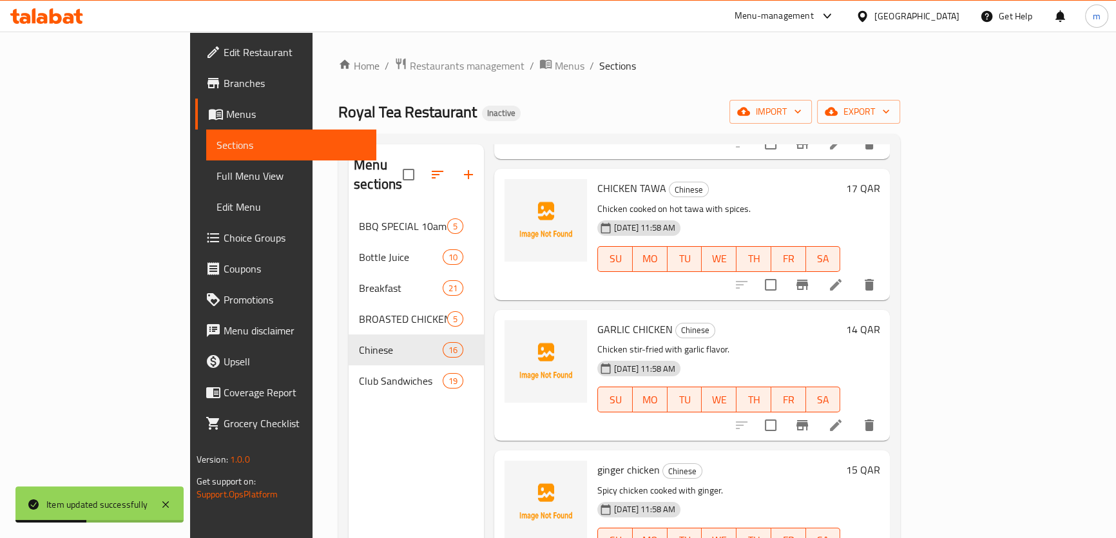
scroll to position [761, 0]
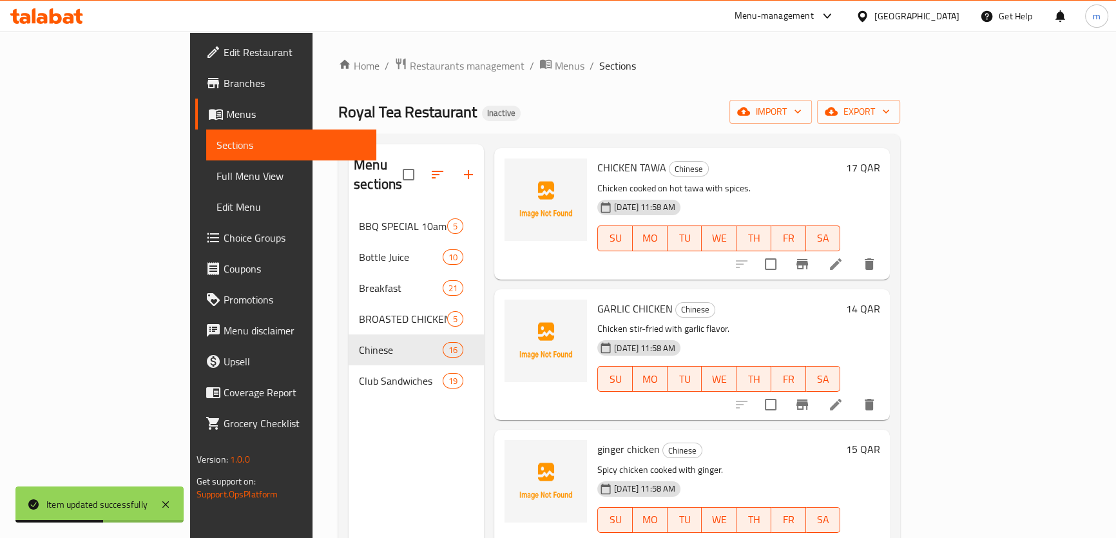
click at [854, 393] on li at bounding box center [836, 404] width 36 height 23
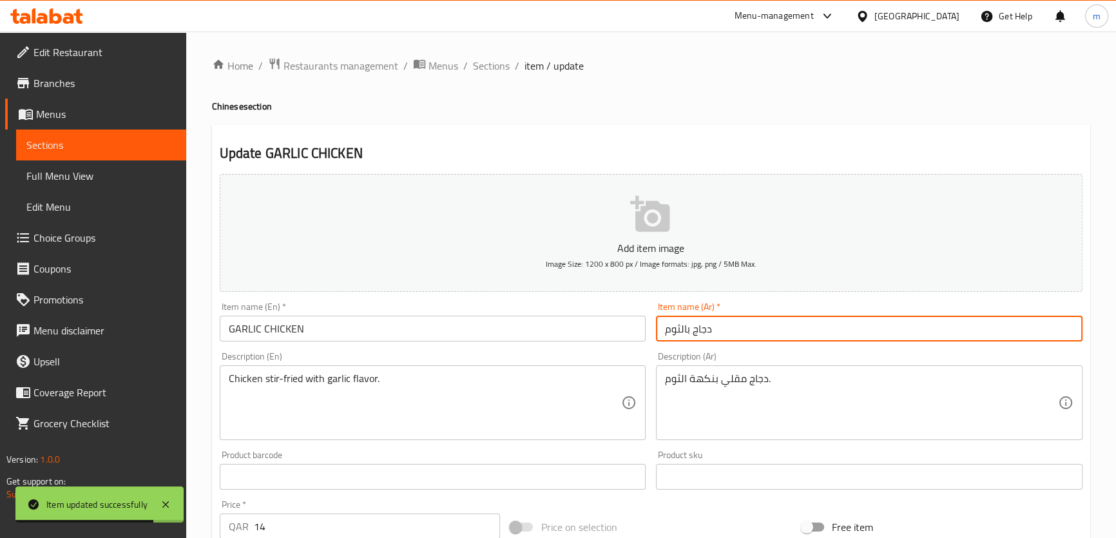
click at [688, 329] on input "دجاج بالثوم" at bounding box center [869, 329] width 427 height 26
click at [686, 334] on input "دجاج الثوم" at bounding box center [869, 329] width 427 height 26
type input "دجاج ثوم"
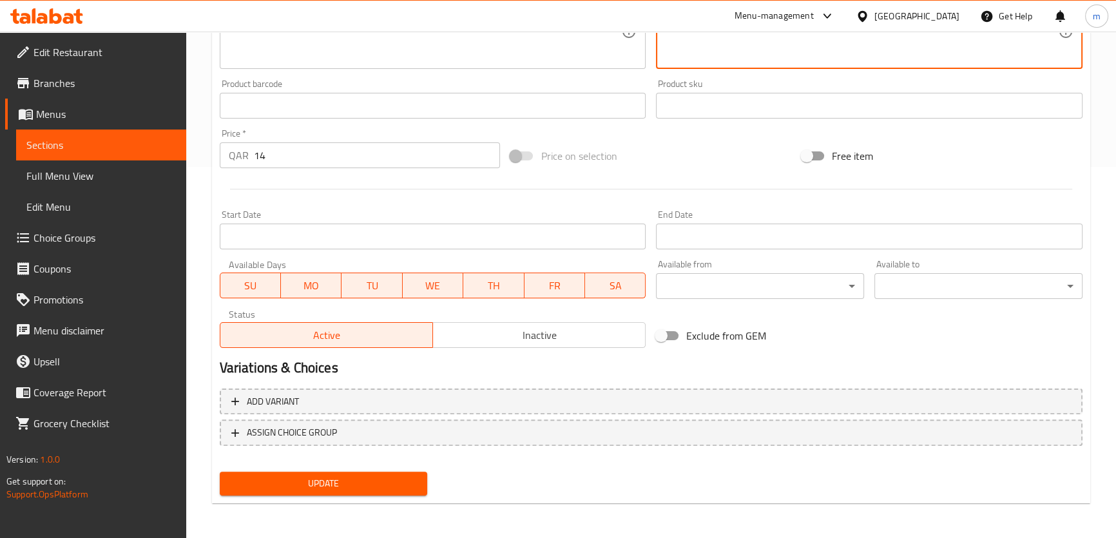
click at [345, 477] on span "Update" at bounding box center [324, 484] width 188 height 16
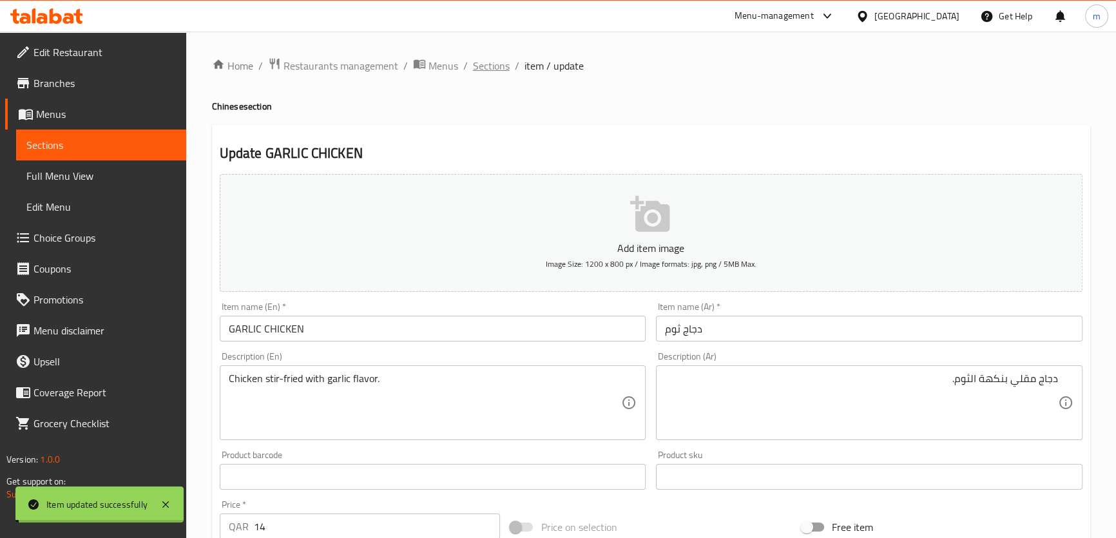
click at [488, 64] on span "Sections" at bounding box center [491, 65] width 37 height 15
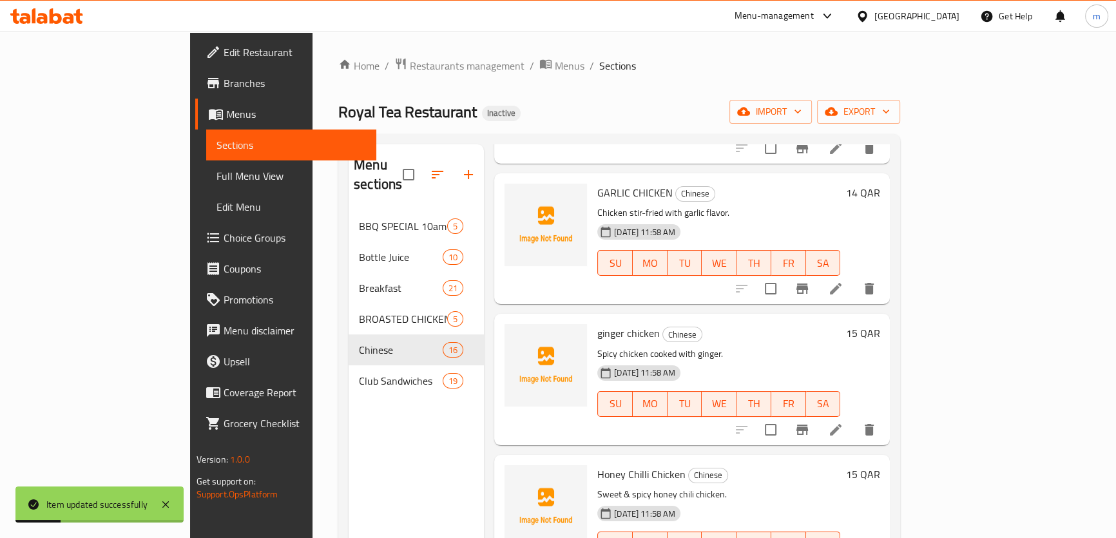
scroll to position [878, 0]
click at [854, 417] on li at bounding box center [836, 428] width 36 height 23
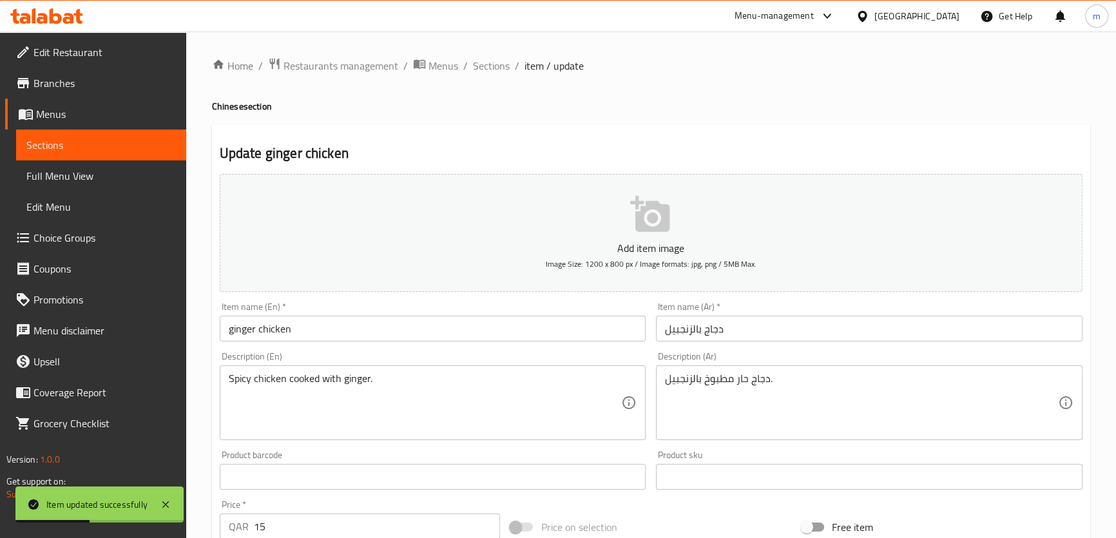
click at [398, 336] on input "ginger chicken" at bounding box center [433, 329] width 427 height 26
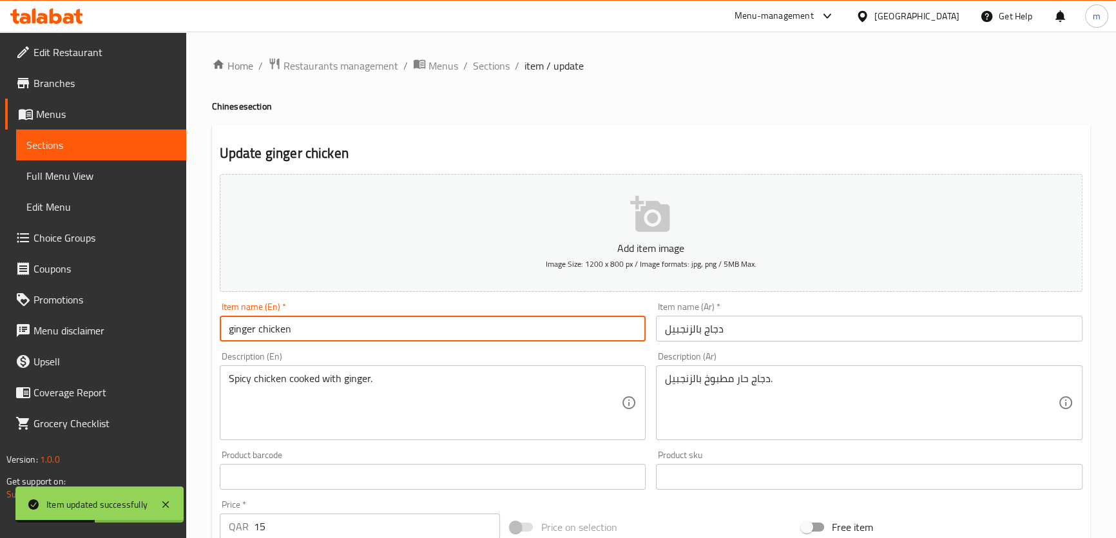
click at [398, 336] on input "ginger chicken" at bounding box center [433, 329] width 427 height 26
type input "Ginger Chicken"
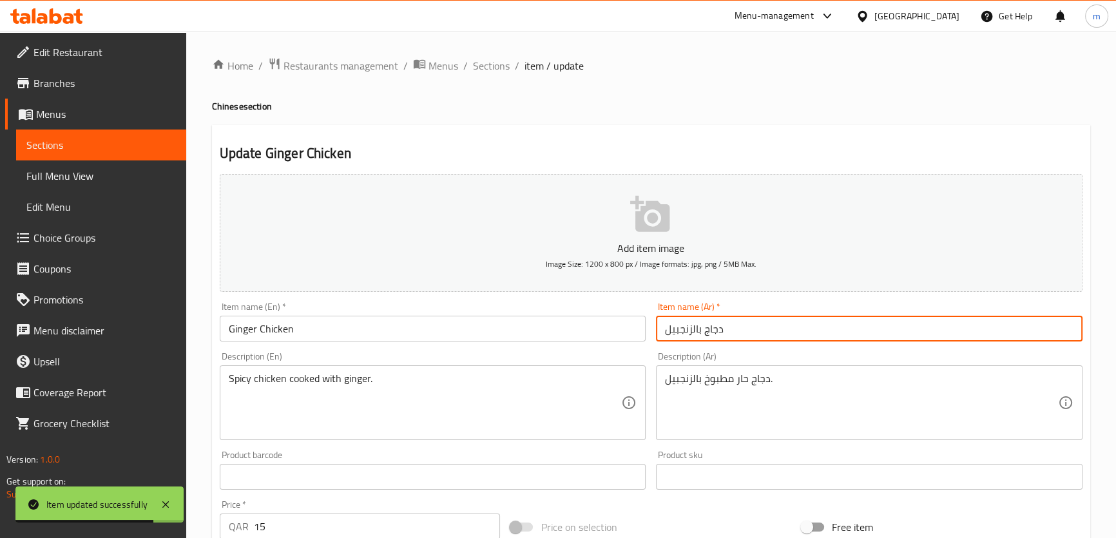
click at [700, 329] on input "دجاج بالزنجبيل" at bounding box center [869, 329] width 427 height 26
drag, startPoint x: 693, startPoint y: 333, endPoint x: 702, endPoint y: 333, distance: 9.0
click at [702, 333] on input "دجاج بالزنجبيل" at bounding box center [869, 329] width 427 height 26
type input "دجاج زنجبيل"
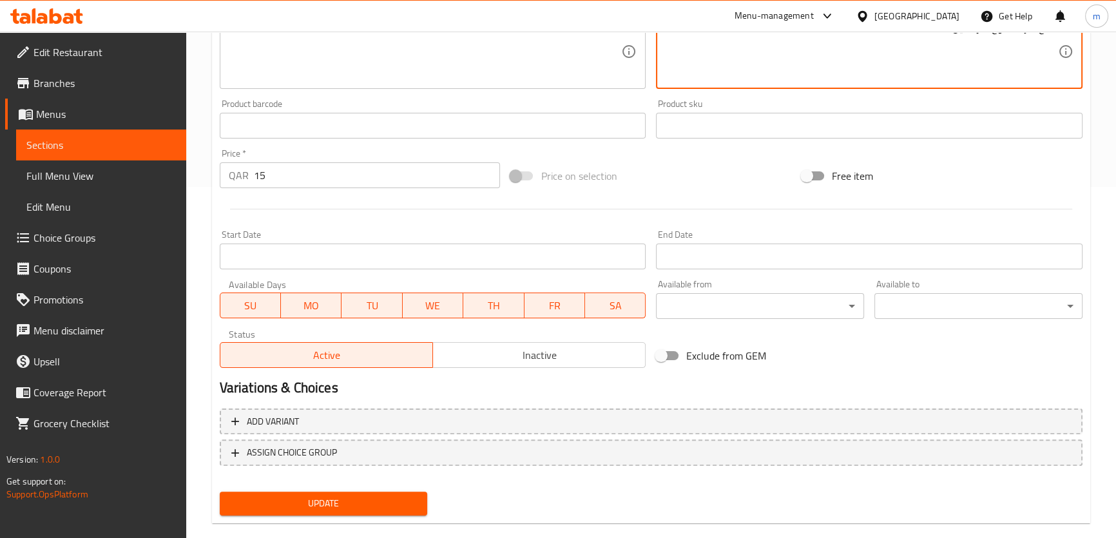
click at [387, 493] on button "Update" at bounding box center [324, 504] width 208 height 24
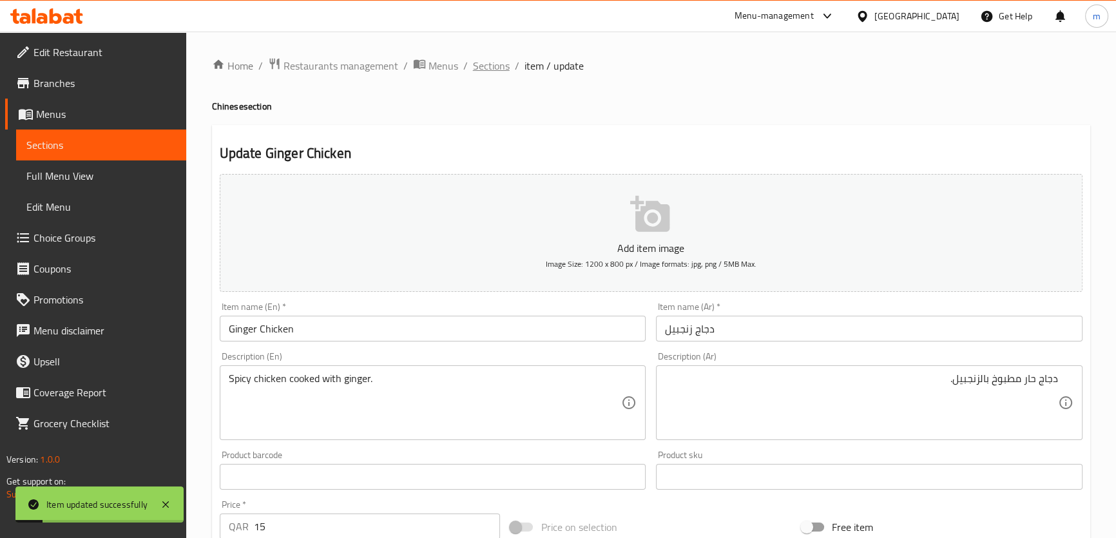
click at [475, 67] on span "Sections" at bounding box center [491, 65] width 37 height 15
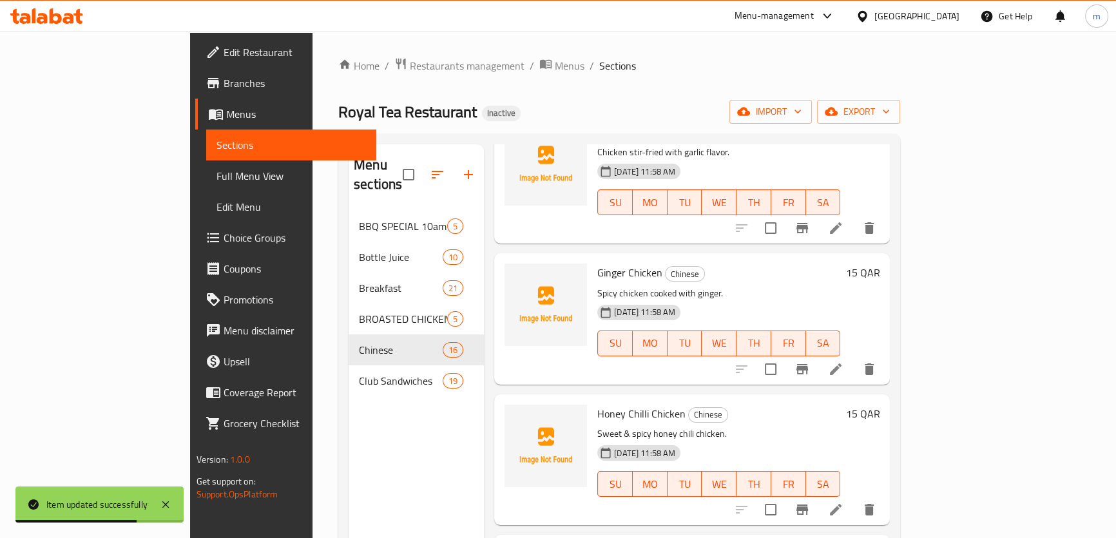
scroll to position [996, 0]
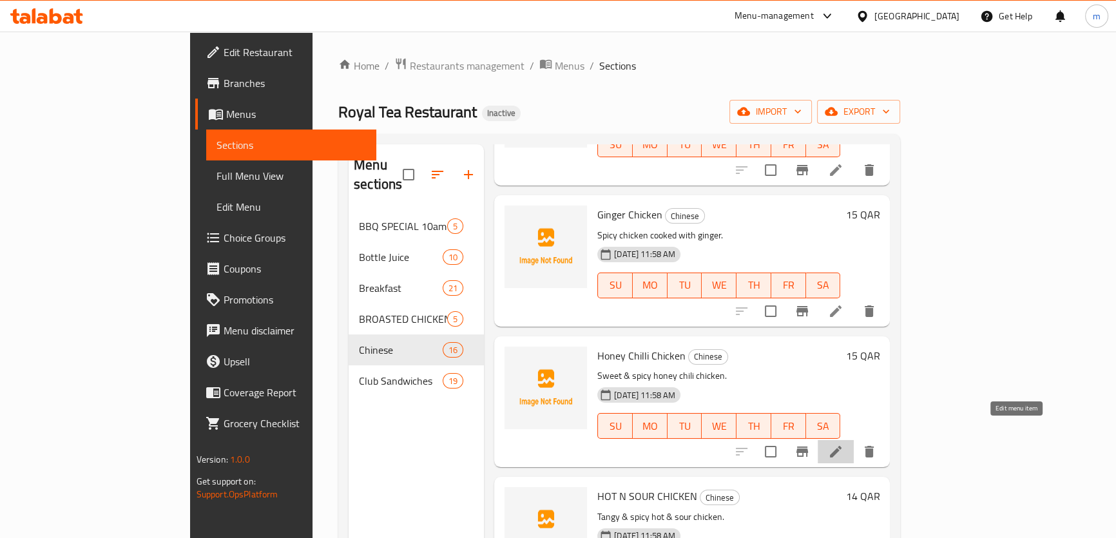
click at [843, 444] on icon at bounding box center [835, 451] width 15 height 15
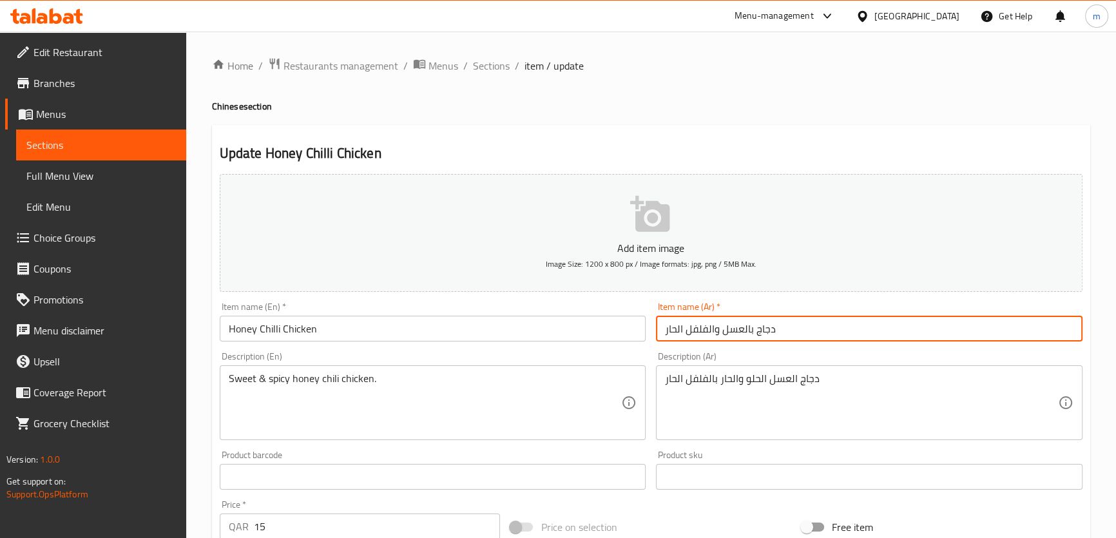
drag, startPoint x: 742, startPoint y: 331, endPoint x: 752, endPoint y: 334, distance: 10.0
click at [752, 334] on input "دجاج بالعسل والفلفل الحار" at bounding box center [869, 329] width 427 height 26
click at [746, 332] on input "دجاج بالعسل والفلفل الحار" at bounding box center [869, 329] width 427 height 26
click at [751, 332] on input "دجاج بالعسل والفلفل الحار" at bounding box center [869, 329] width 427 height 26
click at [749, 329] on input "دجاج بالعسل والفلفل الحار" at bounding box center [869, 329] width 427 height 26
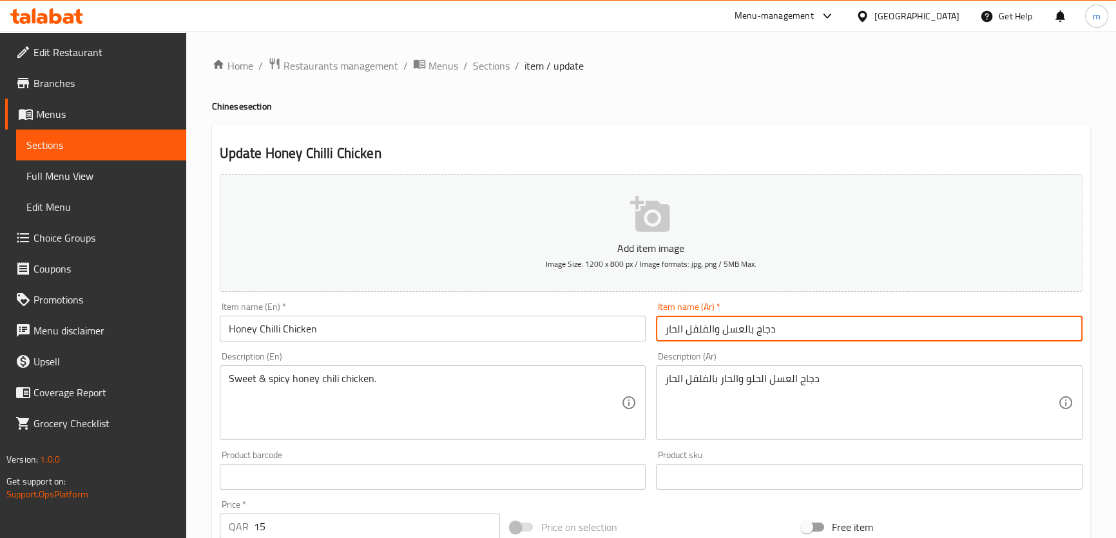
click at [750, 330] on input "دجاج بالعسل والفلفل الحار" at bounding box center [869, 329] width 427 height 26
click at [750, 331] on input "دجاج بالعسل والفلفل الحار" at bounding box center [869, 329] width 427 height 26
click at [752, 331] on input "دجاج بالعسل والفلفل الحار" at bounding box center [869, 329] width 427 height 26
click at [717, 331] on input "دجاج العسل والفلفل الحار" at bounding box center [869, 329] width 427 height 26
type input "دجاج العسل الفلفل الحار"
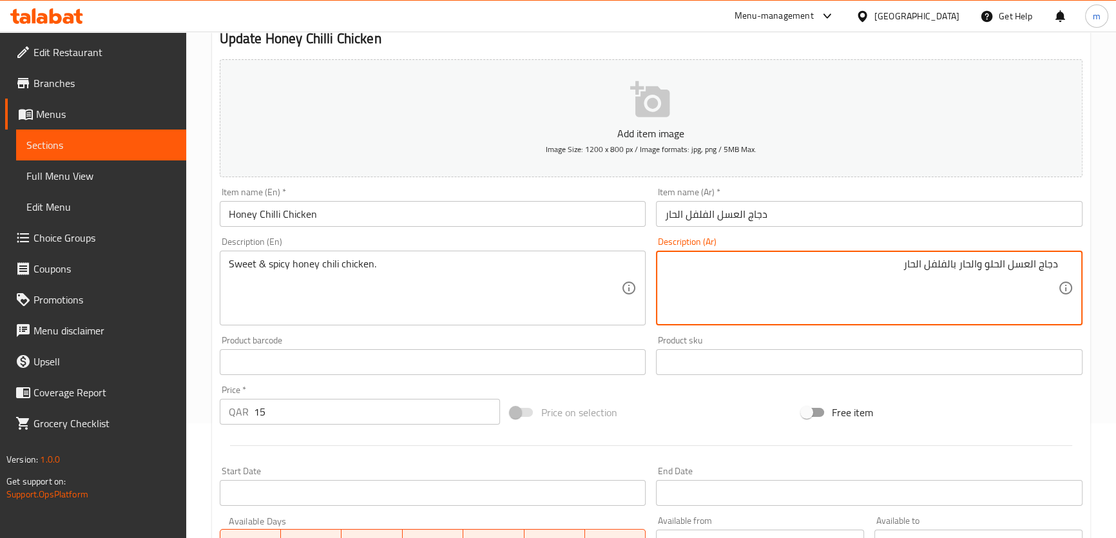
scroll to position [351, 0]
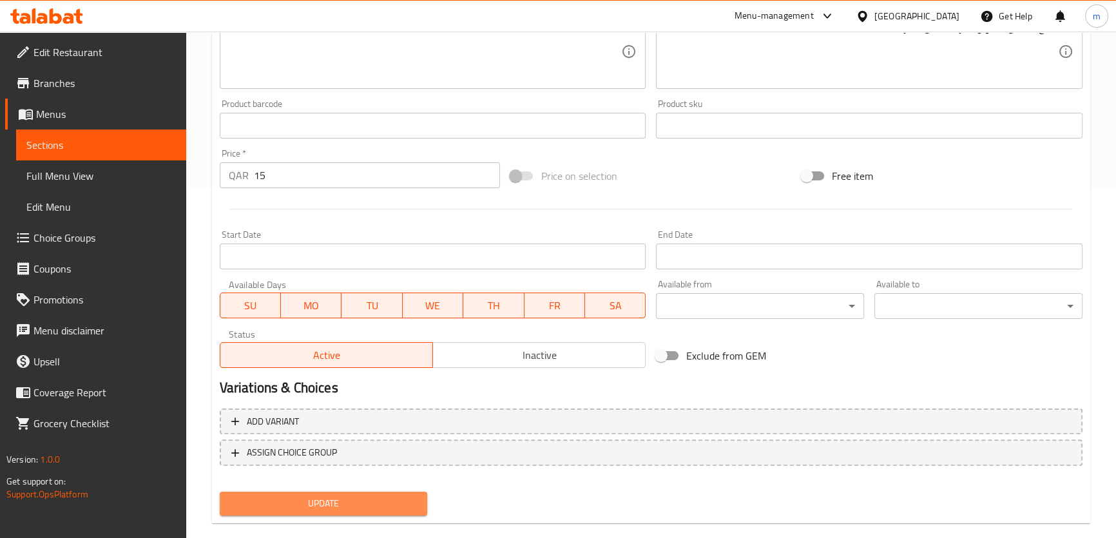
click at [348, 508] on span "Update" at bounding box center [324, 504] width 188 height 16
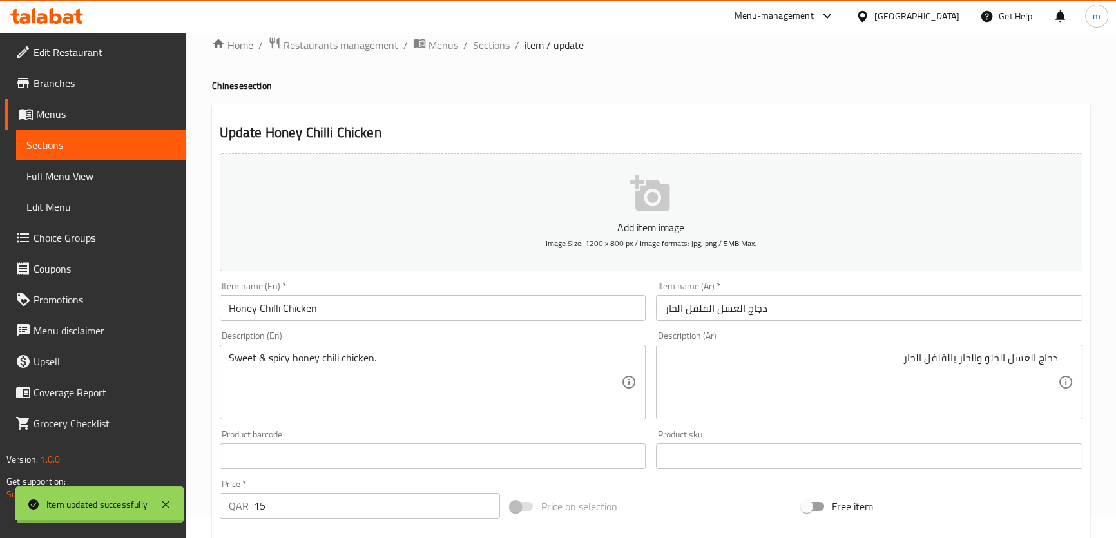
scroll to position [0, 0]
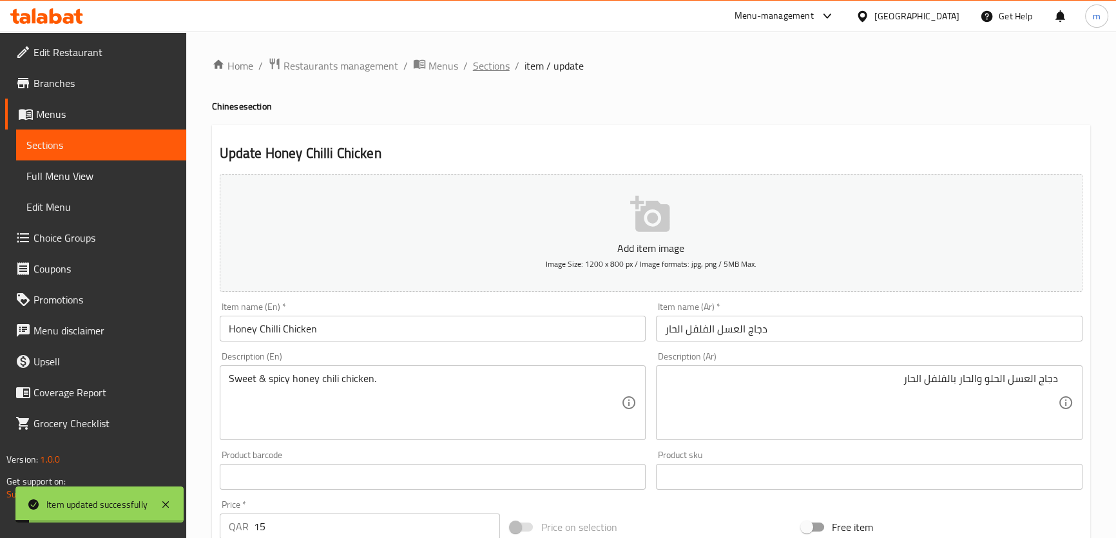
click at [504, 64] on span "Sections" at bounding box center [491, 65] width 37 height 15
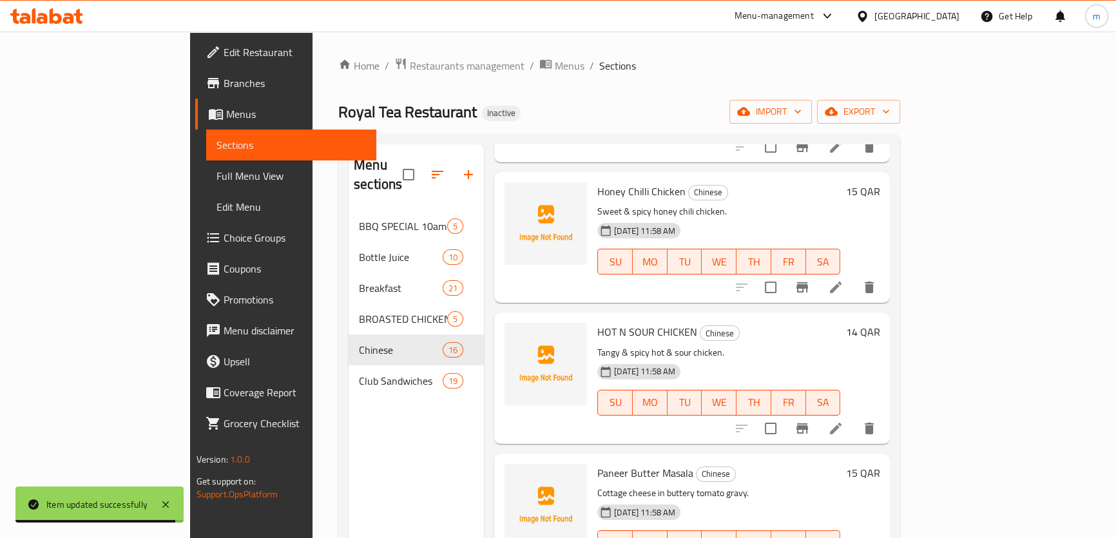
scroll to position [1171, 0]
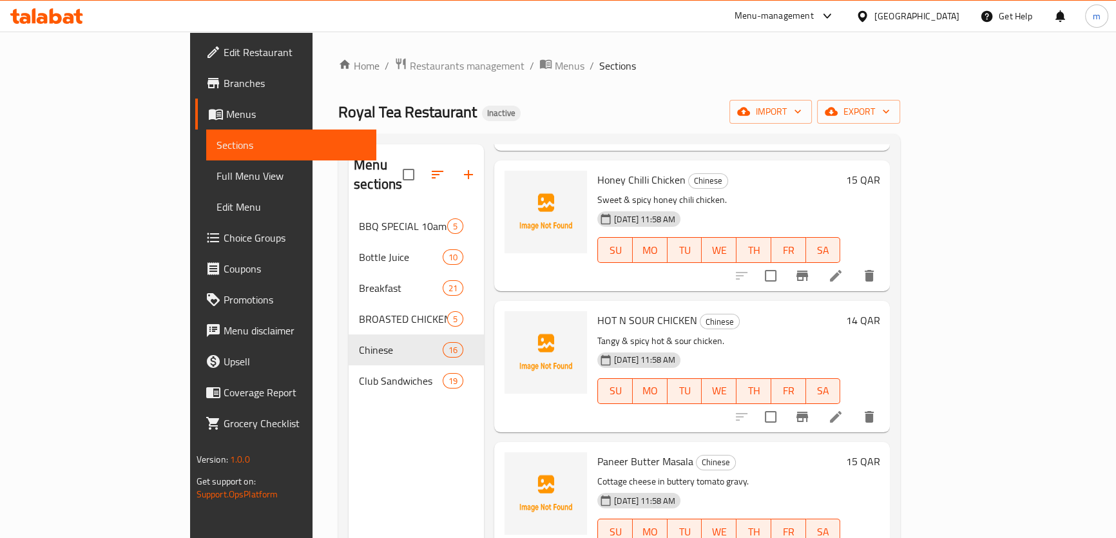
click at [854, 405] on li at bounding box center [836, 416] width 36 height 23
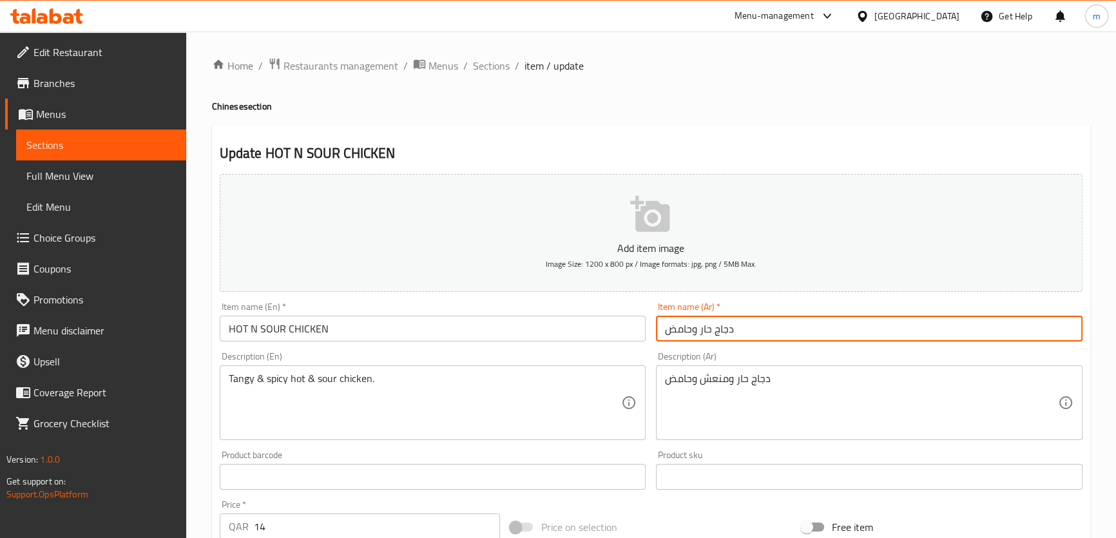
click at [780, 325] on input "دجاج حار وحامض" at bounding box center [869, 329] width 427 height 26
click at [1048, 331] on input "دجاج حار وحامض" at bounding box center [869, 329] width 427 height 26
click at [1039, 331] on input "دجاج حار وحامض" at bounding box center [869, 329] width 427 height 26
click at [1037, 332] on input "دجاج حار وحامض" at bounding box center [869, 329] width 427 height 26
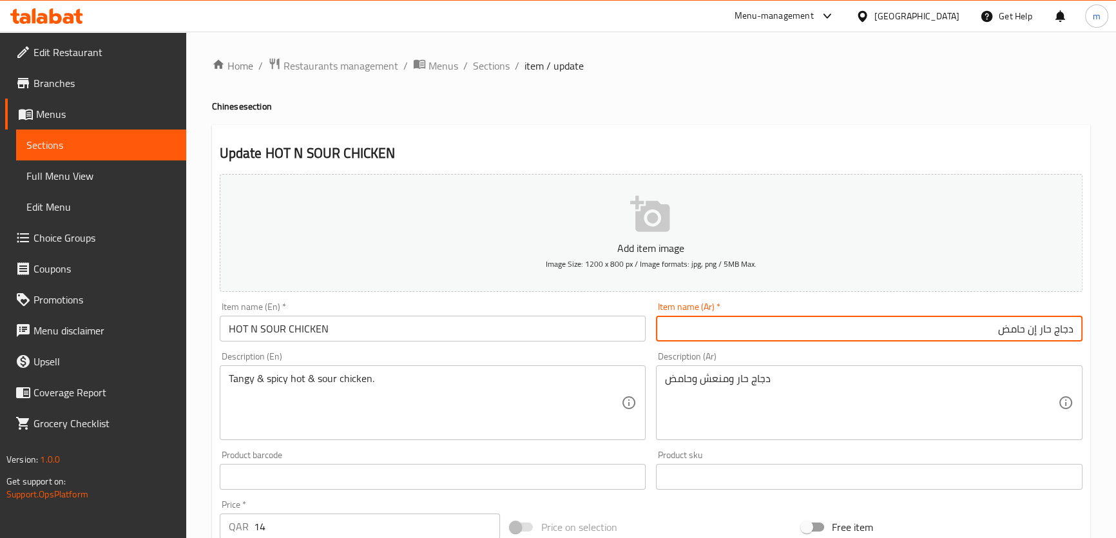
type input "دجاج حار إن حامض"
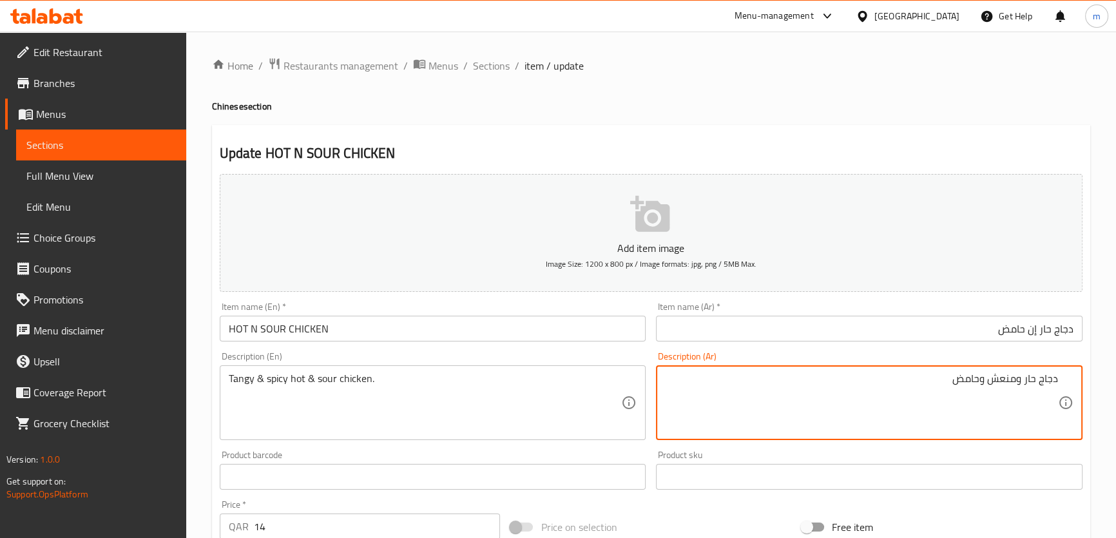
click at [1026, 380] on textarea "دجاج حار ومنعش وحامض" at bounding box center [861, 402] width 393 height 61
click at [1025, 378] on textarea "دجاج حار ومنعش وحامض" at bounding box center [861, 402] width 393 height 61
type textarea "دجاج حار ساخن ومنعش وحامض"
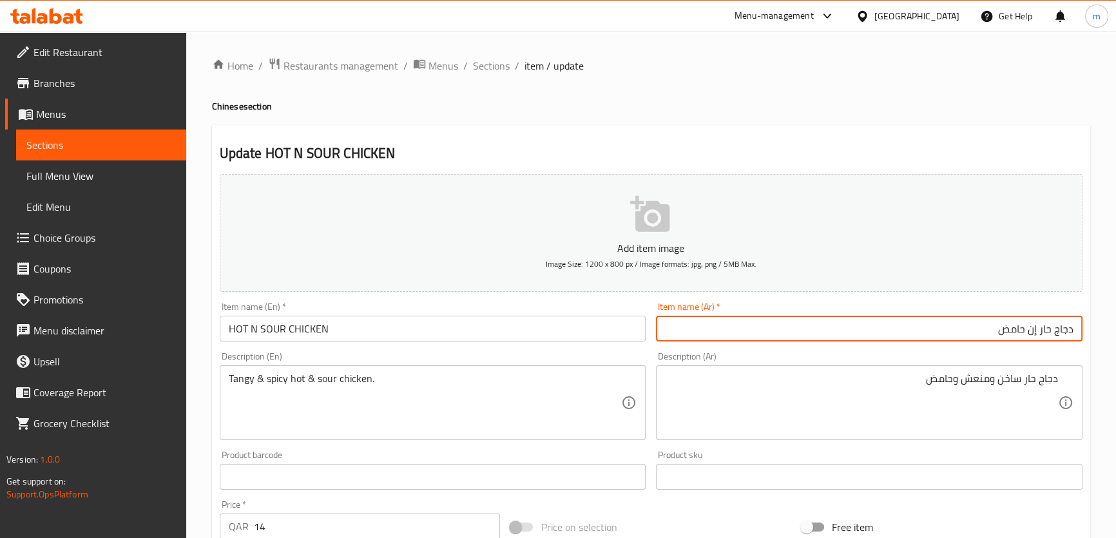
click at [1046, 327] on input "دجاج حار إن حامض" at bounding box center [869, 329] width 427 height 26
type input "دجاج ساخن إن حامض"
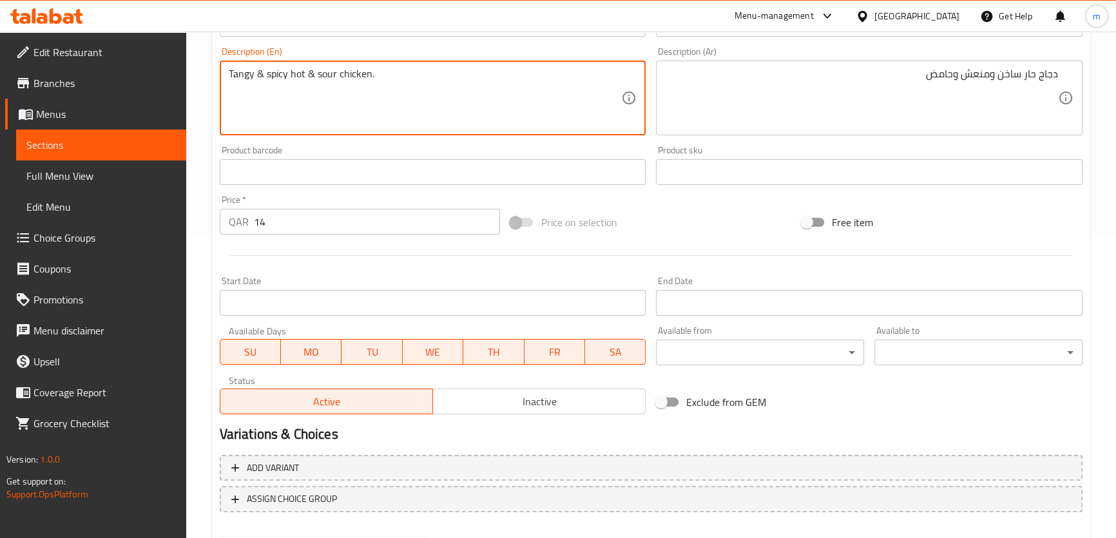
scroll to position [371, 0]
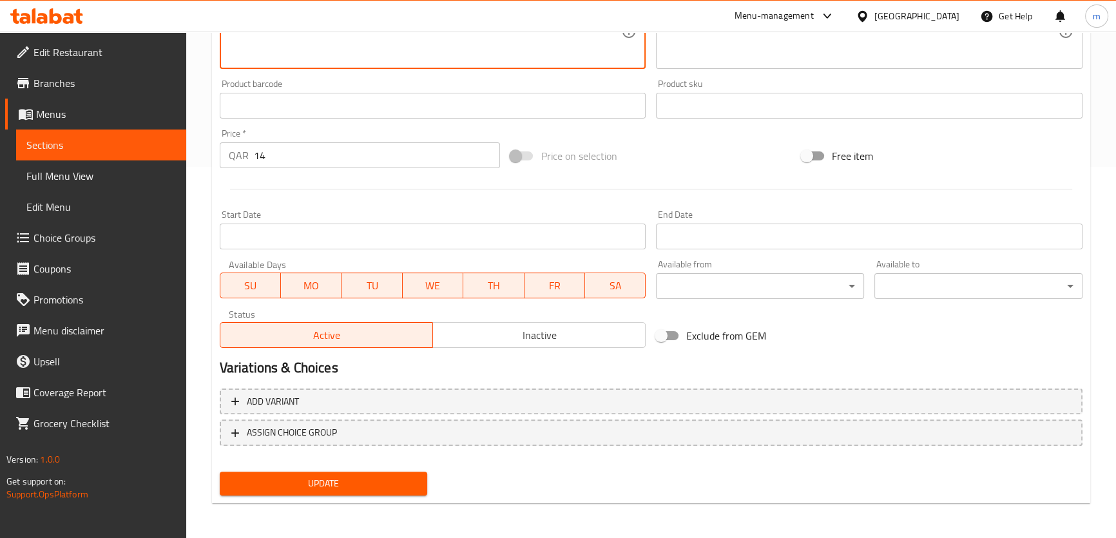
click at [388, 483] on span "Update" at bounding box center [324, 484] width 188 height 16
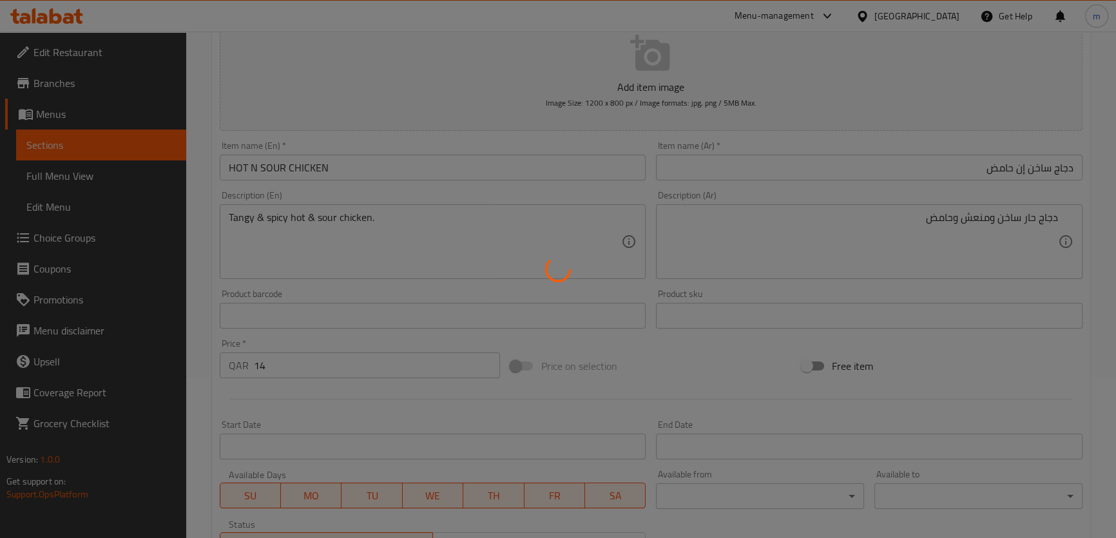
scroll to position [0, 0]
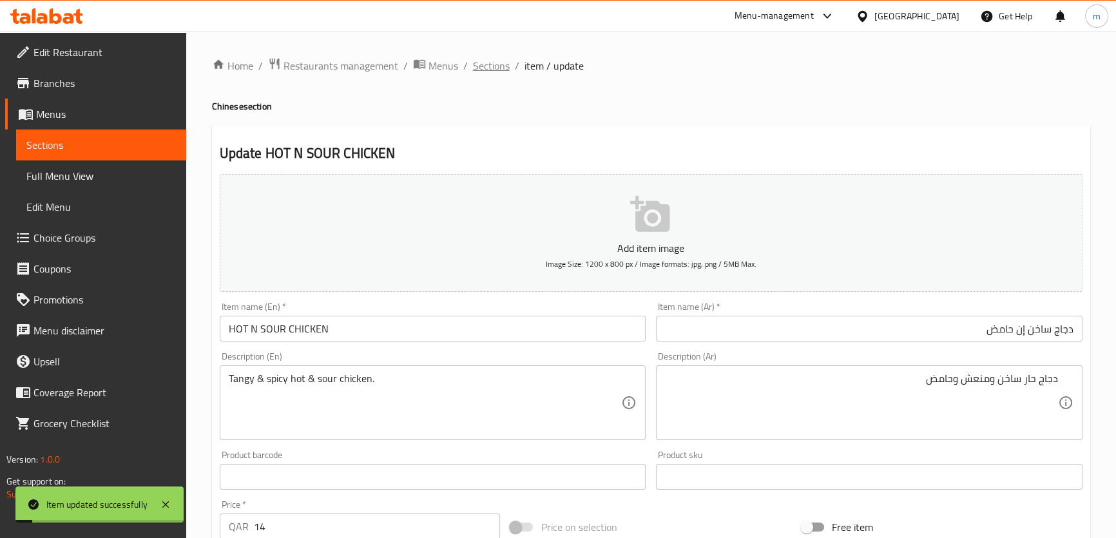
click at [489, 70] on span "Sections" at bounding box center [491, 65] width 37 height 15
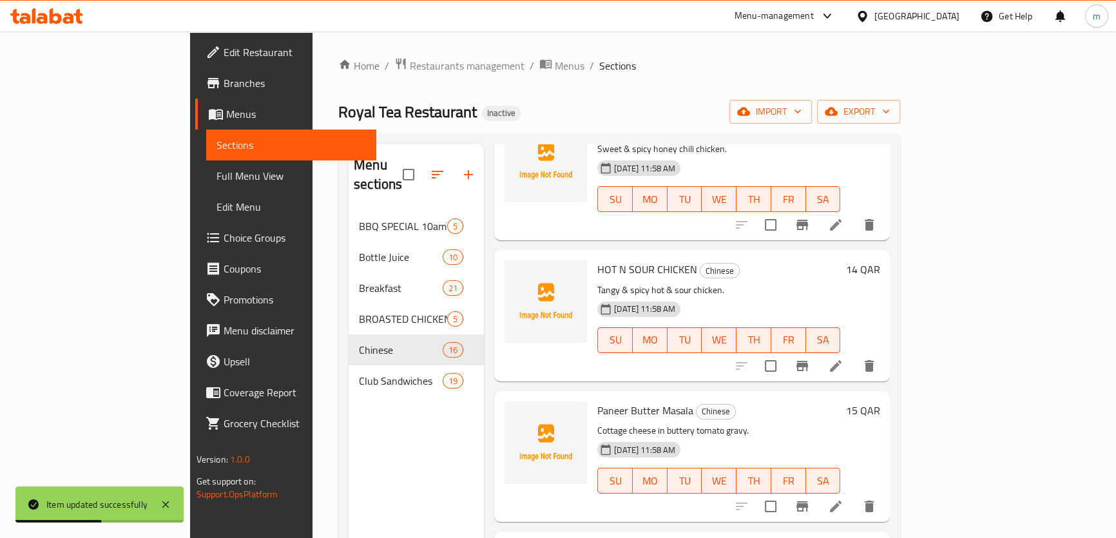
scroll to position [1289, 0]
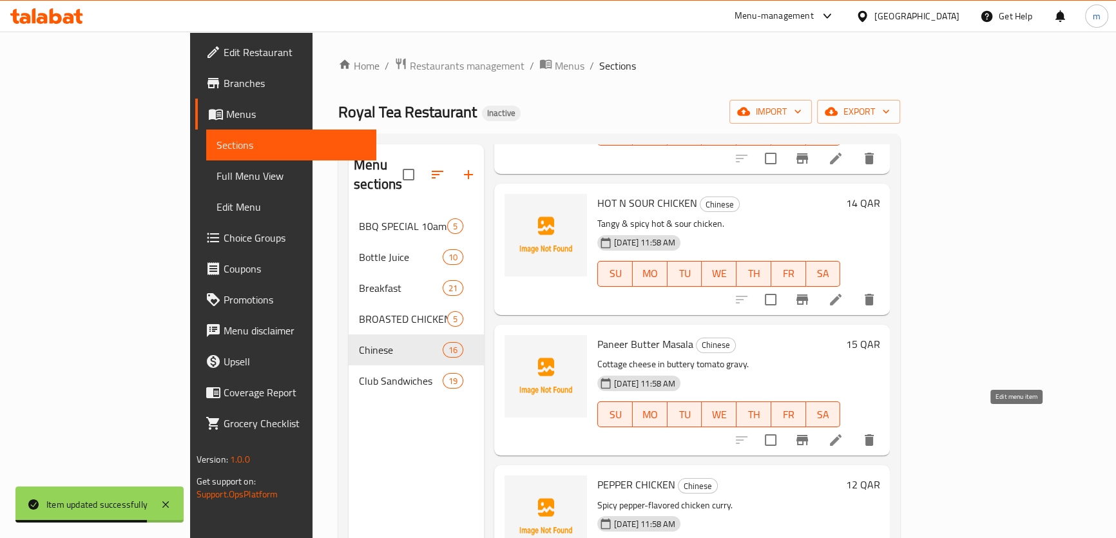
click at [843, 432] on icon at bounding box center [835, 439] width 15 height 15
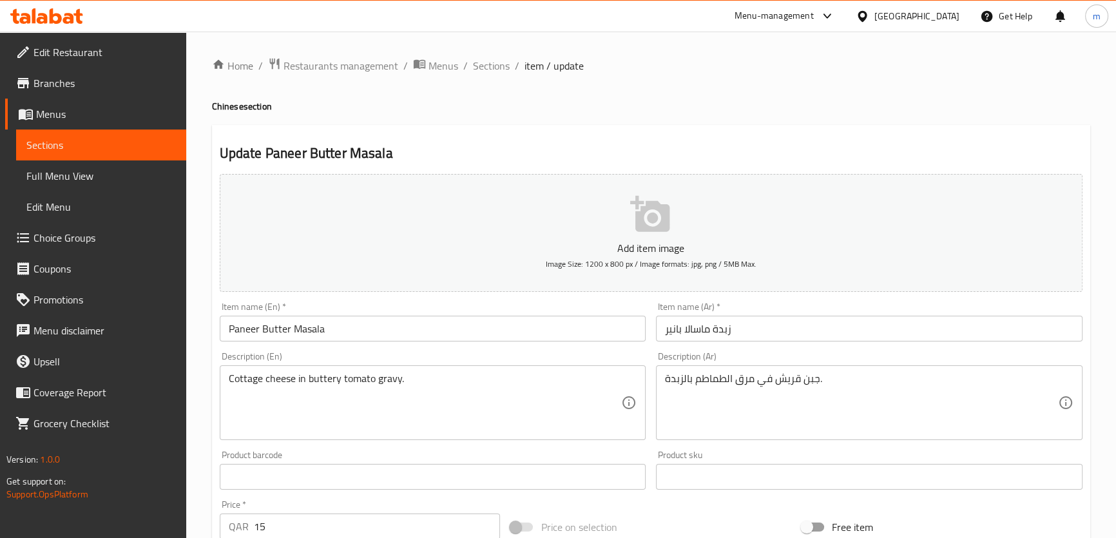
drag, startPoint x: 847, startPoint y: 390, endPoint x: 853, endPoint y: 374, distance: 16.5
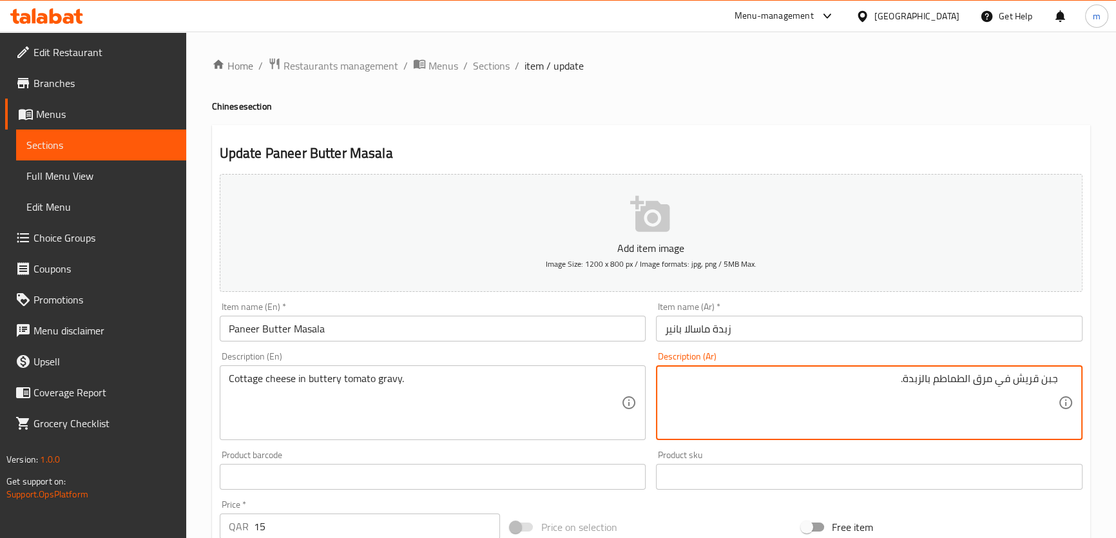
click at [987, 380] on textarea "جبن قريش في مرق الطماطم بالزبدة." at bounding box center [861, 402] width 393 height 61
type textarea "جبن قريش في جريفي الطماطم بالزبدة."
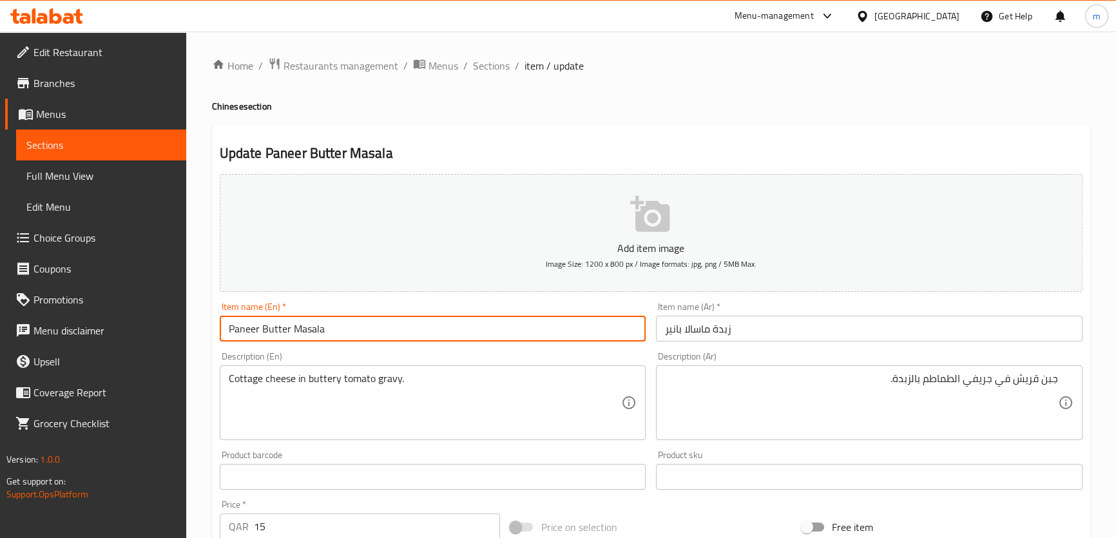
click at [308, 328] on input "Paneer Butter Masala" at bounding box center [433, 329] width 427 height 26
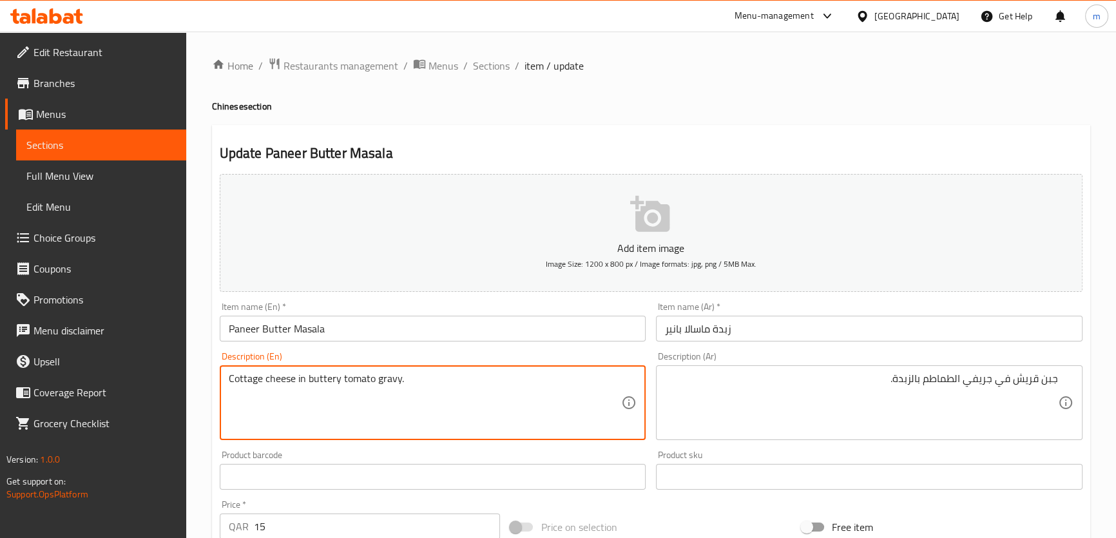
click at [283, 394] on textarea "Cottage cheese in buttery tomato gravy." at bounding box center [425, 402] width 393 height 61
click at [235, 377] on textarea "Cottage cheese in buttery tomato gravy." at bounding box center [425, 402] width 393 height 61
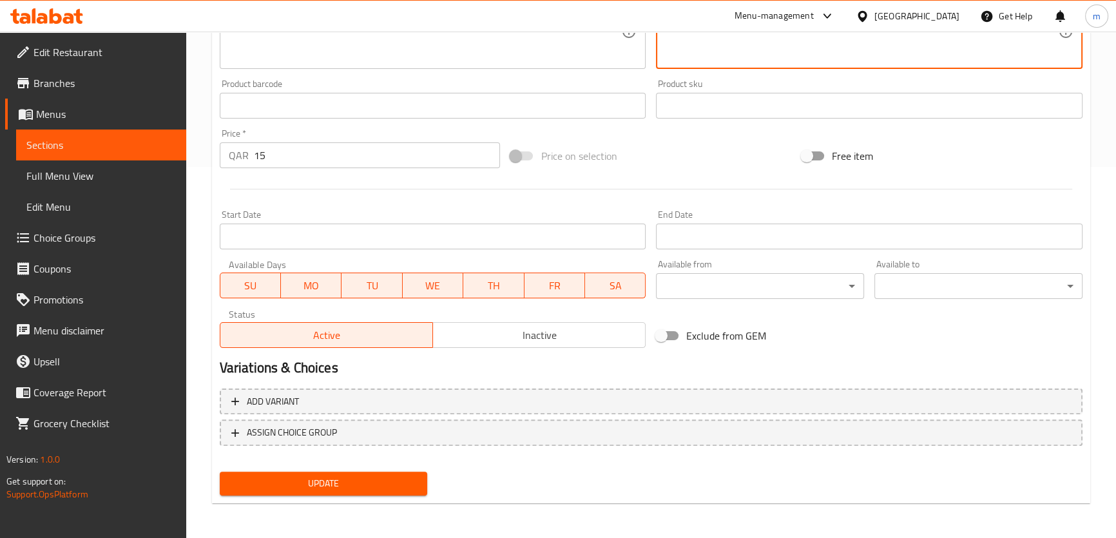
click at [350, 478] on span "Update" at bounding box center [324, 484] width 188 height 16
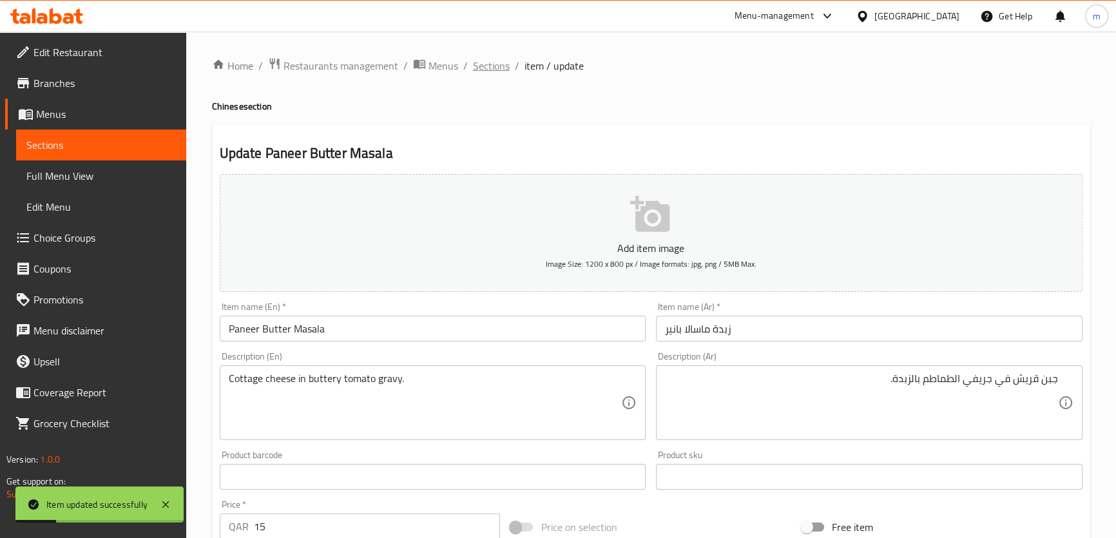
click at [497, 70] on span "Sections" at bounding box center [491, 65] width 37 height 15
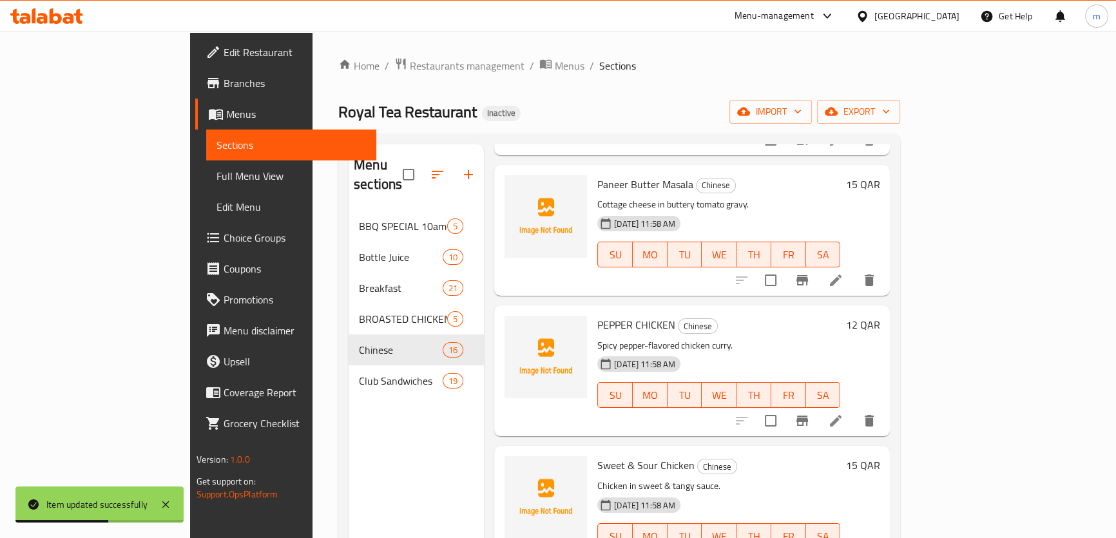
scroll to position [1464, 0]
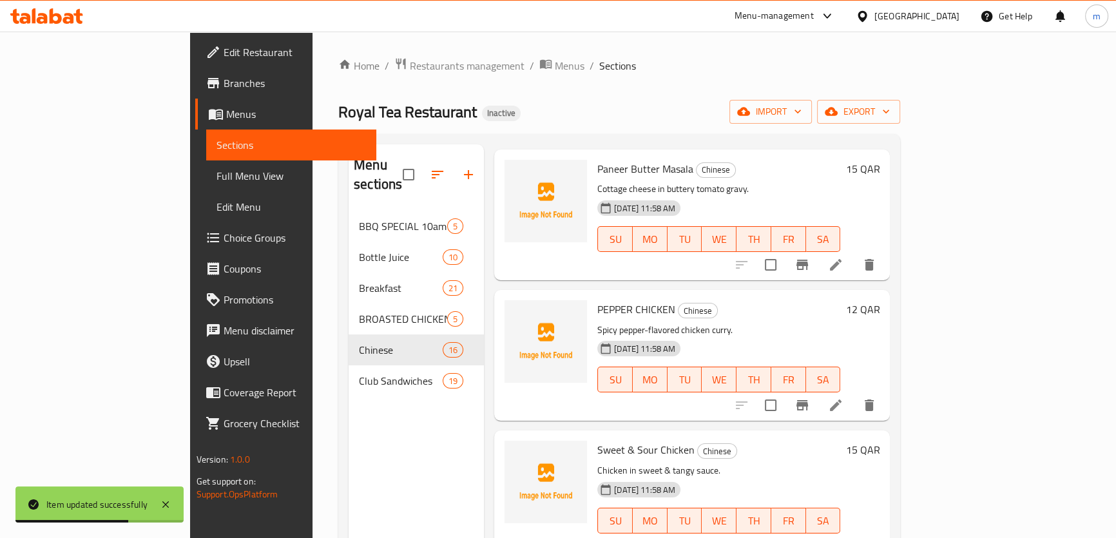
click at [842, 400] on icon at bounding box center [836, 406] width 12 height 12
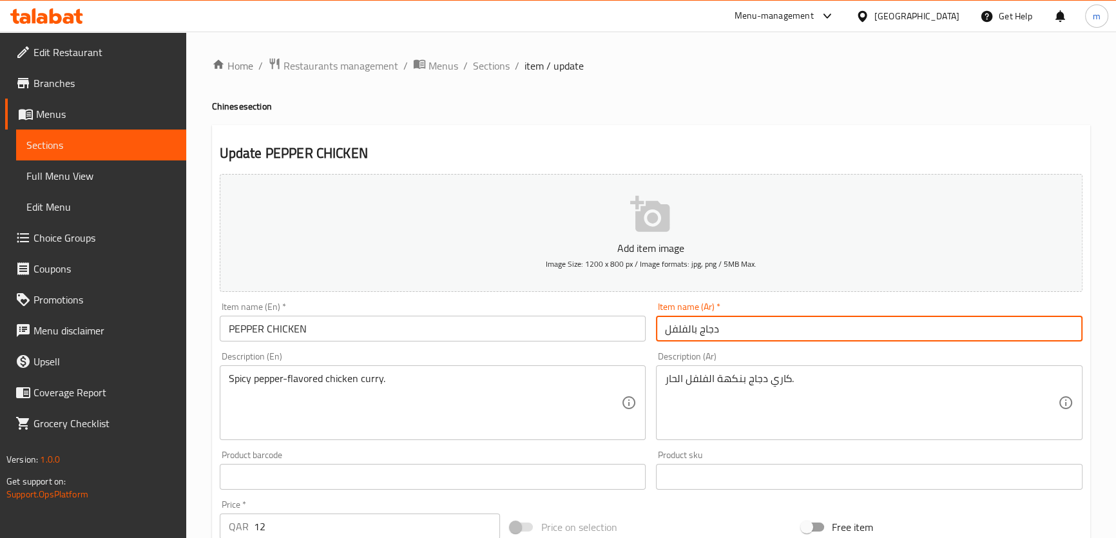
click at [697, 331] on input "دجاج بالفلفل" at bounding box center [869, 329] width 427 height 26
type input "دجاج الفلفل"
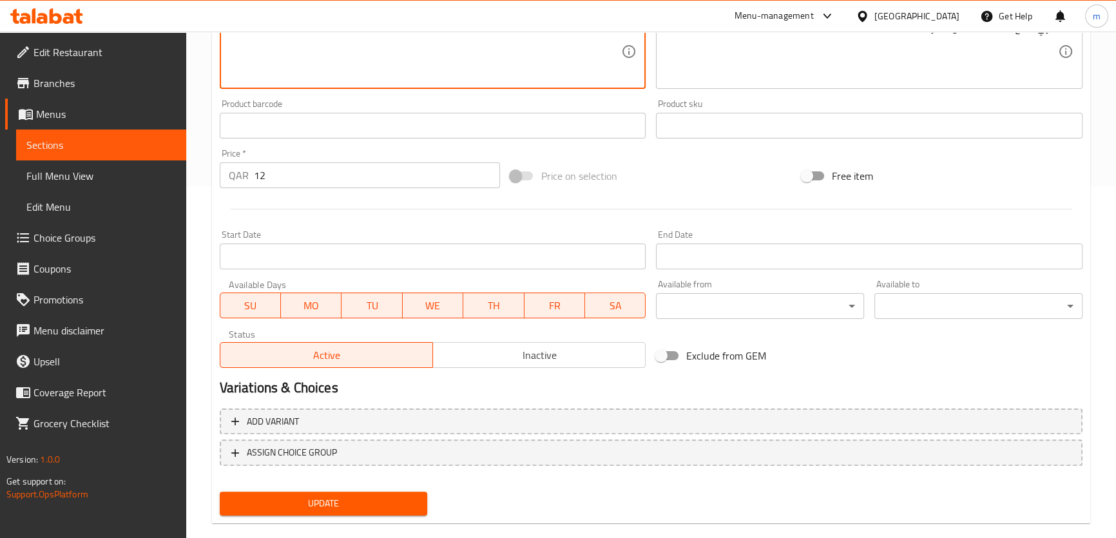
click at [369, 503] on span "Update" at bounding box center [324, 504] width 188 height 16
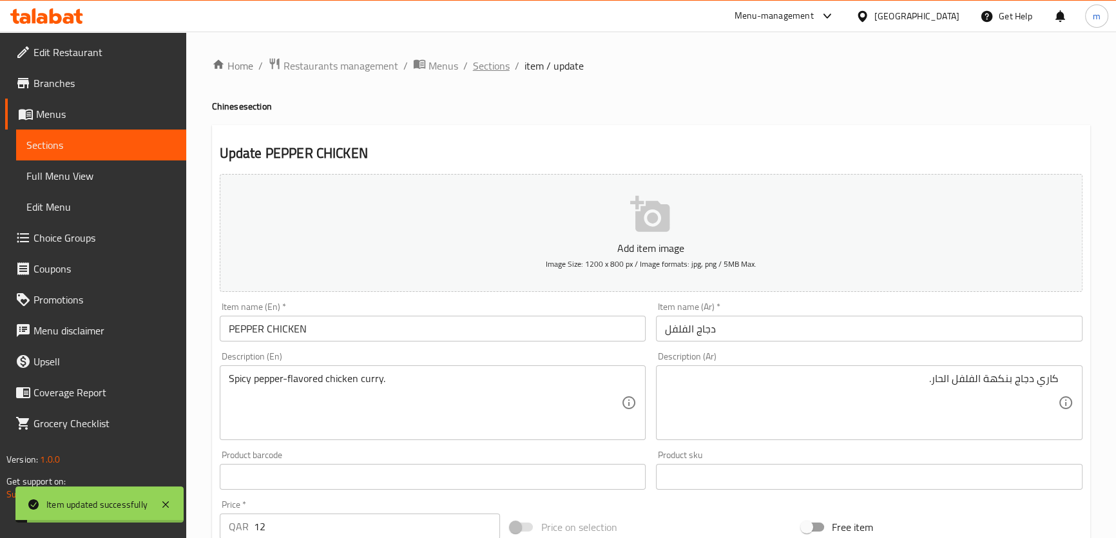
click at [496, 72] on span "Sections" at bounding box center [491, 65] width 37 height 15
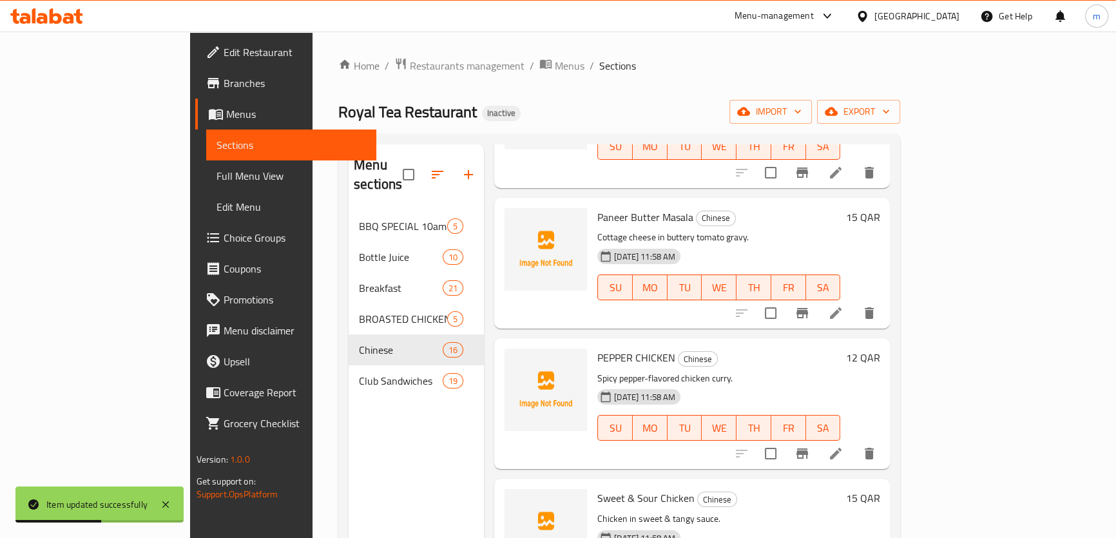
scroll to position [1523, 0]
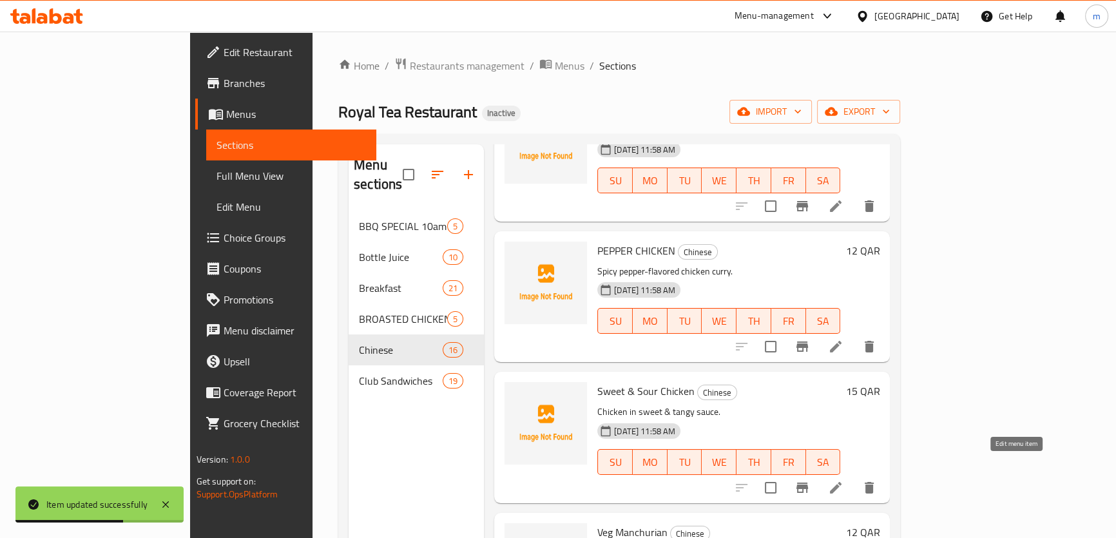
click at [843, 480] on icon at bounding box center [835, 487] width 15 height 15
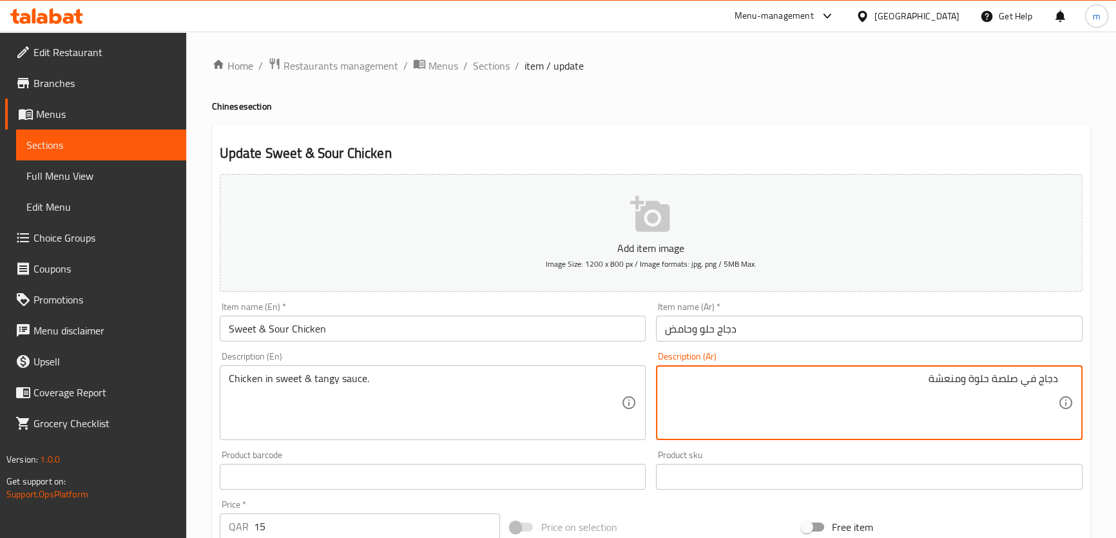
click at [1000, 382] on textarea "دجاج في صلصة حلوة ومنعشة" at bounding box center [861, 402] width 393 height 61
click at [971, 375] on textarea "دجاج في صوص حلوة ومنعشة" at bounding box center [861, 402] width 393 height 61
drag, startPoint x: 940, startPoint y: 381, endPoint x: 933, endPoint y: 380, distance: 7.3
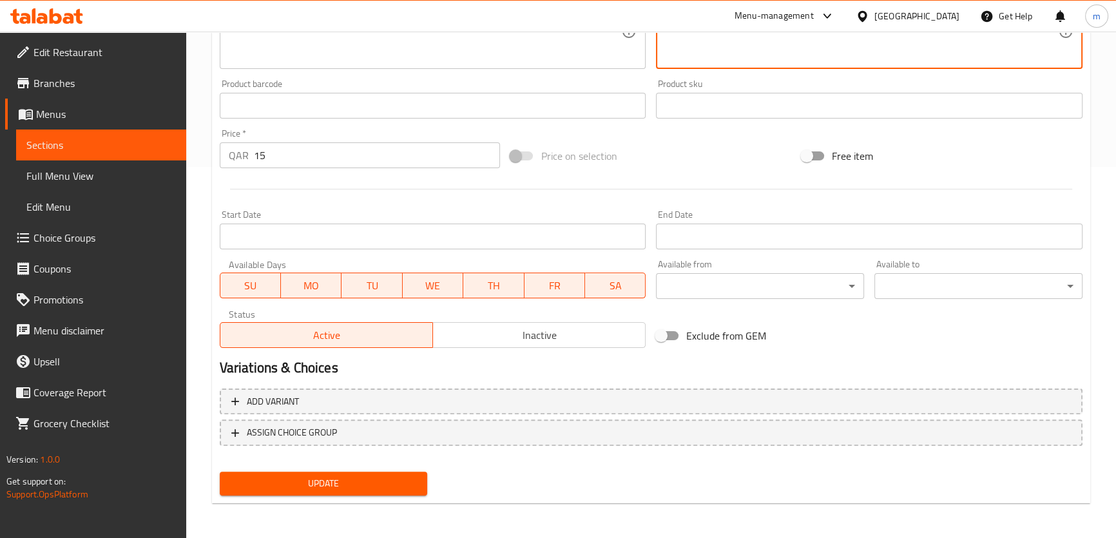
type textarea "دجاج في صوص حلو ومنعش"
click at [387, 485] on span "Update" at bounding box center [324, 484] width 188 height 16
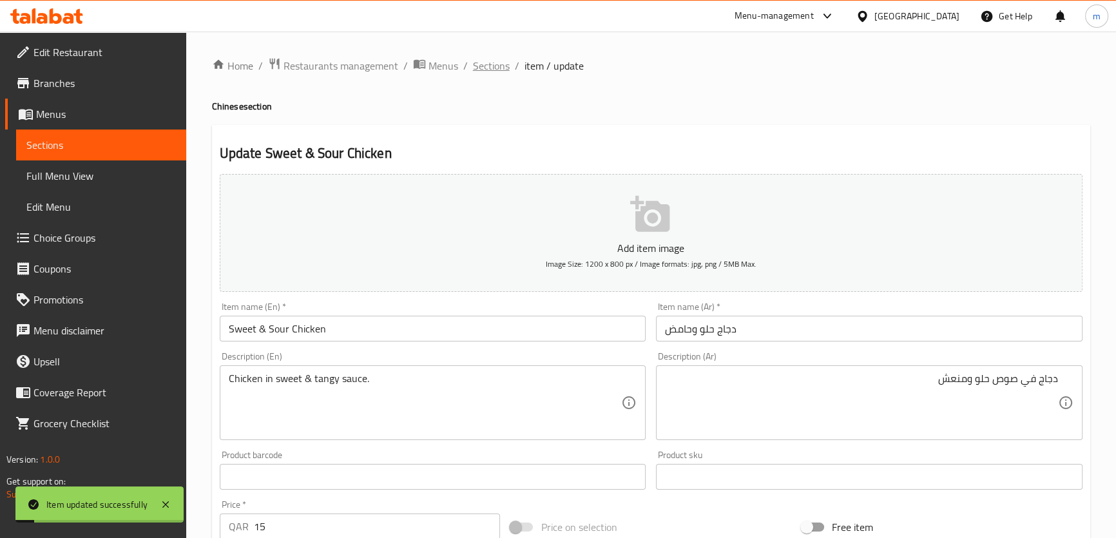
click at [498, 68] on span "Sections" at bounding box center [491, 65] width 37 height 15
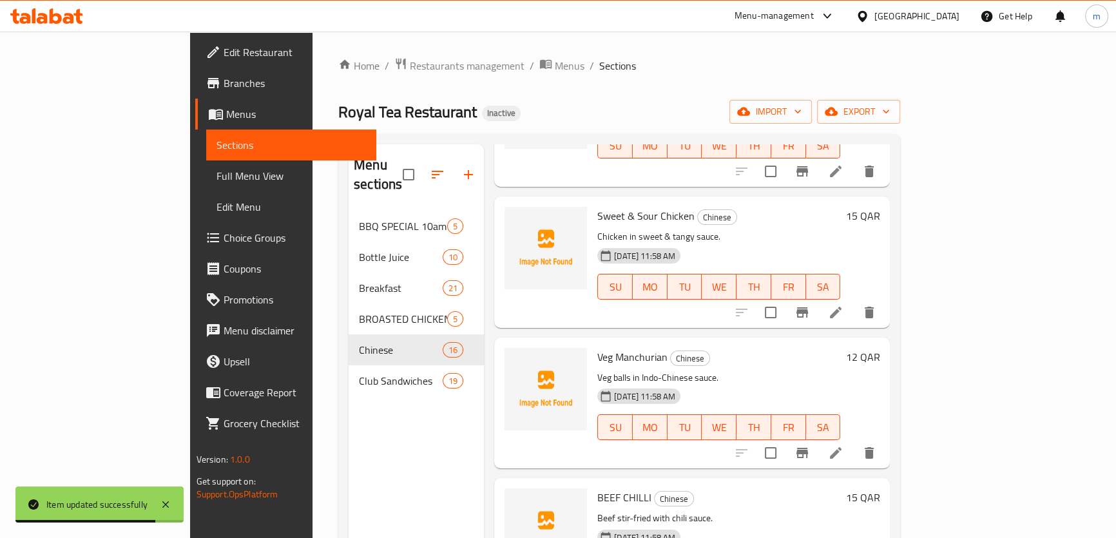
scroll to position [1699, 0]
click at [843, 445] on icon at bounding box center [835, 452] width 15 height 15
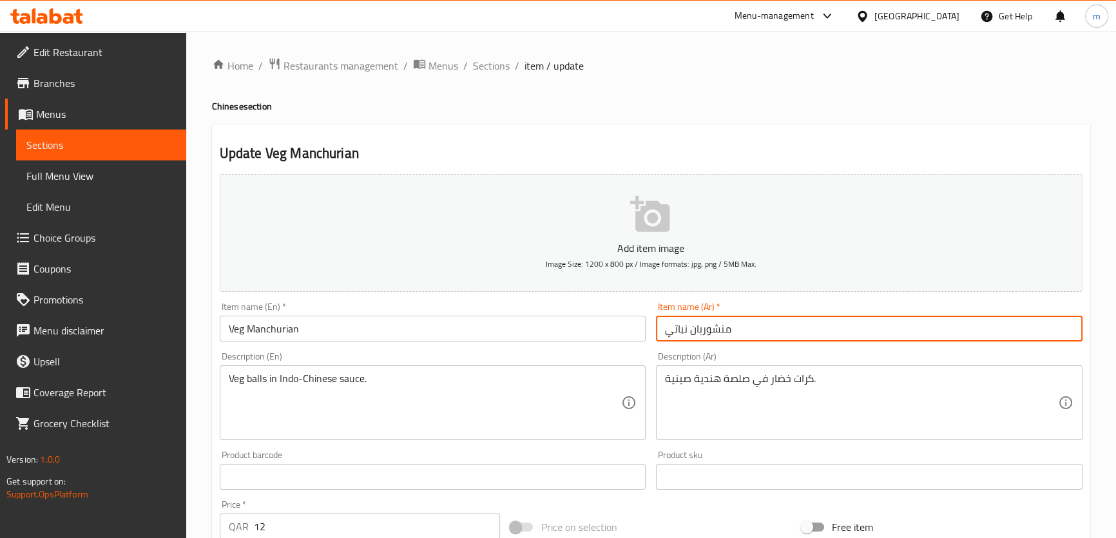
click at [677, 331] on input "منشوريان نباتي" at bounding box center [869, 329] width 427 height 26
type input "منشوريان فيج"
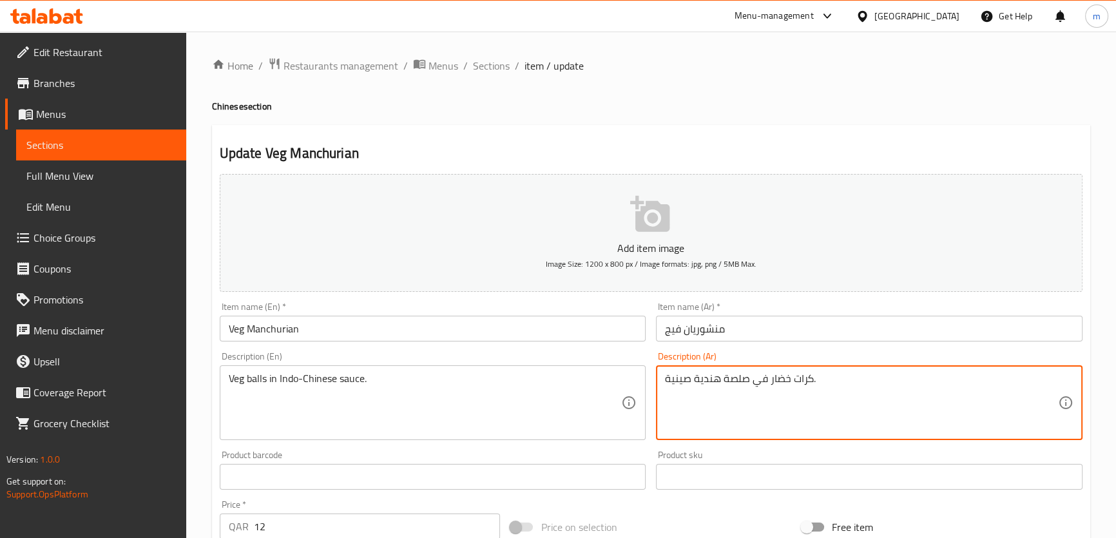
click at [782, 377] on textarea "كرات خضار في صلصة هندية صينية." at bounding box center [861, 402] width 393 height 61
click at [743, 381] on textarea "كرات فيج في صلصة هندية صينية." at bounding box center [861, 402] width 393 height 61
click at [706, 379] on textarea "كرات فيج في صوص إندو هندية صينية." at bounding box center [861, 402] width 393 height 61
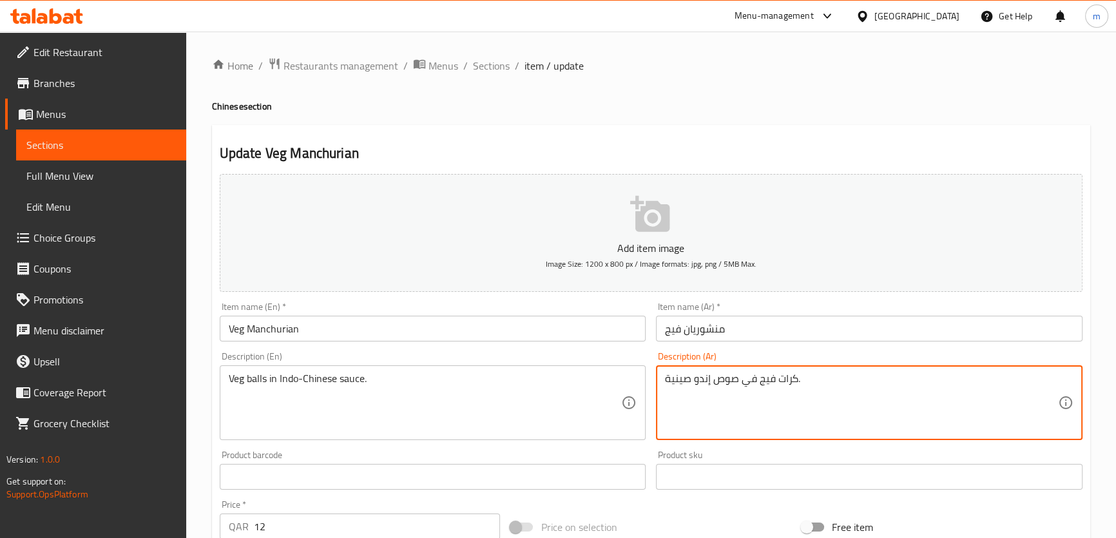
click at [663, 378] on div "كرات فيج في صوص إندو صينية. Description (Ar)" at bounding box center [869, 402] width 427 height 75
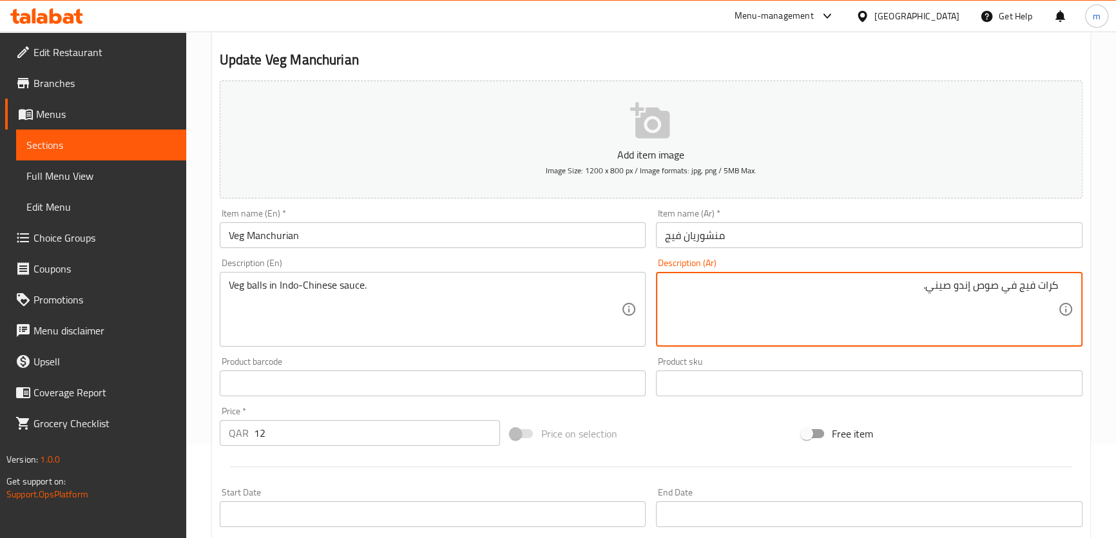
scroll to position [351, 0]
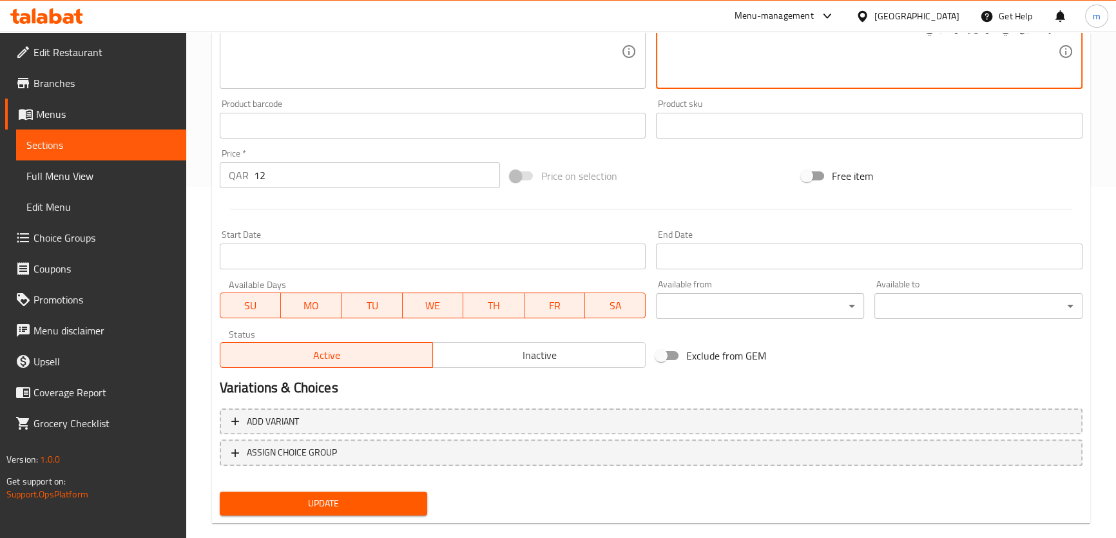
type textarea "كرات فيج في صوص إندو صيني."
click at [392, 493] on button "Update" at bounding box center [324, 504] width 208 height 24
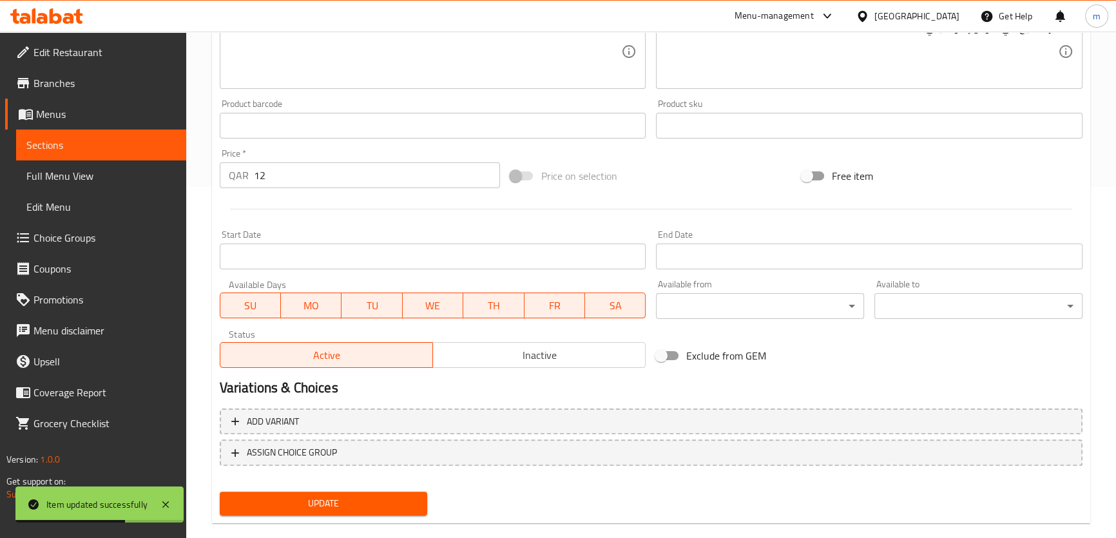
click at [391, 494] on button "Update" at bounding box center [324, 504] width 208 height 24
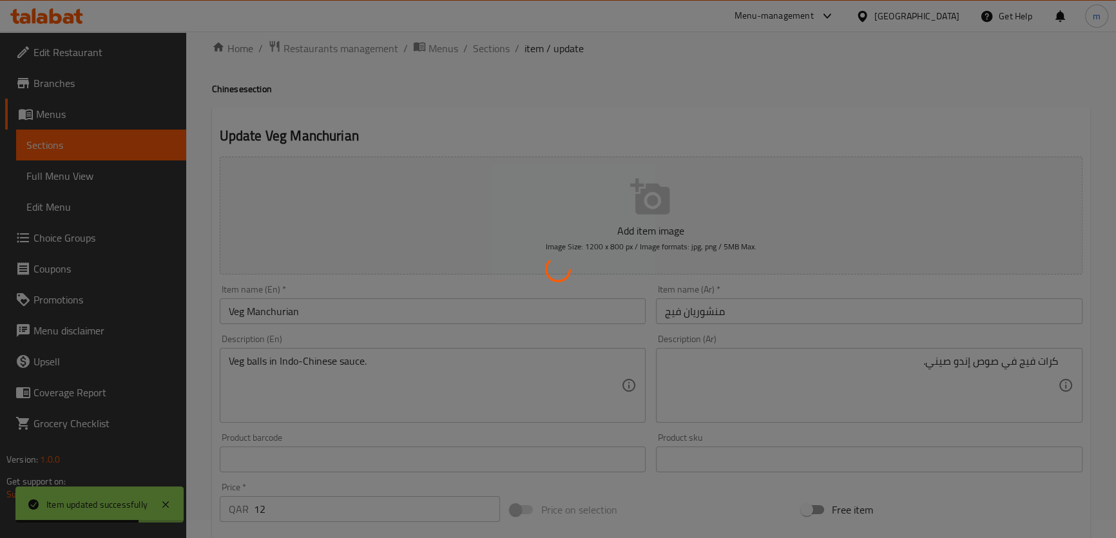
scroll to position [0, 0]
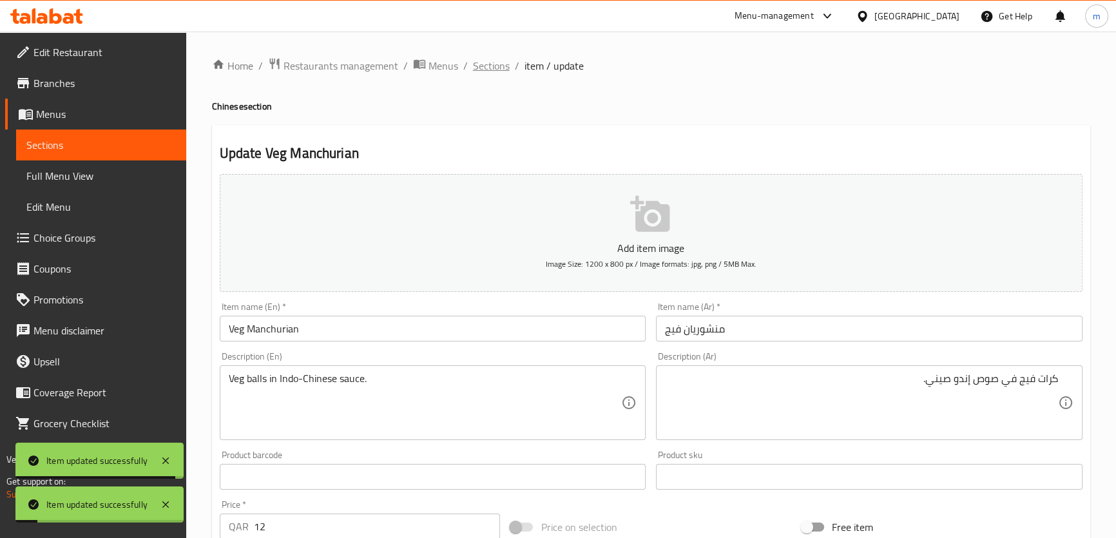
click at [496, 66] on span "Sections" at bounding box center [491, 65] width 37 height 15
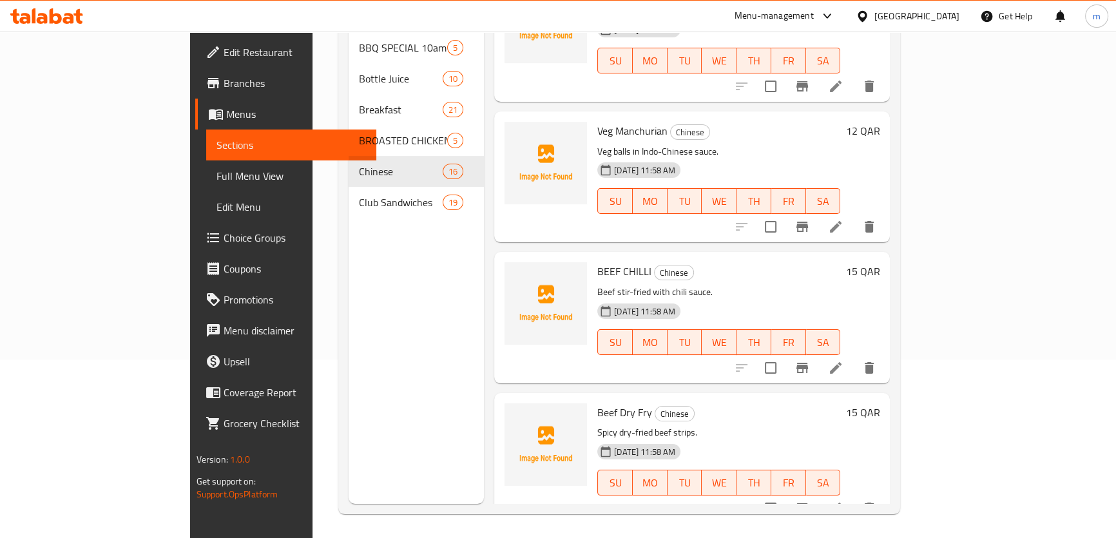
scroll to position [180, 0]
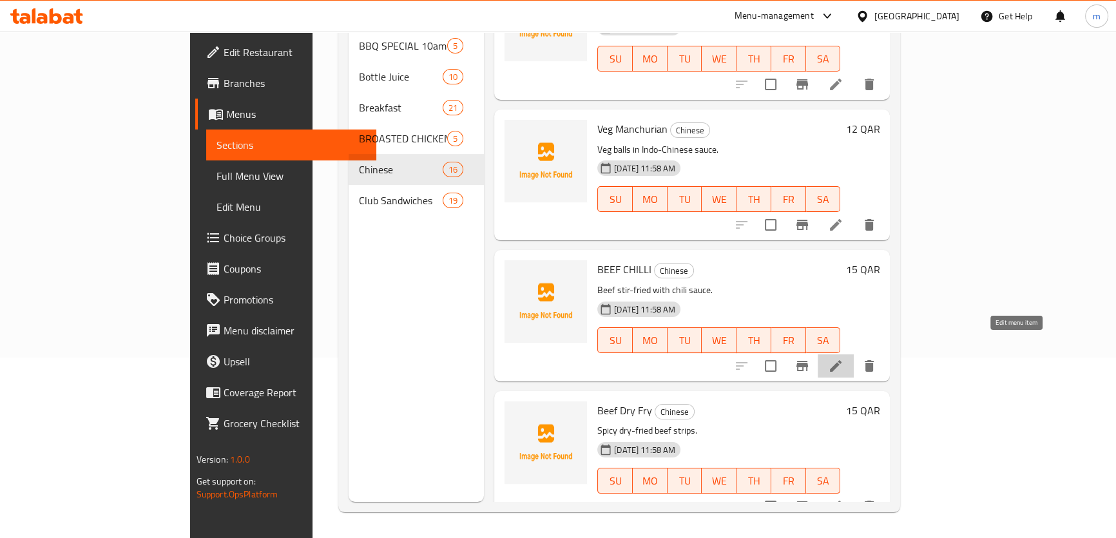
click at [842, 360] on icon at bounding box center [836, 366] width 12 height 12
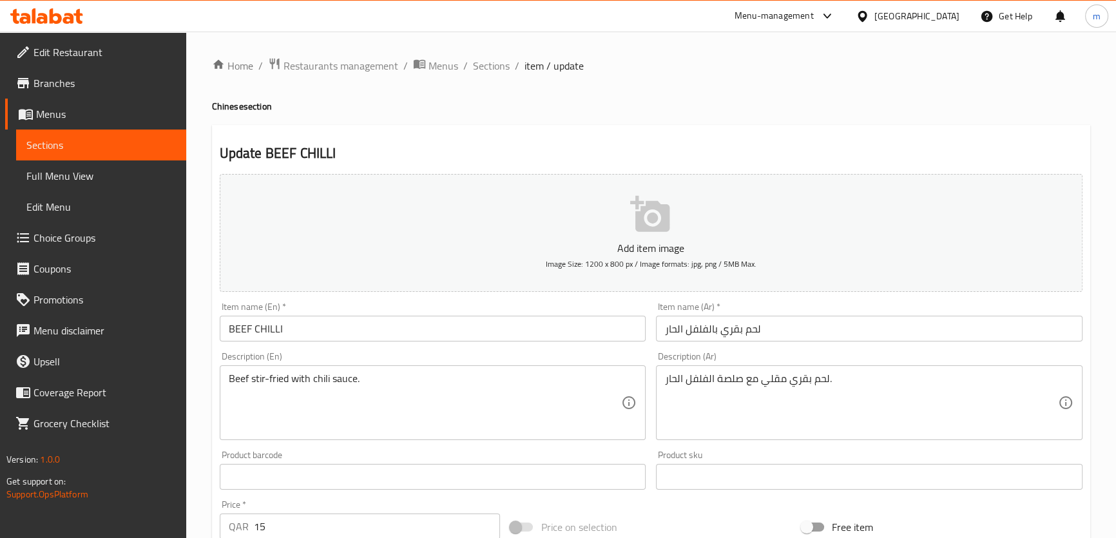
click at [797, 332] on input "لحم بقري بالفلفل الحار" at bounding box center [869, 329] width 427 height 26
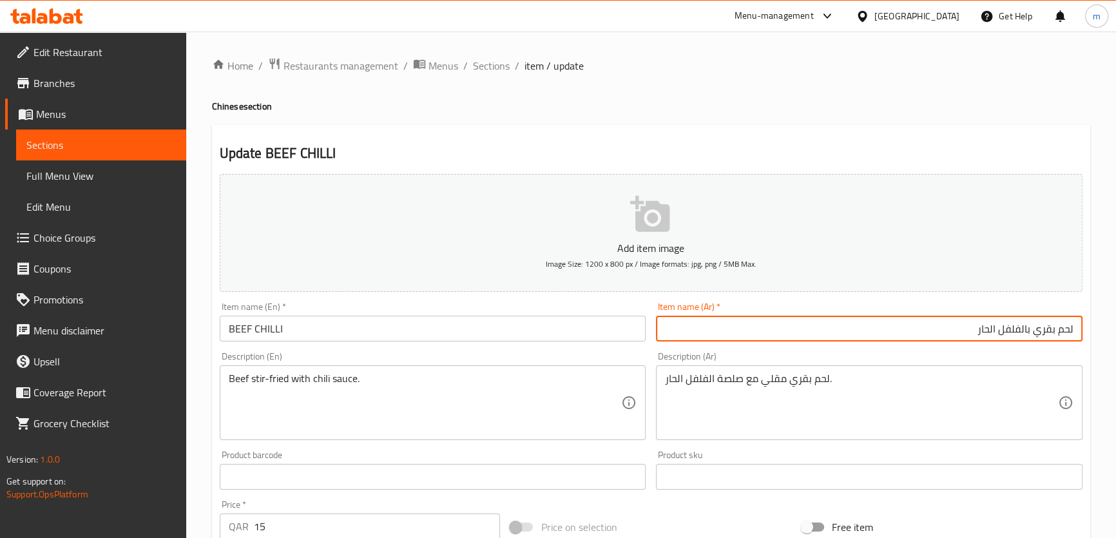
click at [1031, 329] on input "لحم بقري بالفلفل الحار" at bounding box center [869, 329] width 427 height 26
type input "لحم بقري الفلفل الحار"
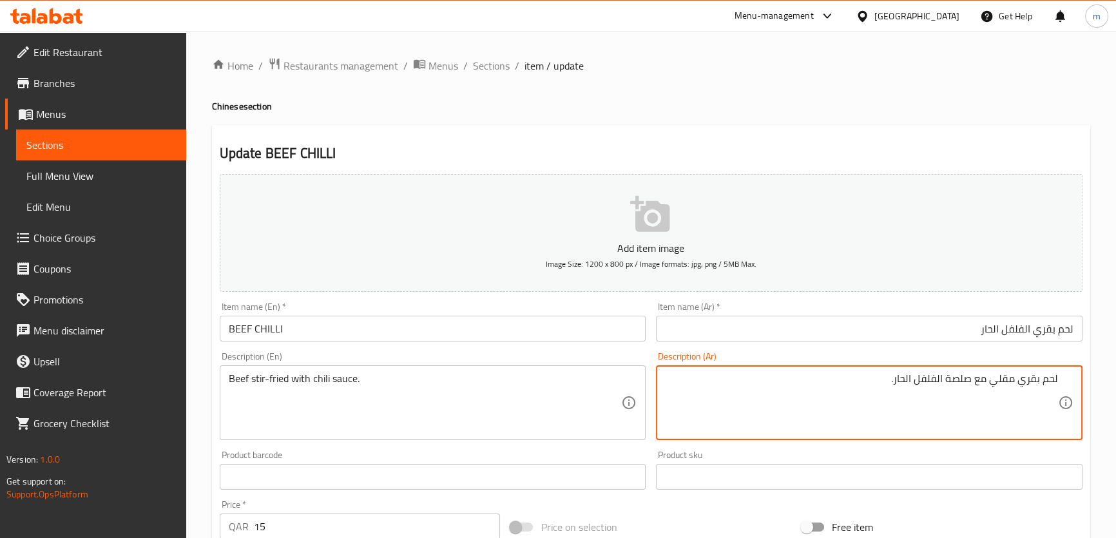
click at [965, 377] on textarea "لحم بقري مقلي مع صلصة الفلفل الحار." at bounding box center [861, 402] width 393 height 61
type textarea "لحم بقري مقلي مع صوص الفلفل الحار."
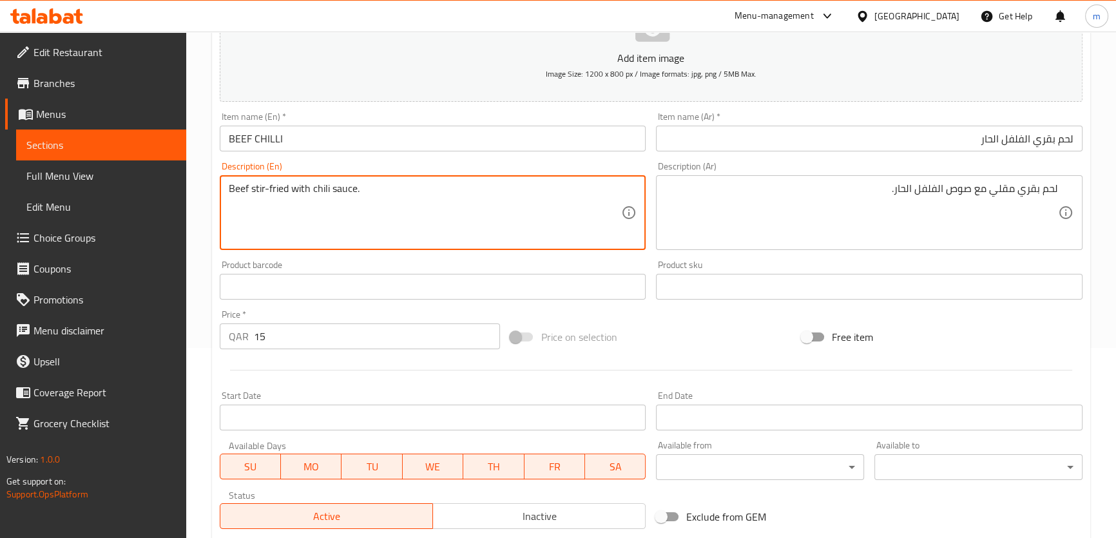
scroll to position [351, 0]
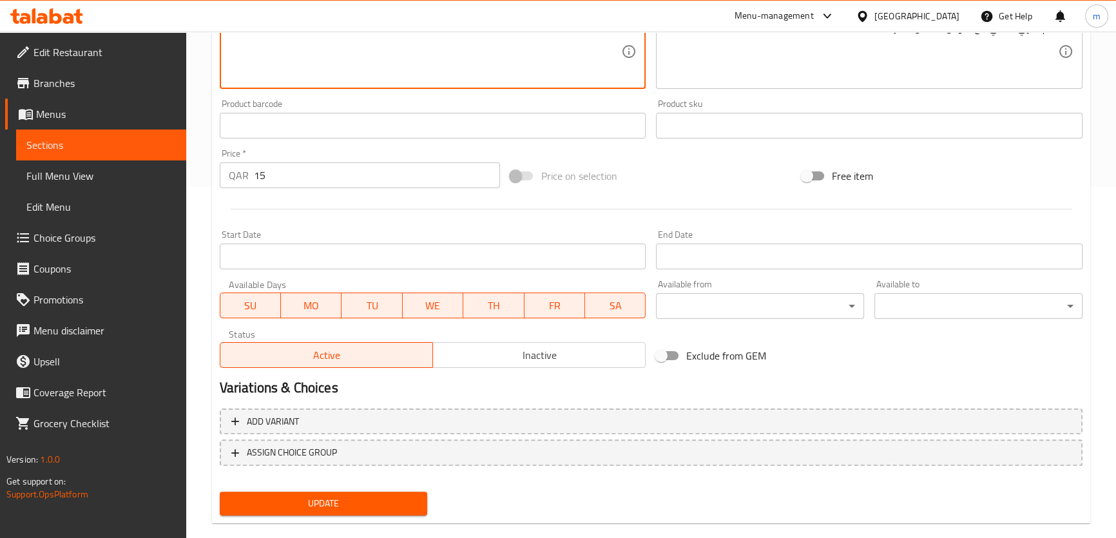
click at [396, 496] on span "Update" at bounding box center [324, 504] width 188 height 16
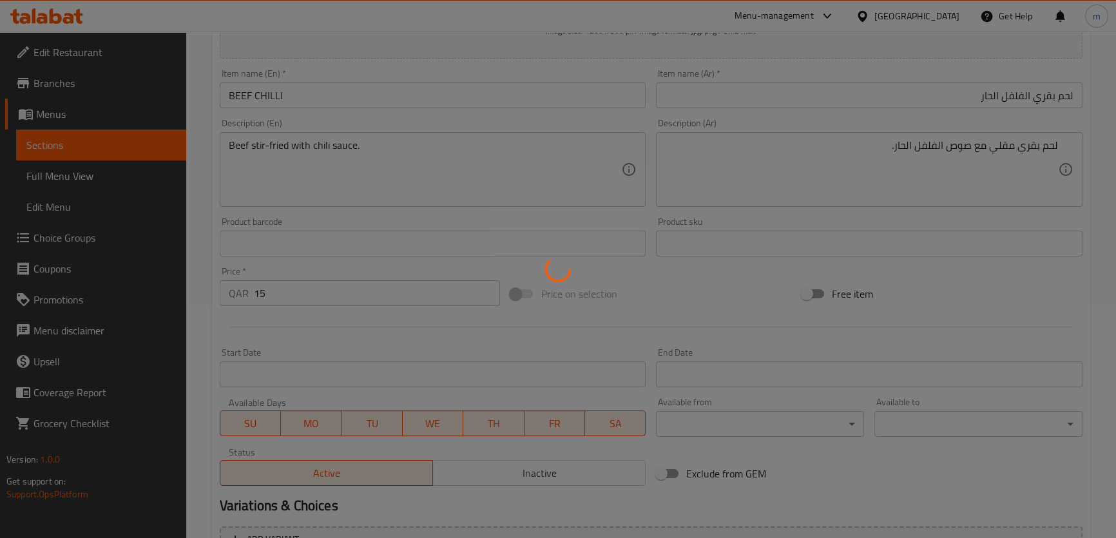
scroll to position [0, 0]
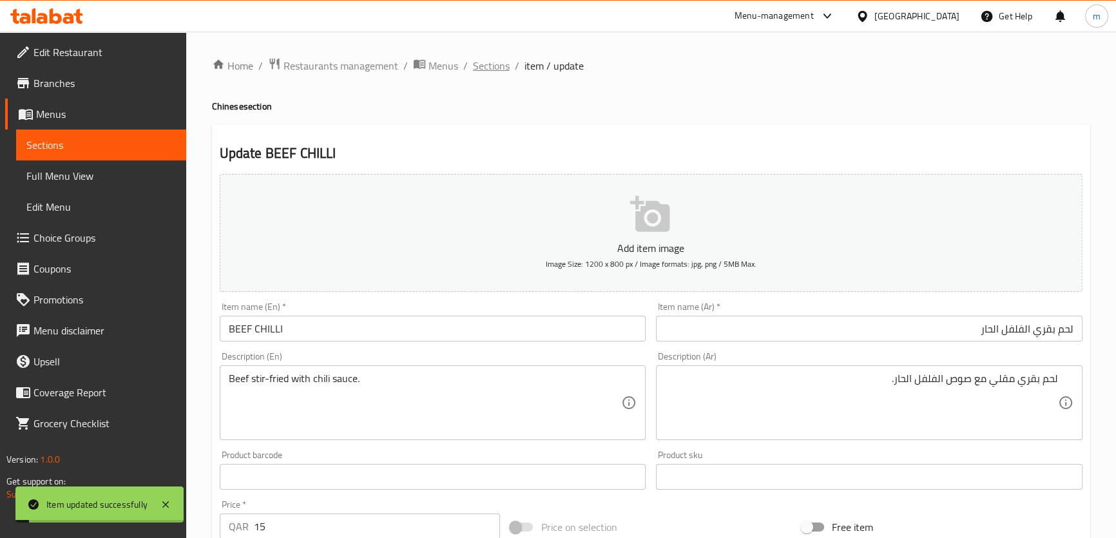
click at [486, 68] on span "Sections" at bounding box center [491, 65] width 37 height 15
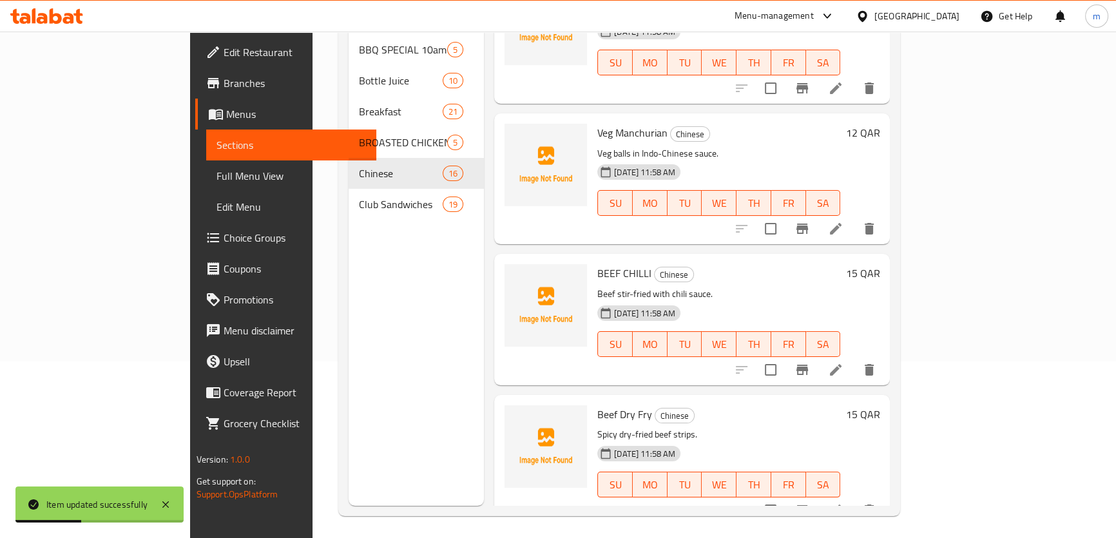
scroll to position [180, 0]
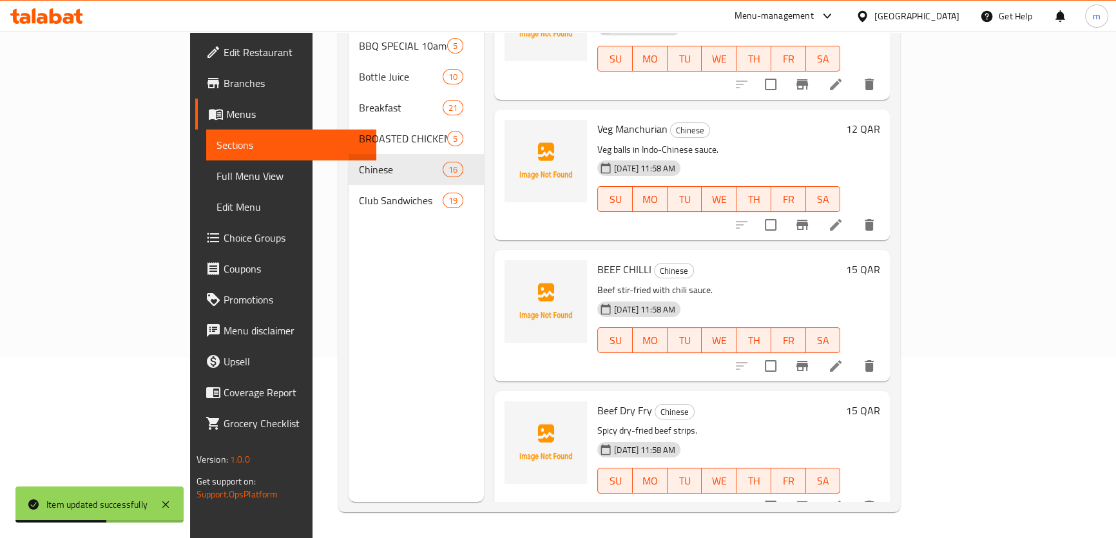
click at [842, 501] on icon at bounding box center [836, 507] width 12 height 12
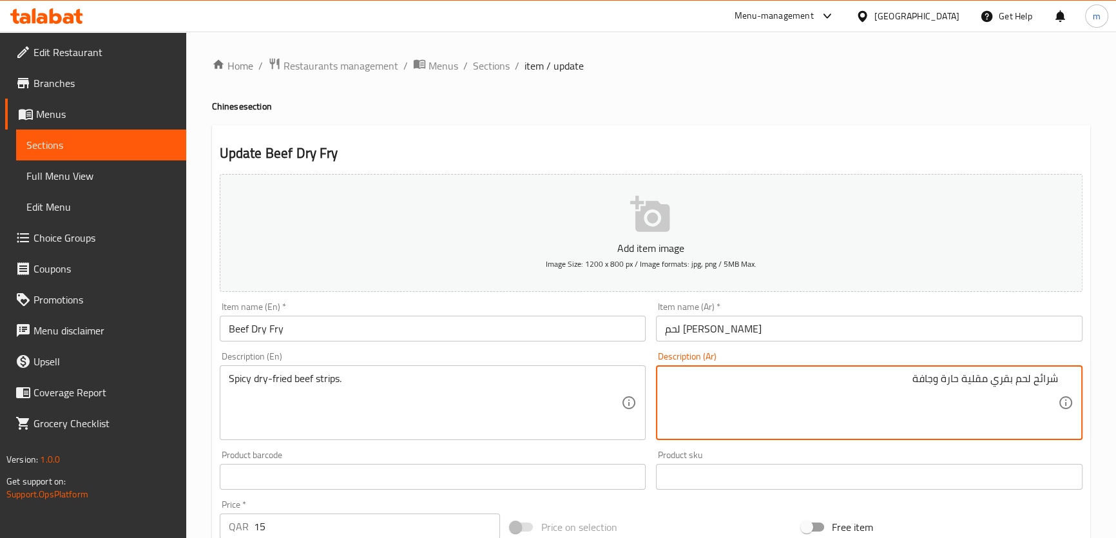
click at [1042, 380] on textarea "شرائح لحم بقري مقلية حارة وجافة" at bounding box center [861, 402] width 393 height 61
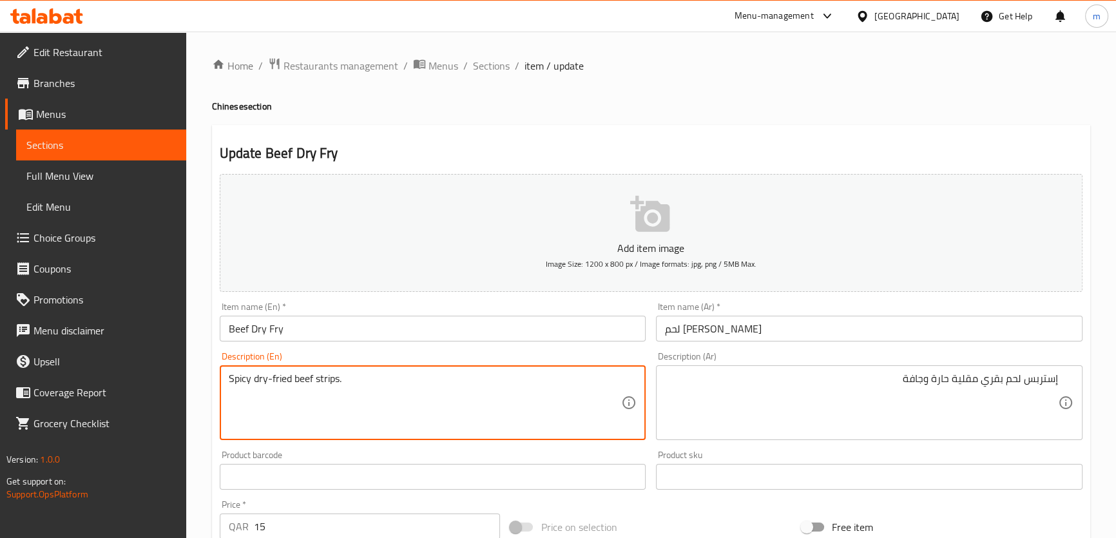
click at [328, 374] on textarea "Spicy dry-fried beef strips." at bounding box center [425, 402] width 393 height 61
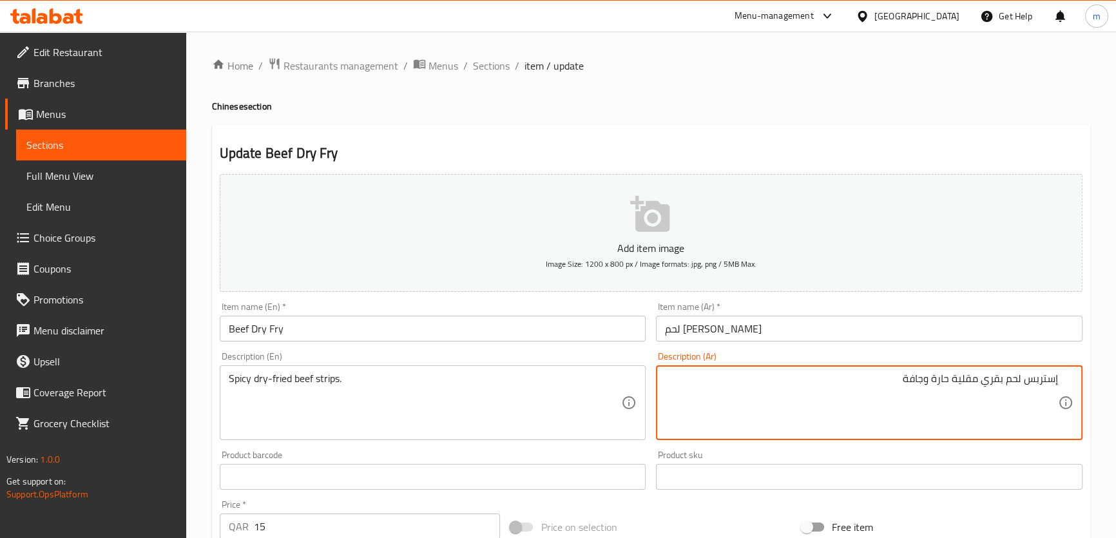
click at [1044, 378] on textarea "إستربس لحم بقري مقلية حارة وجافة" at bounding box center [861, 402] width 393 height 61
paste textarea
type textarea "إستربس لحم بقري مقلية حارة وجافة"
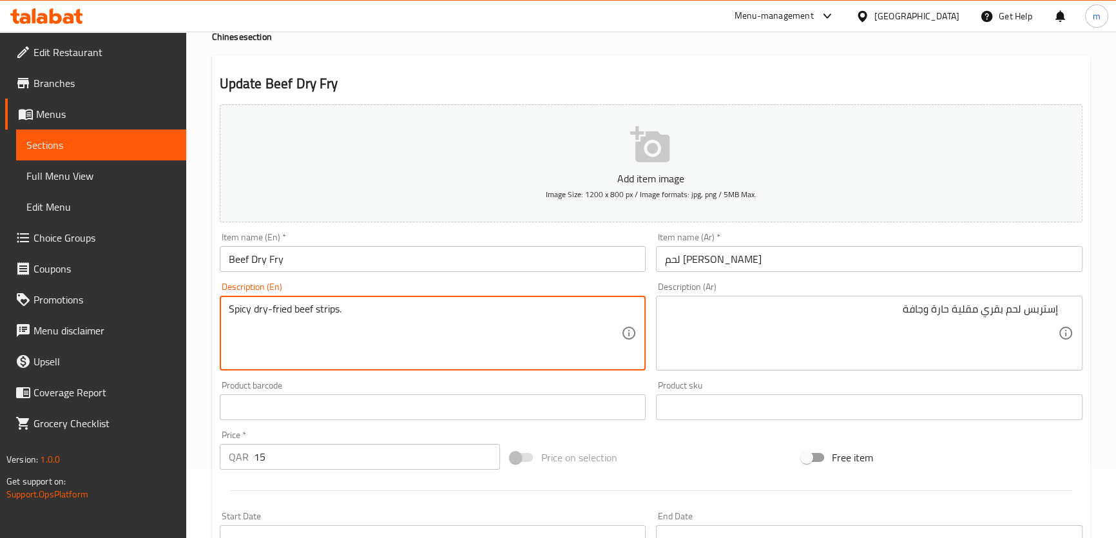
scroll to position [351, 0]
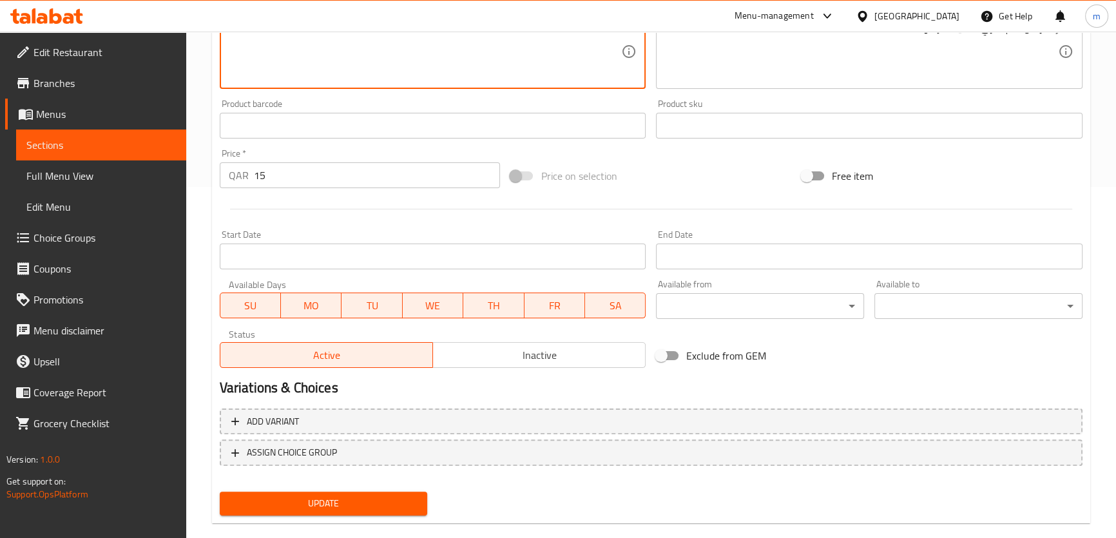
click at [369, 505] on span "Update" at bounding box center [324, 504] width 188 height 16
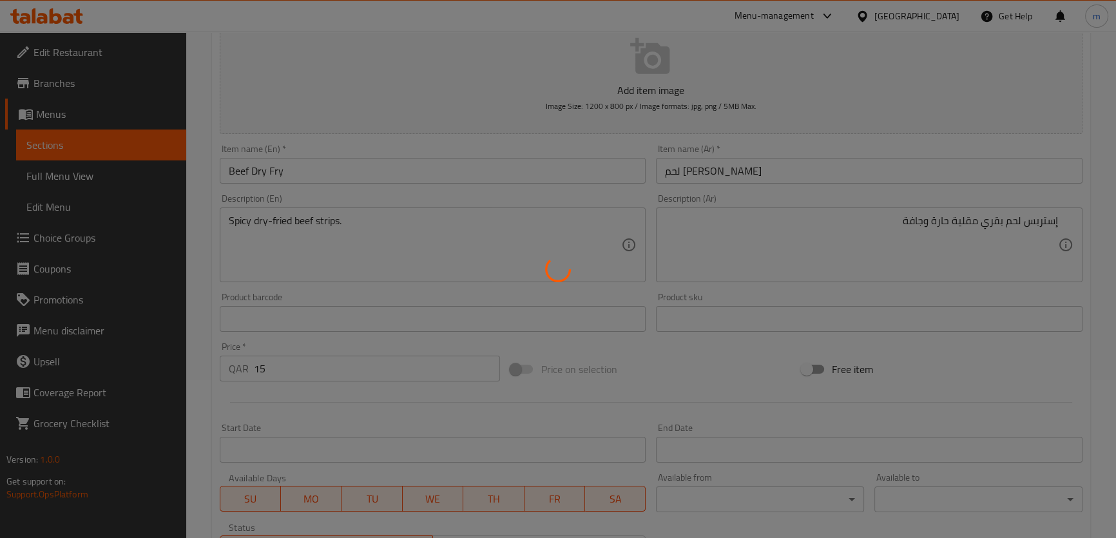
scroll to position [0, 0]
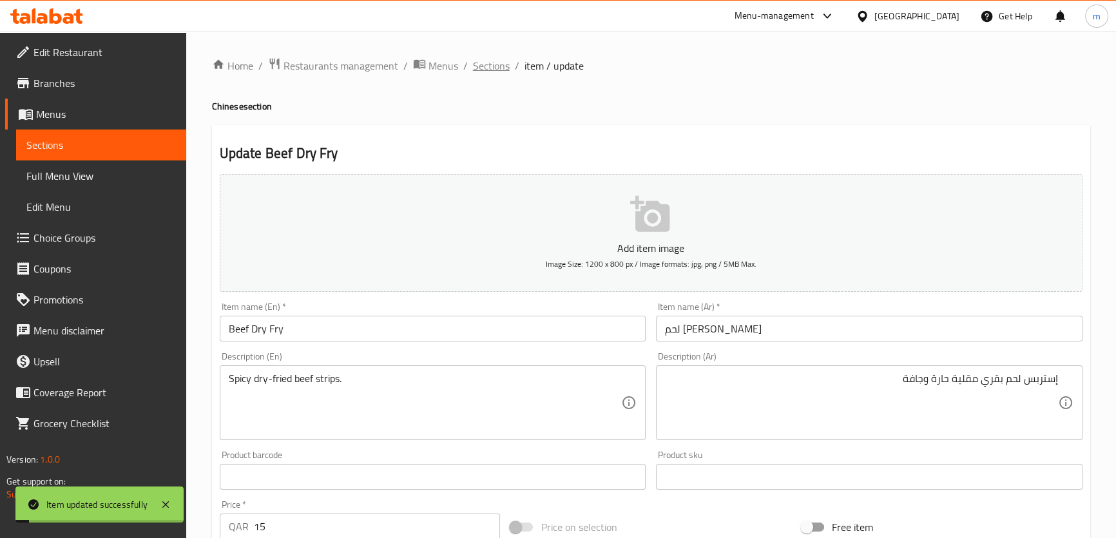
click at [490, 69] on span "Sections" at bounding box center [491, 65] width 37 height 15
